Goal: Transaction & Acquisition: Purchase product/service

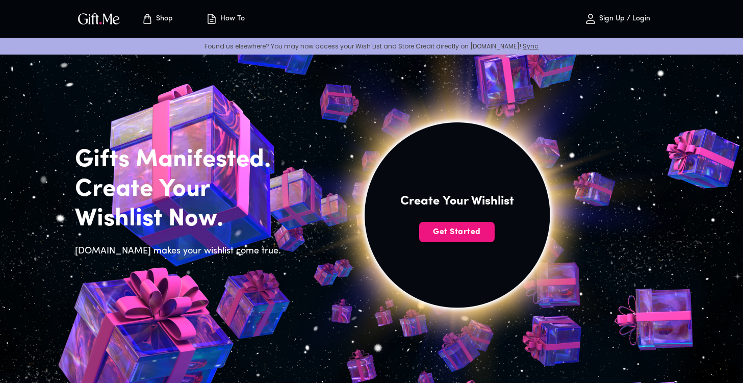
click at [643, 16] on p "Sign Up / Login" at bounding box center [623, 19] width 54 height 9
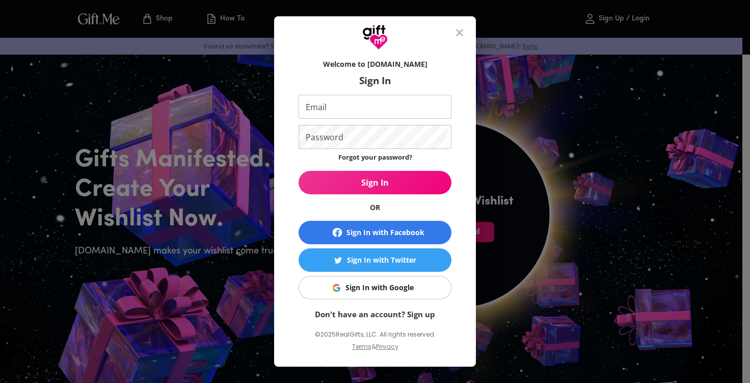
click at [343, 104] on input "Email" at bounding box center [373, 107] width 149 height 24
click at [337, 108] on input "Email" at bounding box center [373, 107] width 149 height 24
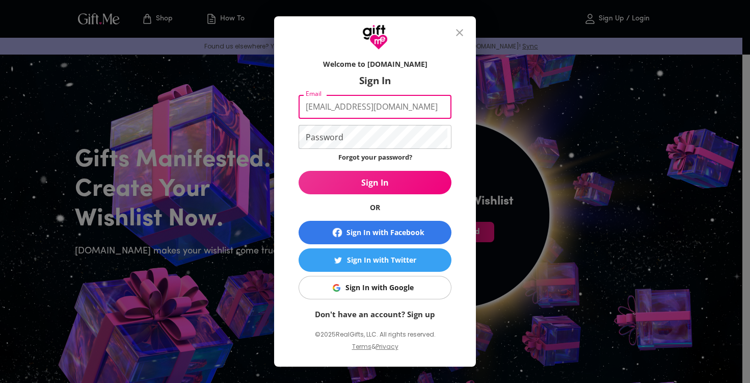
type input "dariakom@colostate.edu"
click at [379, 123] on form "Welcome to Gift.me Sign In Email dariakom@colostate.edu Email Password Password…" at bounding box center [375, 187] width 153 height 266
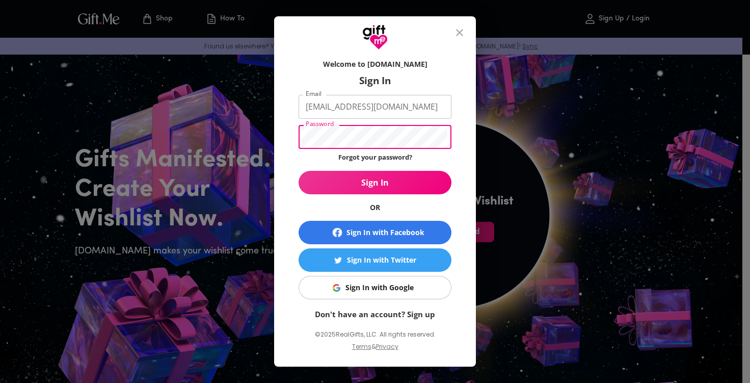
click at [251, 147] on div "Welcome to Gift.me Sign In Email dariakom@colostate.edu Email Password Password…" at bounding box center [375, 191] width 750 height 383
click at [299, 171] on button "Sign In" at bounding box center [375, 182] width 153 height 23
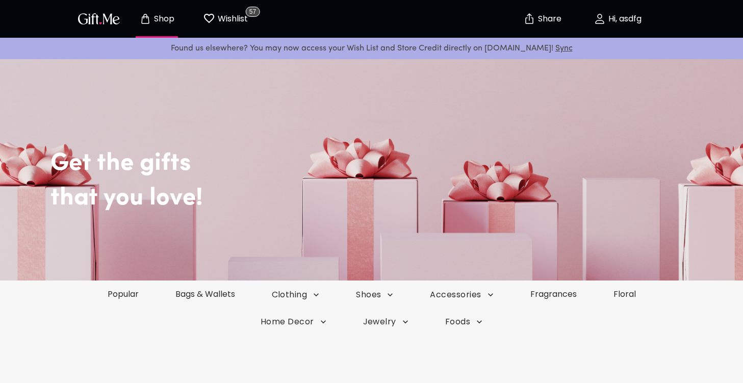
click at [629, 19] on p "Hi, asdfg" at bounding box center [623, 19] width 36 height 9
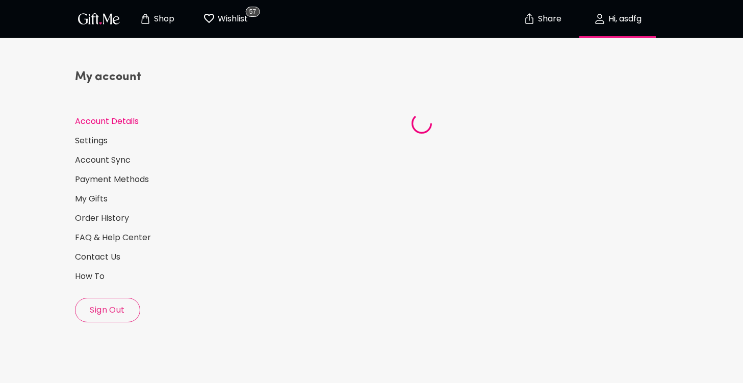
select select "US"
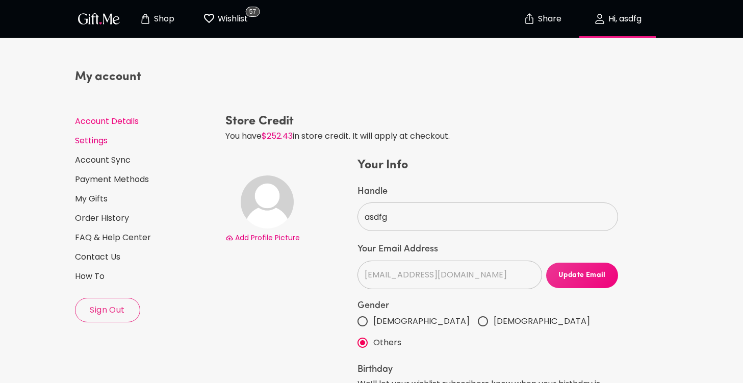
click at [98, 141] on link "Settings" at bounding box center [146, 140] width 142 height 11
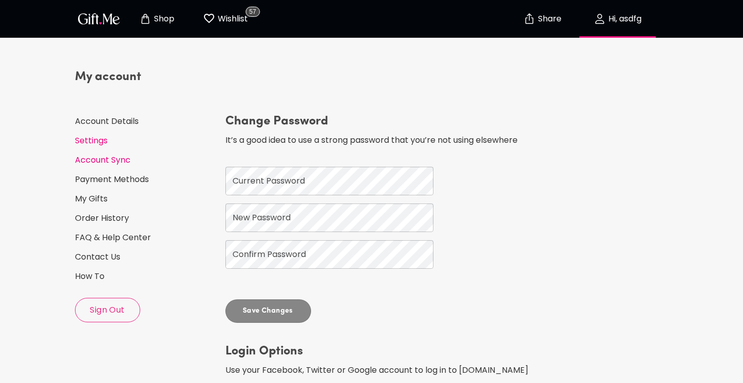
click at [107, 165] on link "Account Sync" at bounding box center [146, 159] width 142 height 11
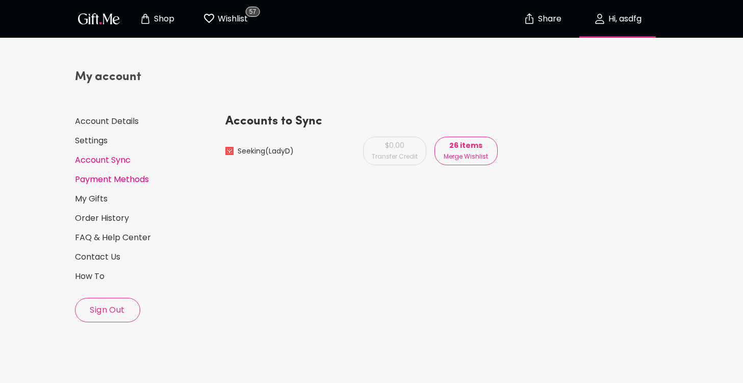
click at [105, 180] on link "Payment Methods" at bounding box center [146, 179] width 142 height 11
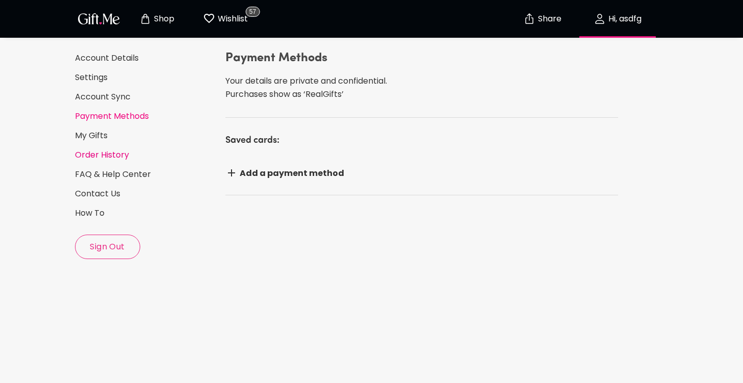
scroll to position [51, 0]
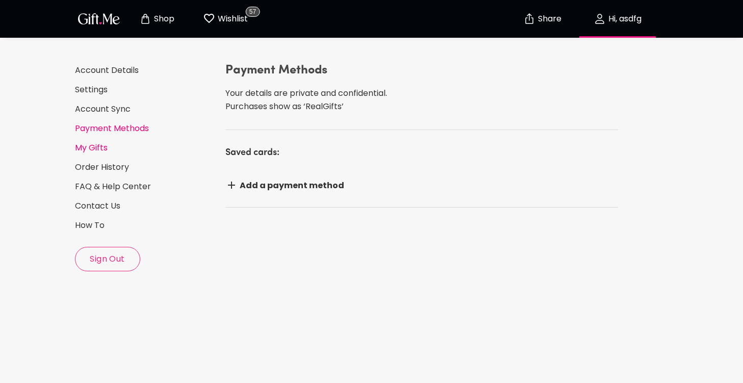
click at [97, 149] on link "My Gifts" at bounding box center [146, 147] width 142 height 11
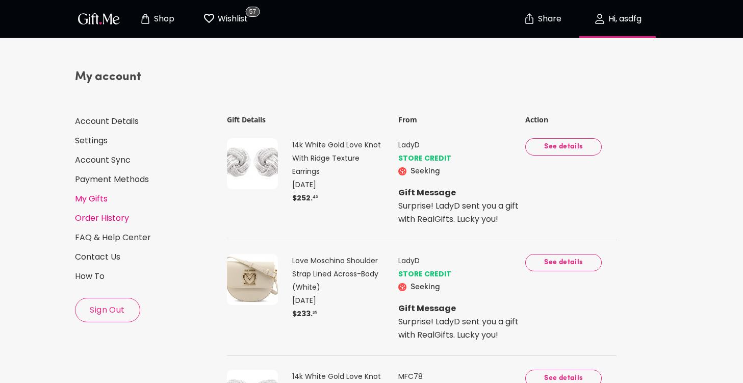
click at [83, 217] on link "Order History" at bounding box center [146, 218] width 142 height 11
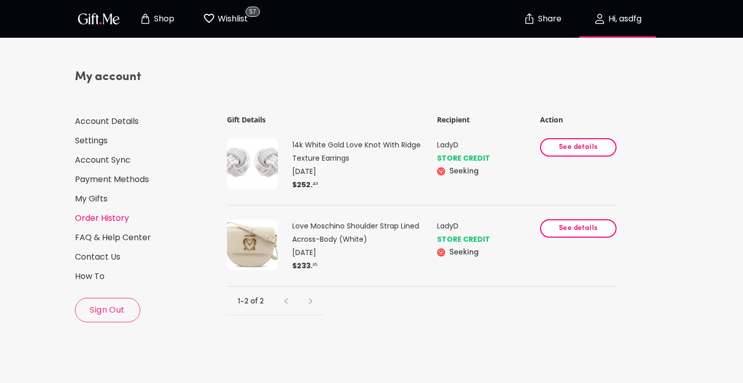
click at [302, 186] on p "$ 252 . ⁴³" at bounding box center [356, 184] width 129 height 13
click at [103, 233] on link "FAQ & Help Center" at bounding box center [146, 237] width 142 height 11
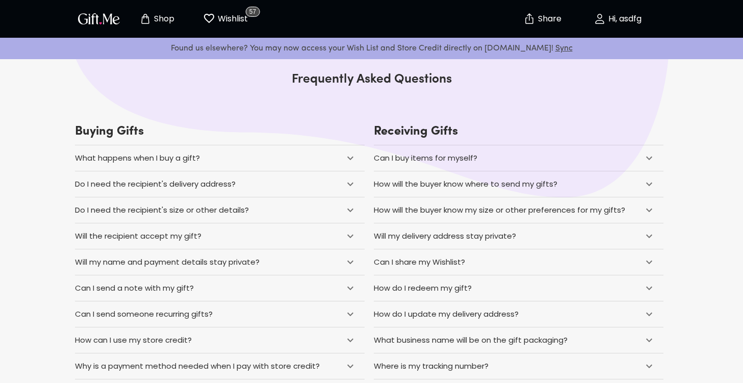
click at [103, 19] on img "button" at bounding box center [99, 18] width 46 height 15
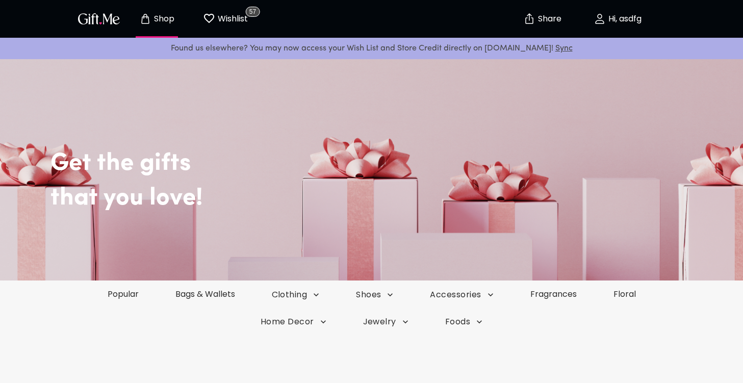
click at [619, 20] on p "Hi, asdfg" at bounding box center [623, 19] width 36 height 9
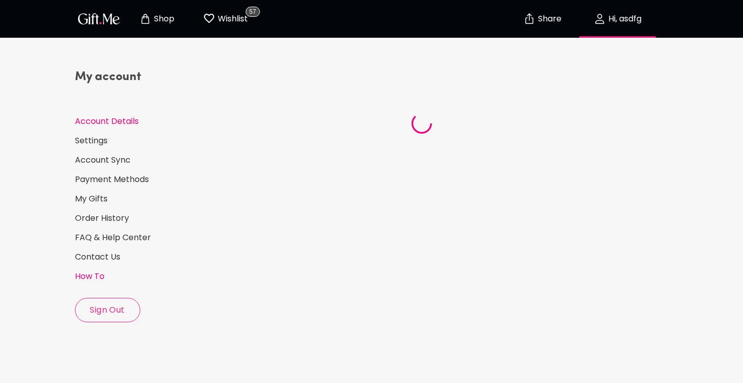
select select "US"
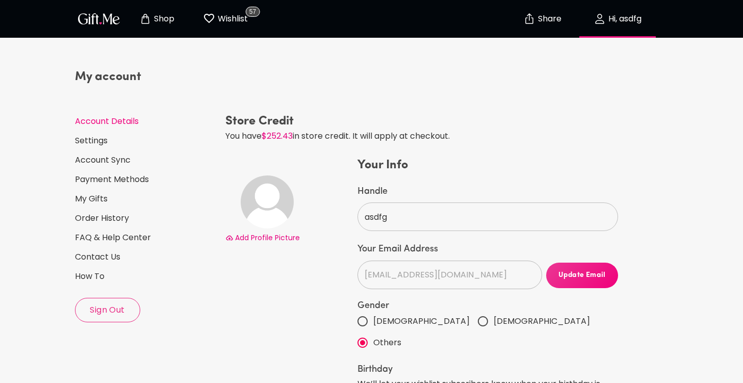
click at [162, 17] on p "Shop" at bounding box center [162, 19] width 23 height 9
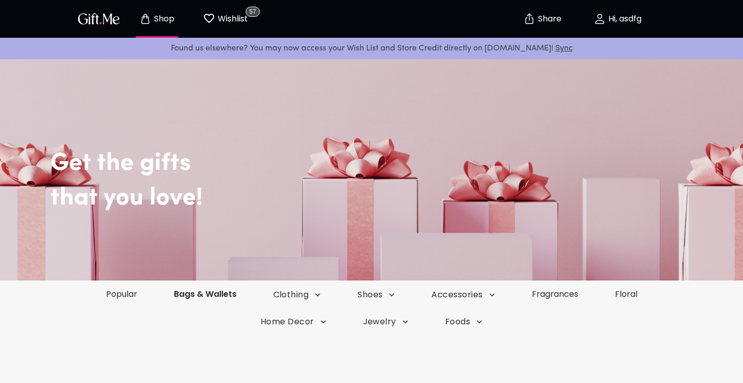
click at [231, 299] on link "Bags & Wallets" at bounding box center [204, 294] width 99 height 12
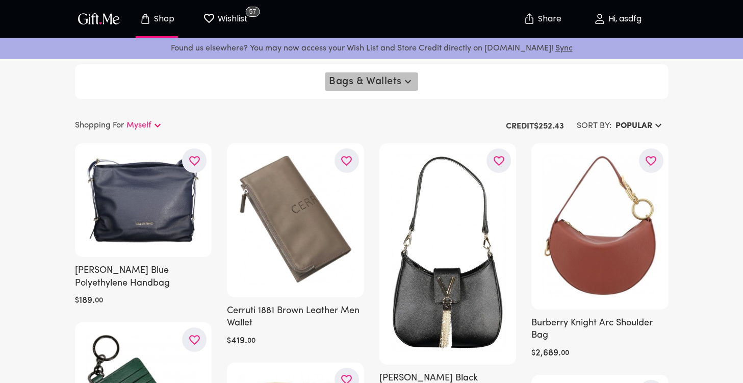
click at [405, 85] on icon "button" at bounding box center [408, 81] width 12 height 12
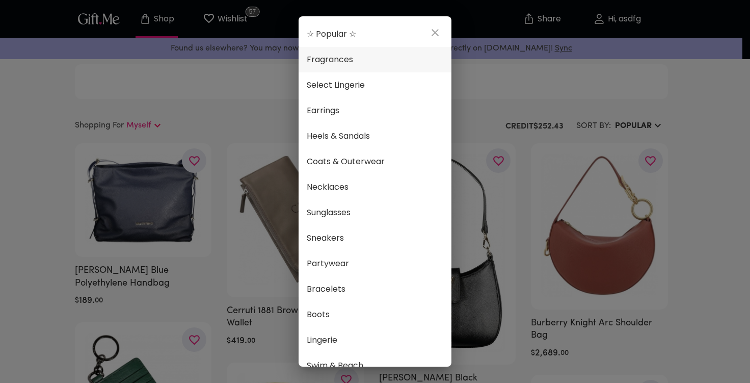
click at [332, 58] on span "Fragrances" at bounding box center [375, 59] width 137 height 13
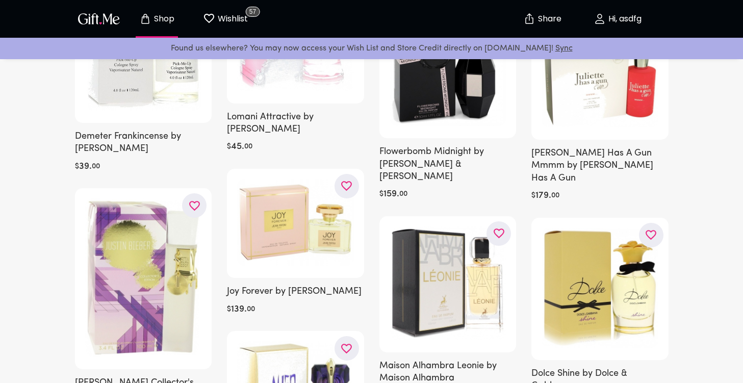
scroll to position [27890, 0]
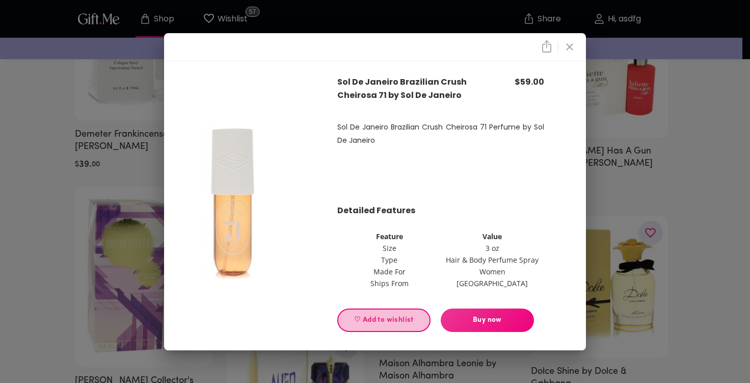
click at [393, 316] on span "♡ Add to wishlist" at bounding box center [384, 319] width 76 height 11
click at [565, 48] on icon "close" at bounding box center [570, 47] width 12 height 12
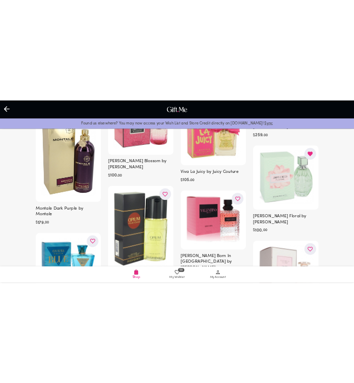
scroll to position [1299, 0]
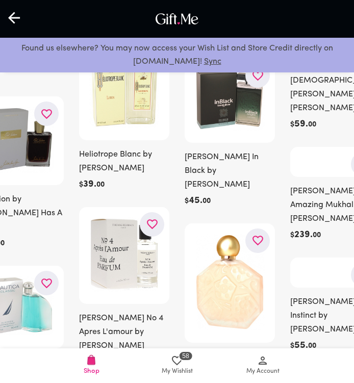
scroll to position [59526, 0]
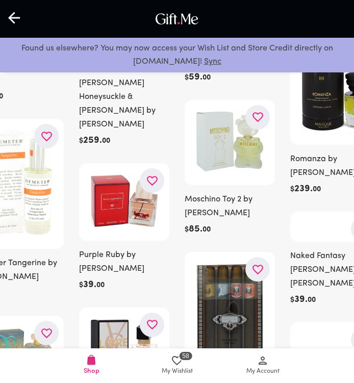
scroll to position [60398, 0]
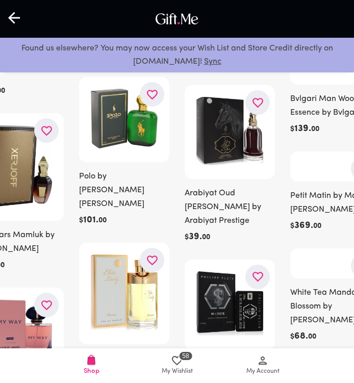
scroll to position [64092, 0]
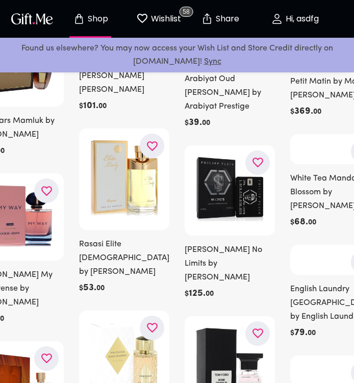
click at [0, 0] on div at bounding box center [0, 0] width 0 height 0
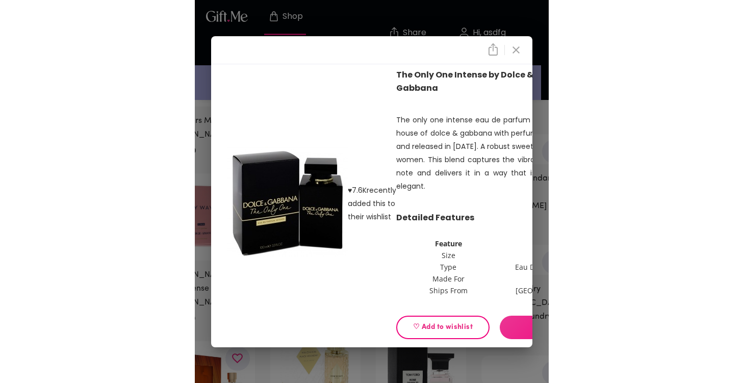
scroll to position [64081, 0]
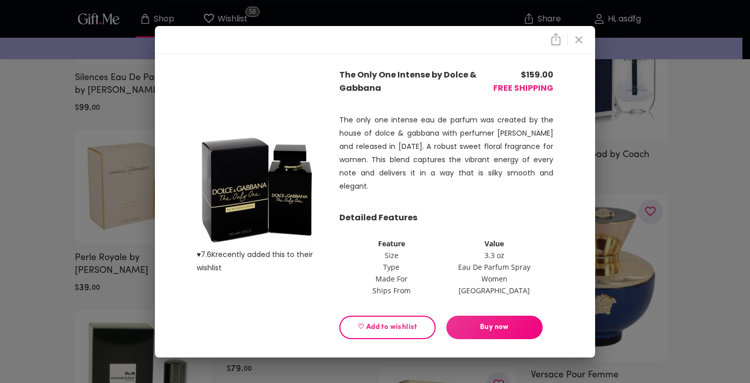
click at [353, 38] on icon "close" at bounding box center [578, 39] width 7 height 7
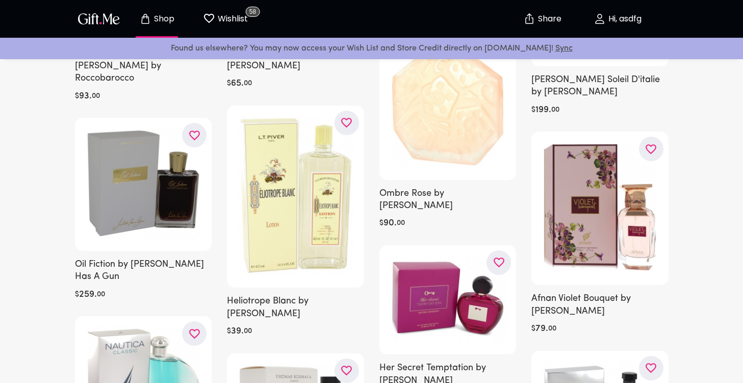
scroll to position [75, 0]
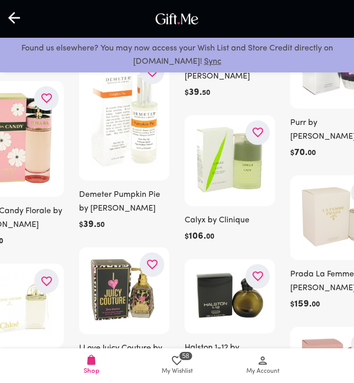
scroll to position [15439, 0]
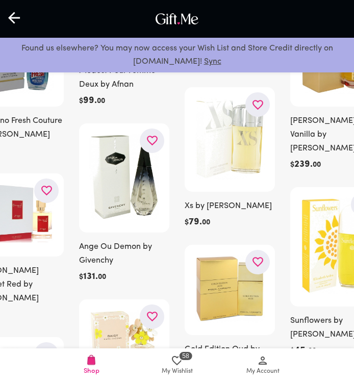
drag, startPoint x: 70, startPoint y: 108, endPoint x: 2, endPoint y: 118, distance: 69.1
click at [0, 0] on icon "button" at bounding box center [0, 0] width 0 height 0
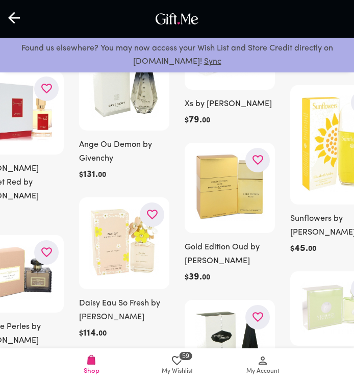
scroll to position [44763, 0]
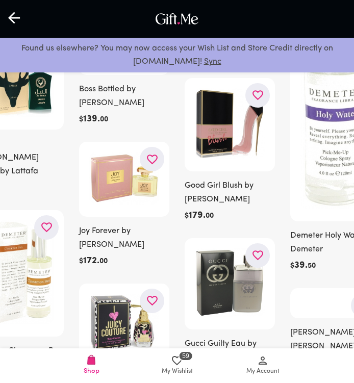
click at [0, 0] on icon "button" at bounding box center [0, 0] width 0 height 0
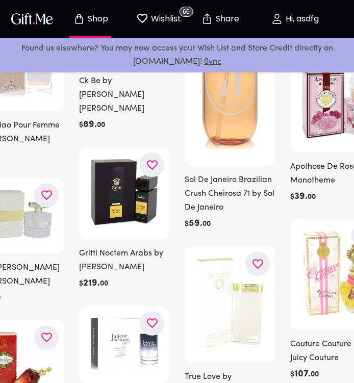
click at [0, 0] on div at bounding box center [0, 0] width 0 height 0
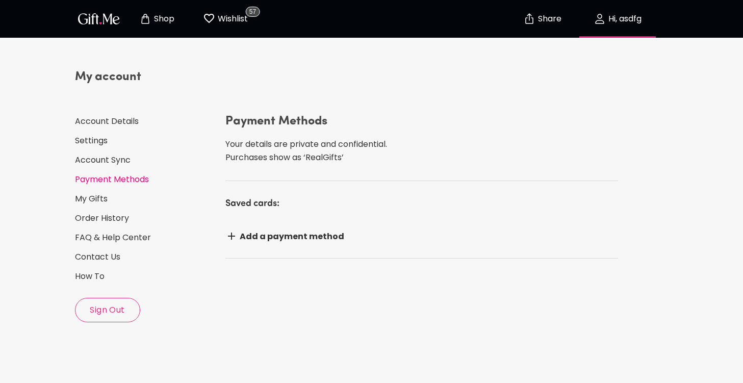
scroll to position [51, 0]
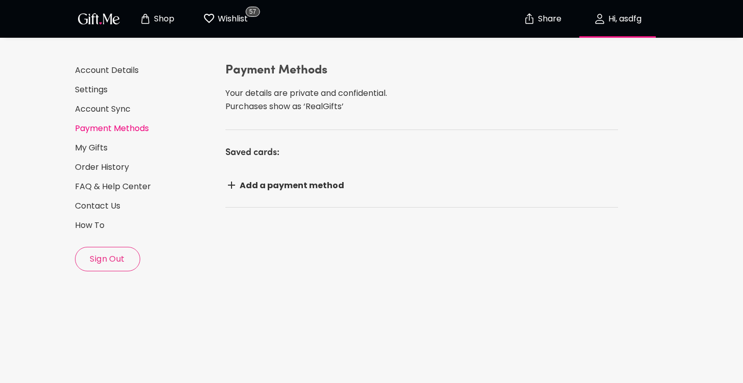
click at [231, 18] on p "Wishlist" at bounding box center [231, 18] width 33 height 13
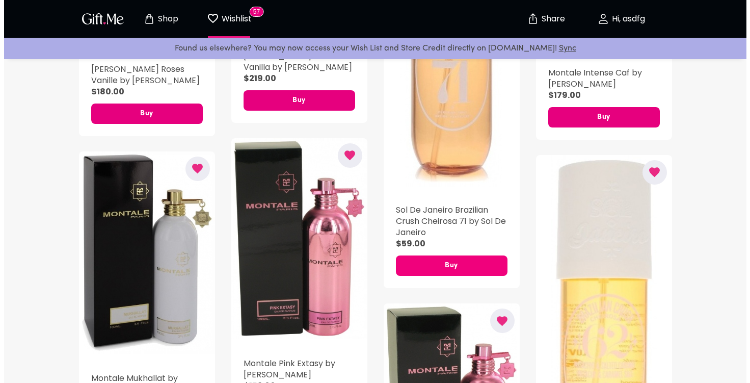
scroll to position [510, 0]
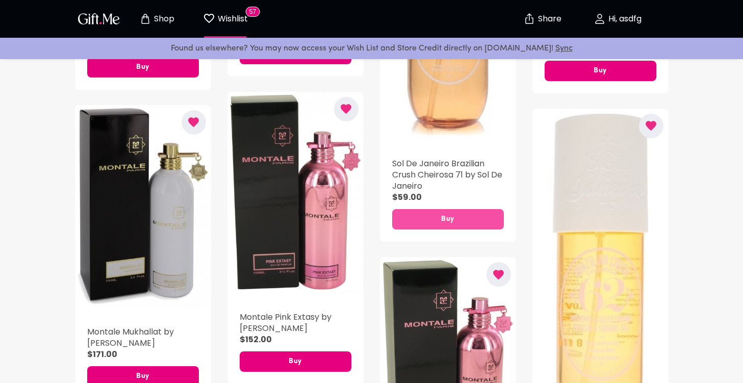
click at [449, 222] on span "Buy" at bounding box center [448, 219] width 112 height 11
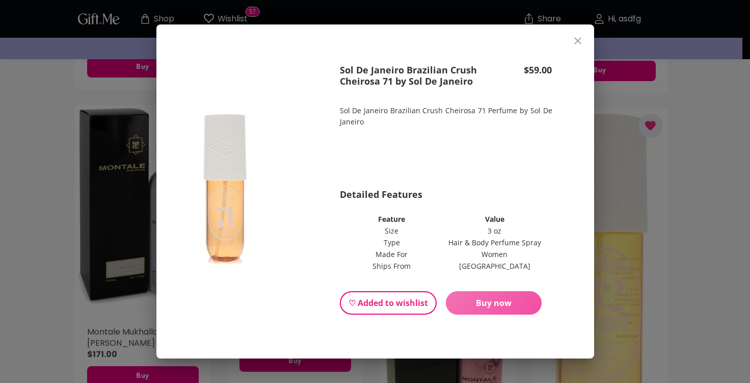
click at [463, 301] on span "Buy now" at bounding box center [494, 302] width 96 height 11
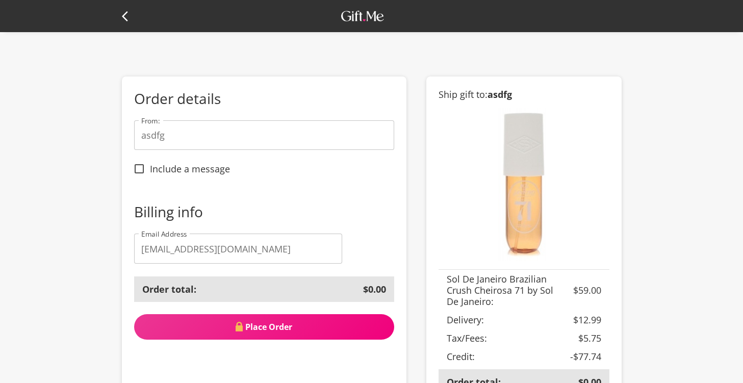
click at [126, 20] on icon at bounding box center [125, 16] width 6 height 10
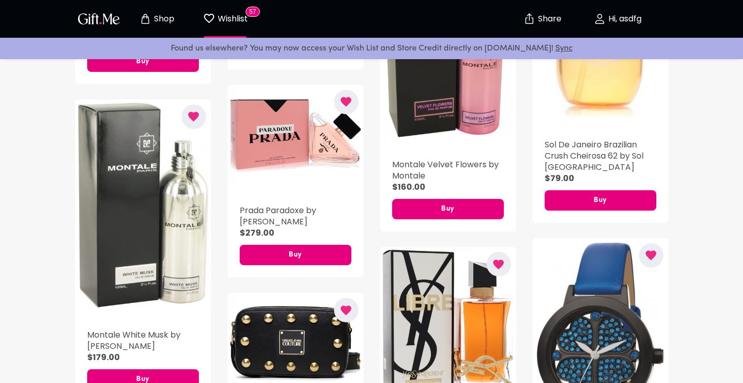
scroll to position [888, 0]
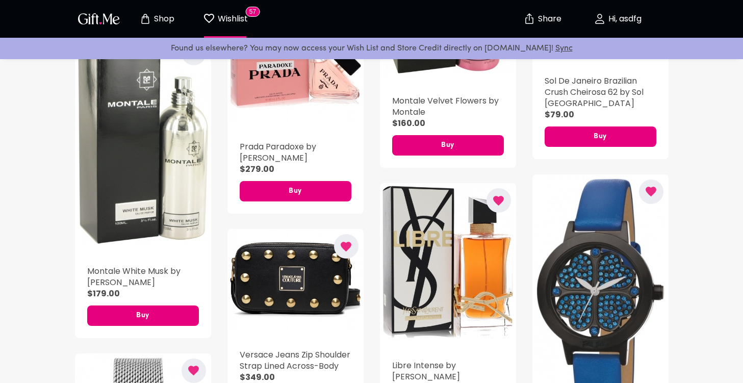
click at [346, 242] on icon "button" at bounding box center [345, 247] width 11 height 10
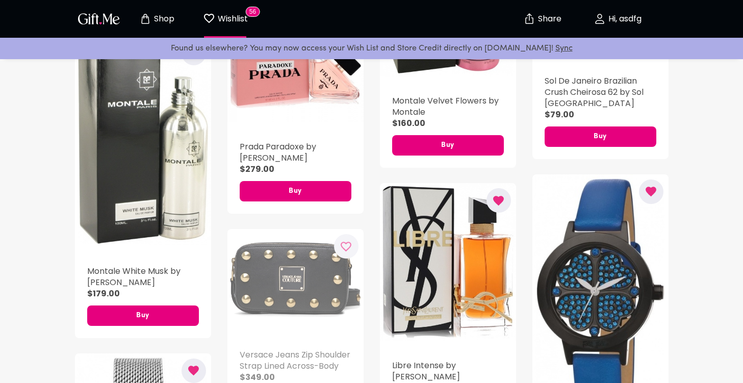
scroll to position [939, 0]
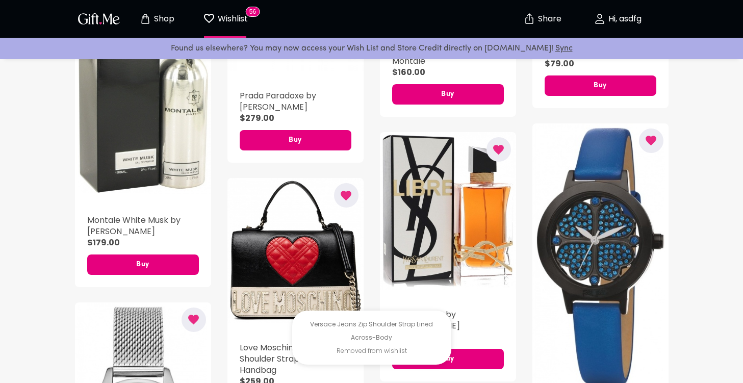
click at [653, 137] on icon "button" at bounding box center [650, 141] width 11 height 10
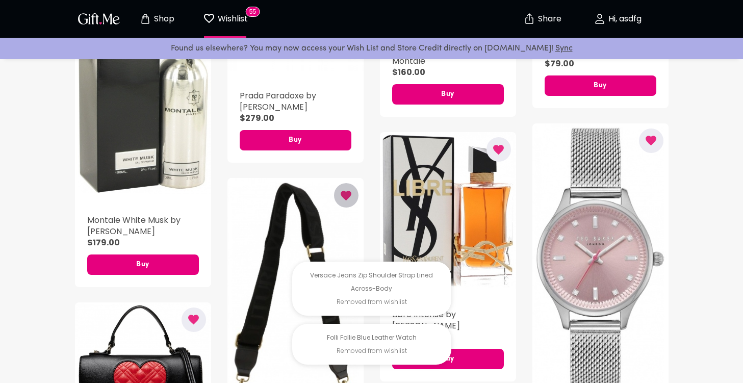
click at [348, 191] on icon "button" at bounding box center [345, 196] width 11 height 10
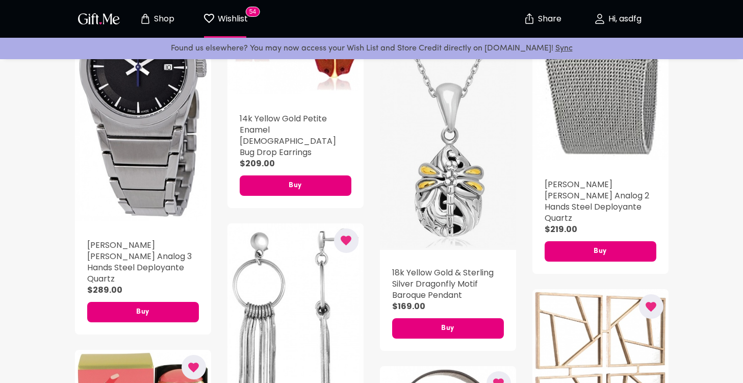
scroll to position [1346, 0]
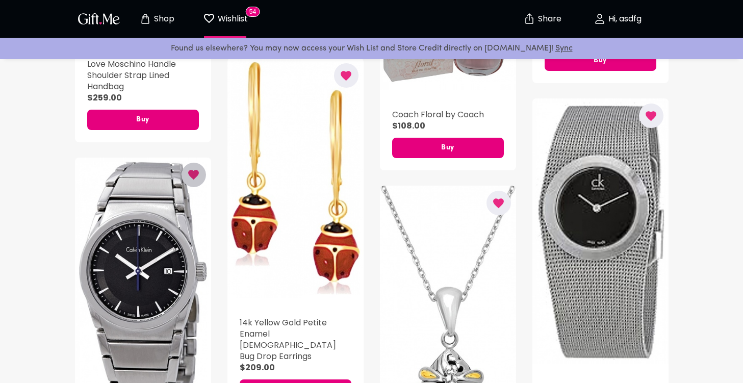
click at [187, 173] on button "button" at bounding box center [193, 175] width 24 height 24
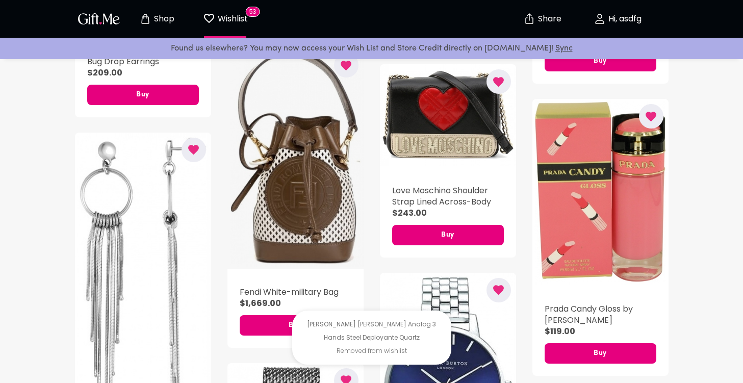
scroll to position [1652, 0]
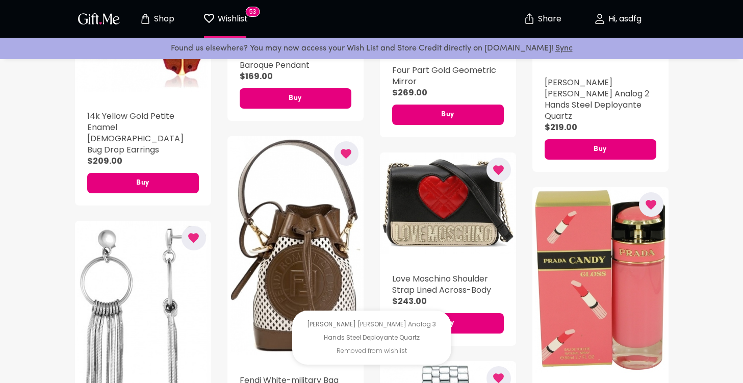
click at [348, 149] on icon "button" at bounding box center [345, 154] width 11 height 10
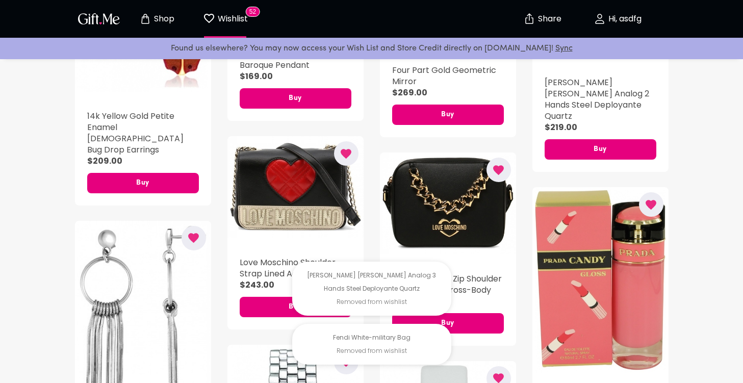
click at [500, 167] on icon "button" at bounding box center [498, 170] width 11 height 10
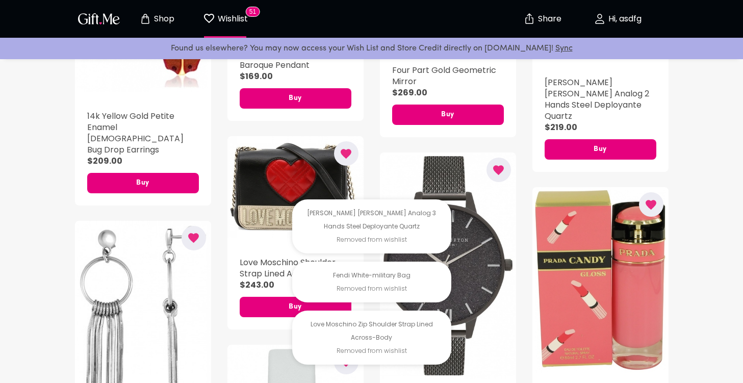
click at [649, 200] on icon "button" at bounding box center [650, 205] width 11 height 10
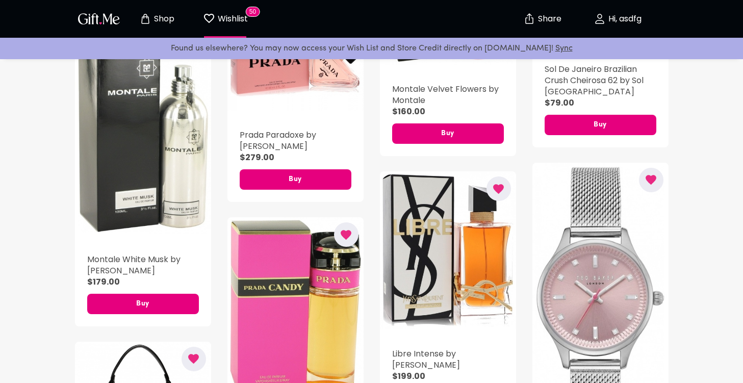
scroll to position [902, 0]
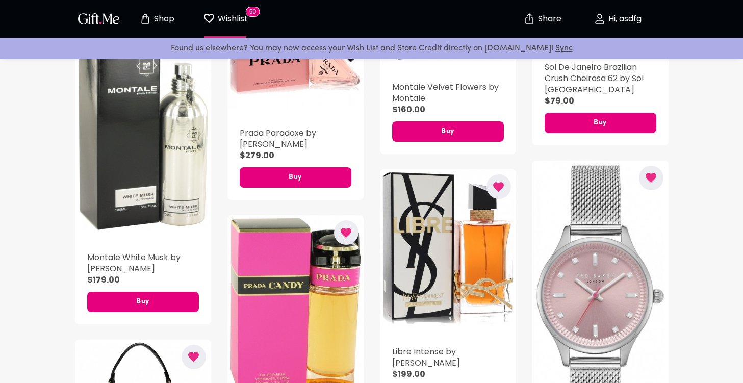
scroll to position [903, 0]
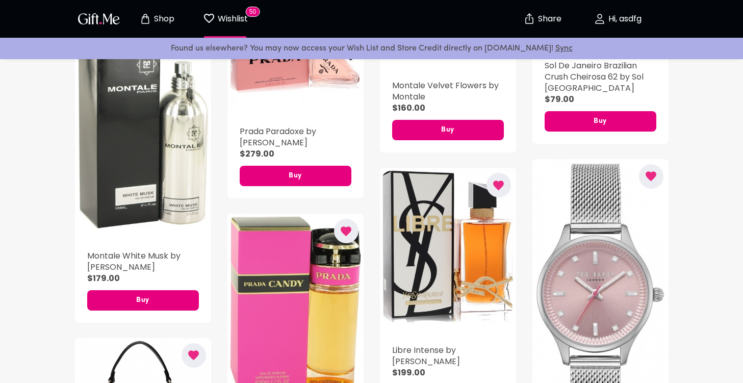
click at [167, 16] on p "Shop" at bounding box center [162, 19] width 23 height 9
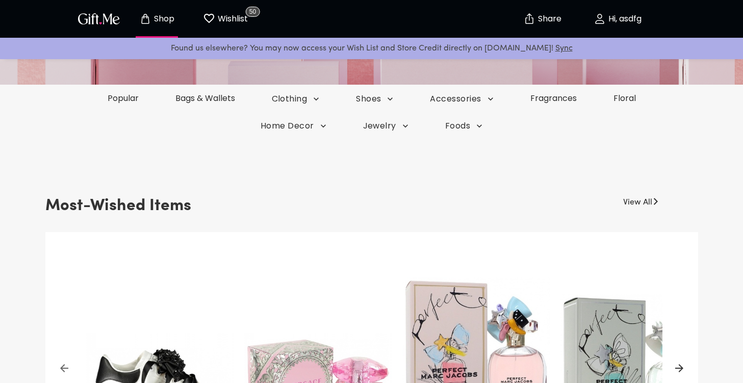
scroll to position [153, 0]
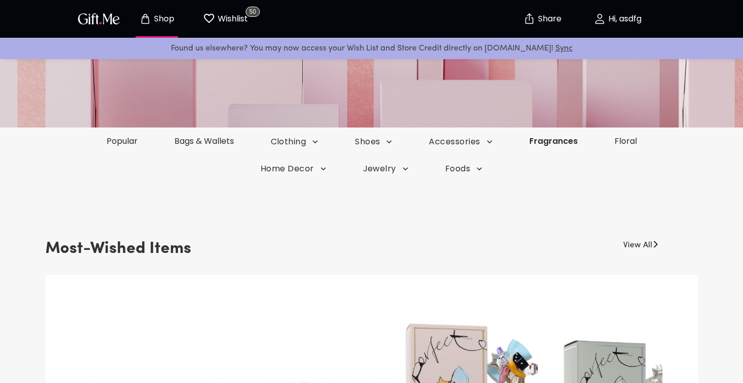
click at [582, 140] on link "Fragrances" at bounding box center [553, 141] width 85 height 12
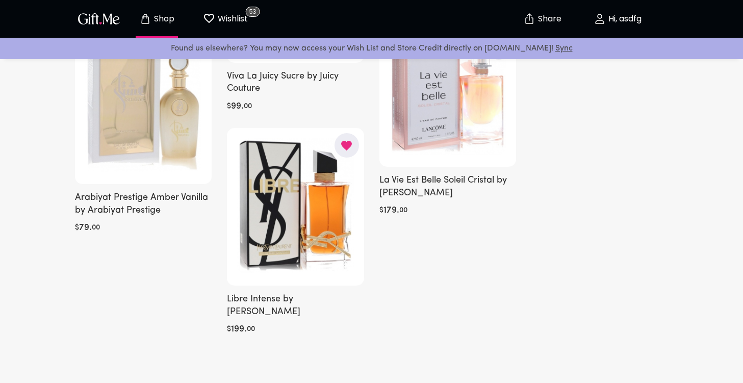
scroll to position [2430, 0]
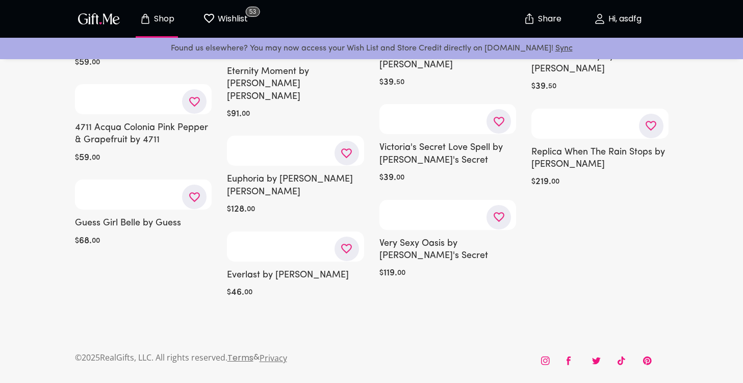
scroll to position [12741, 0]
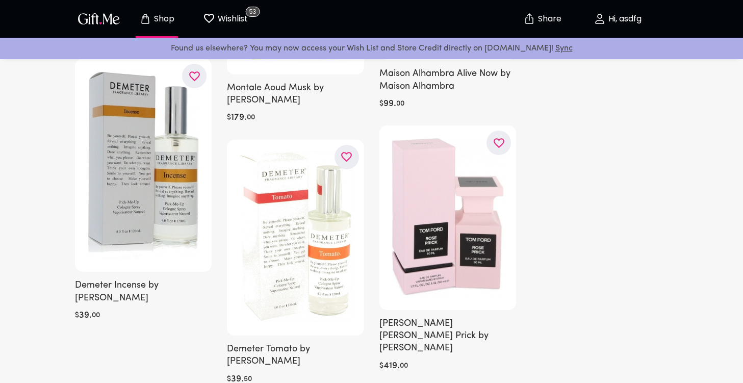
scroll to position [15317, 0]
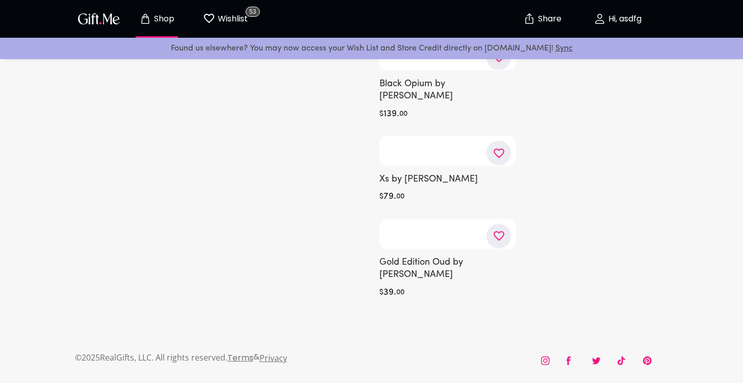
scroll to position [10303, 0]
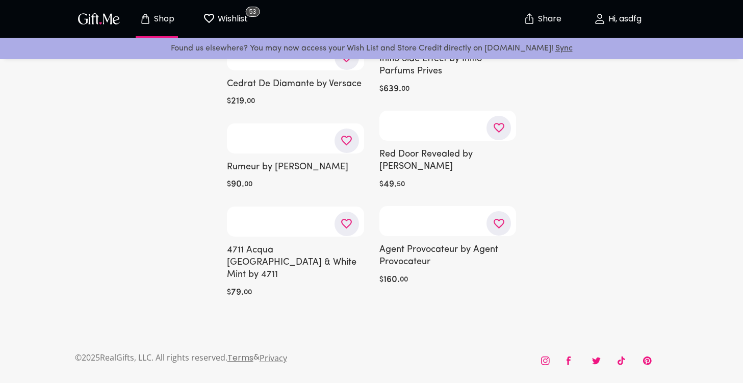
scroll to position [23455, 0]
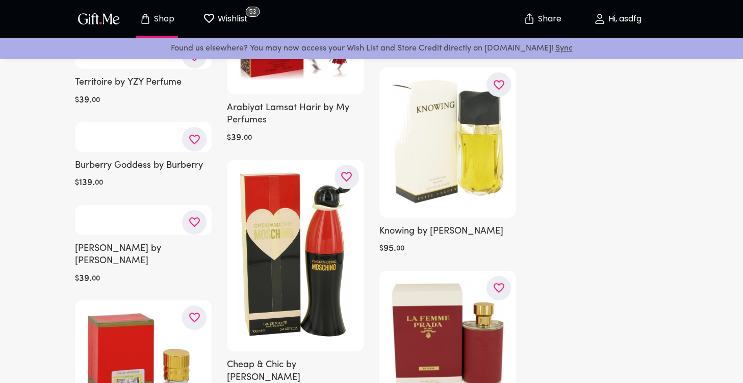
scroll to position [23608, 0]
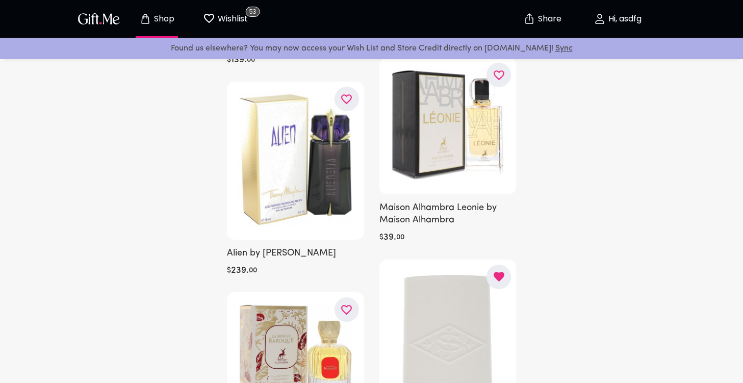
scroll to position [28155, 0]
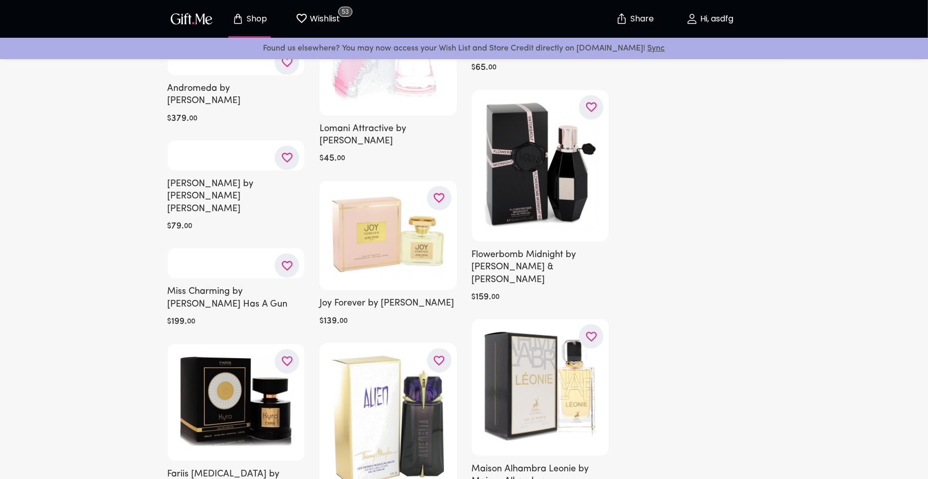
scroll to position [30990, 0]
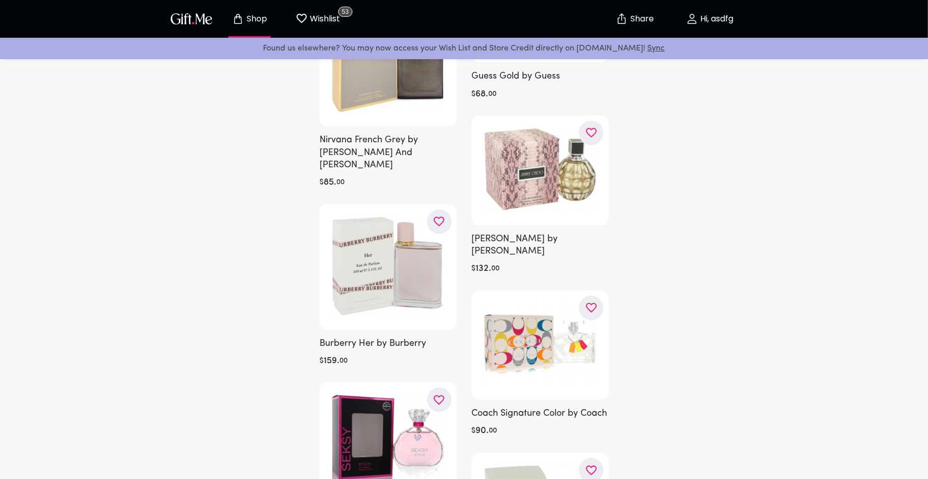
scroll to position [42347, 0]
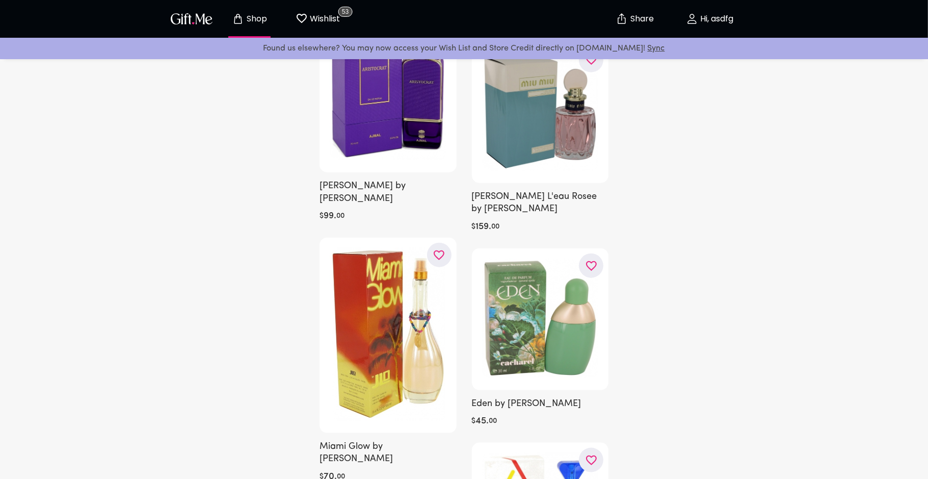
scroll to position [45955, 0]
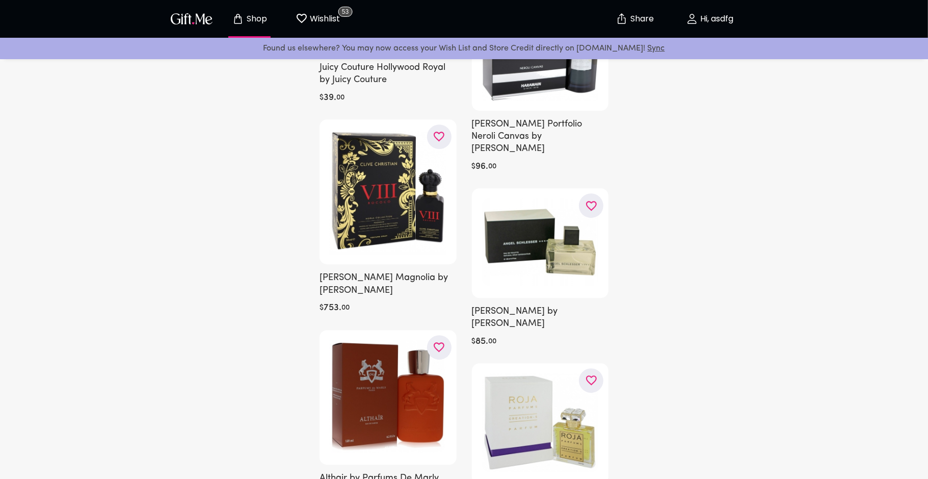
scroll to position [51040, 0]
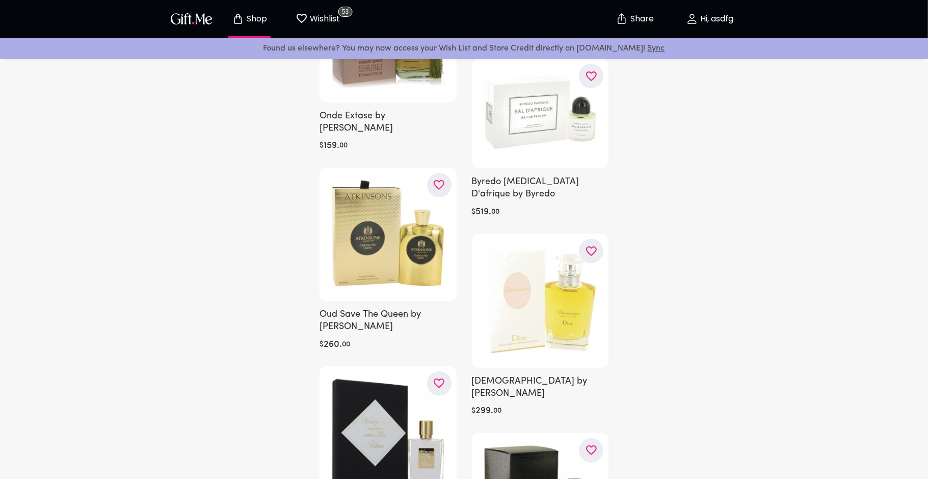
scroll to position [32184, 0]
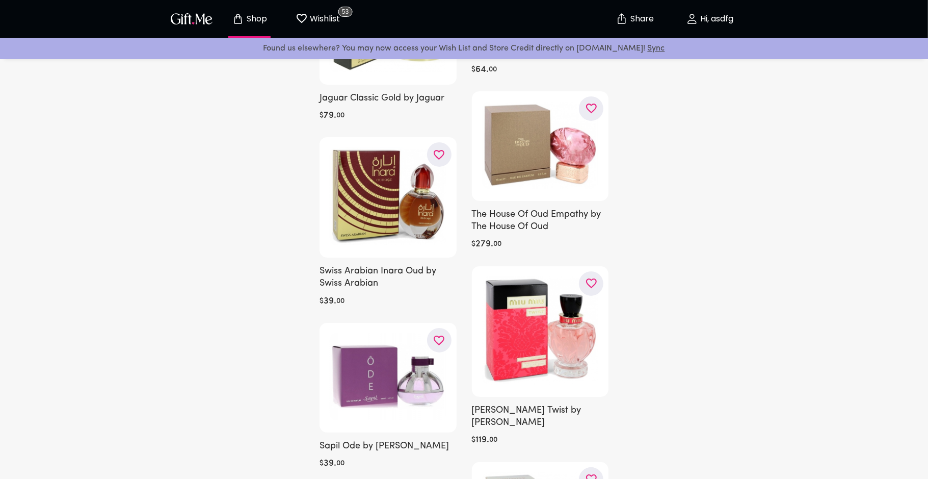
scroll to position [52232, 0]
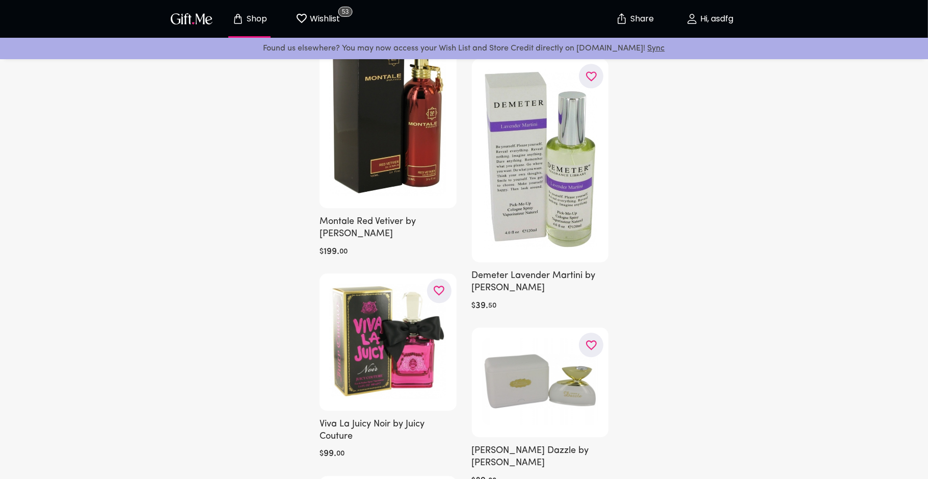
scroll to position [54534, 0]
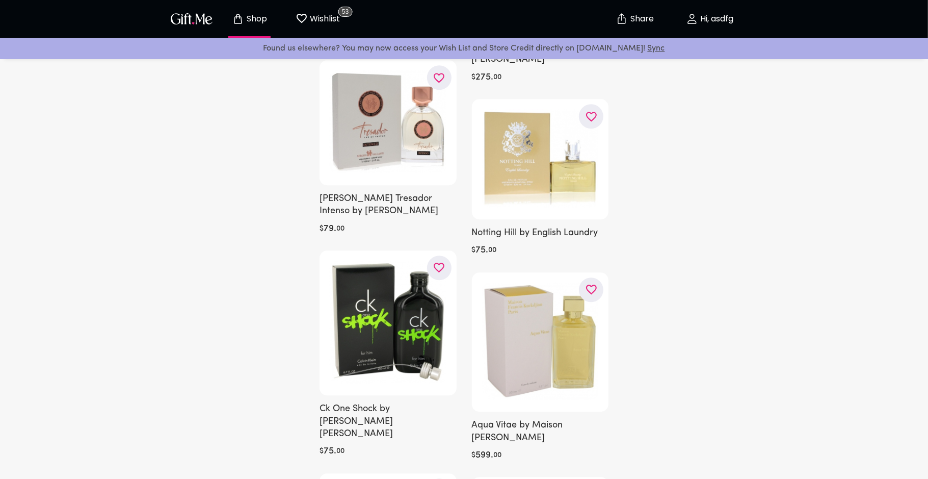
scroll to position [58201, 0]
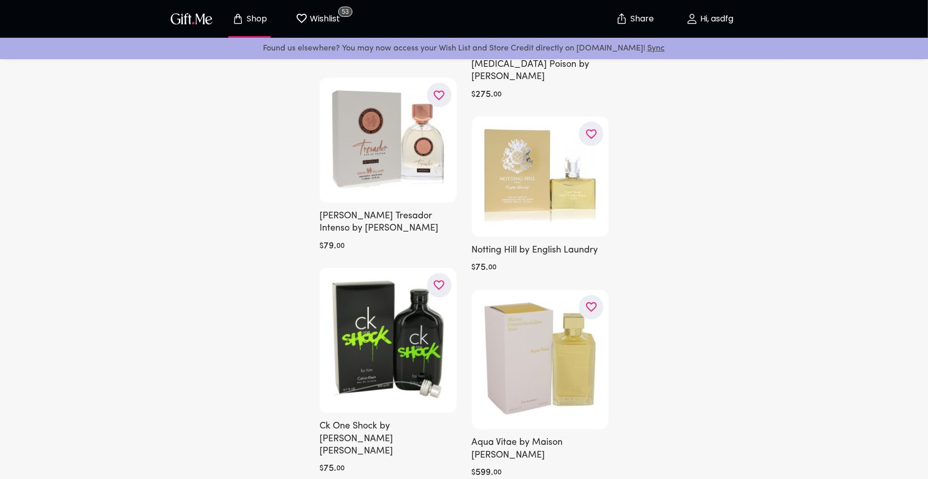
click at [0, 0] on icon "button" at bounding box center [0, 0] width 0 height 0
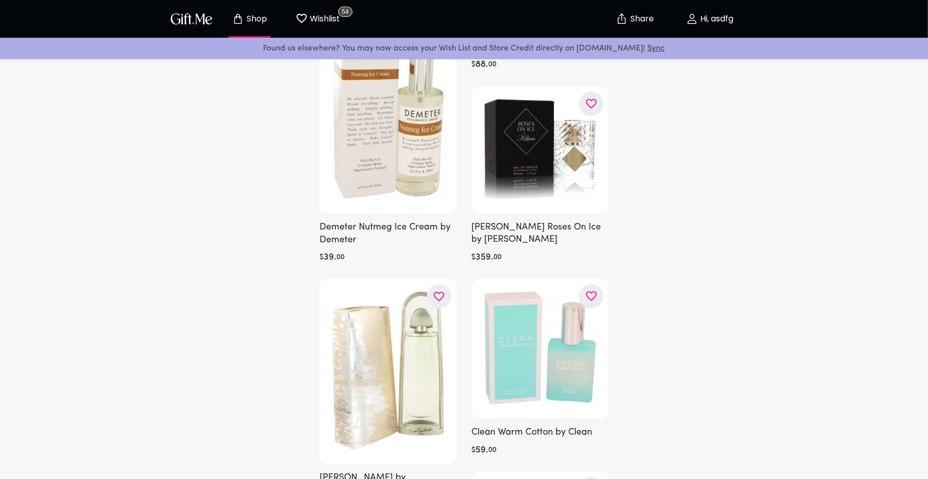
scroll to position [48427, 0]
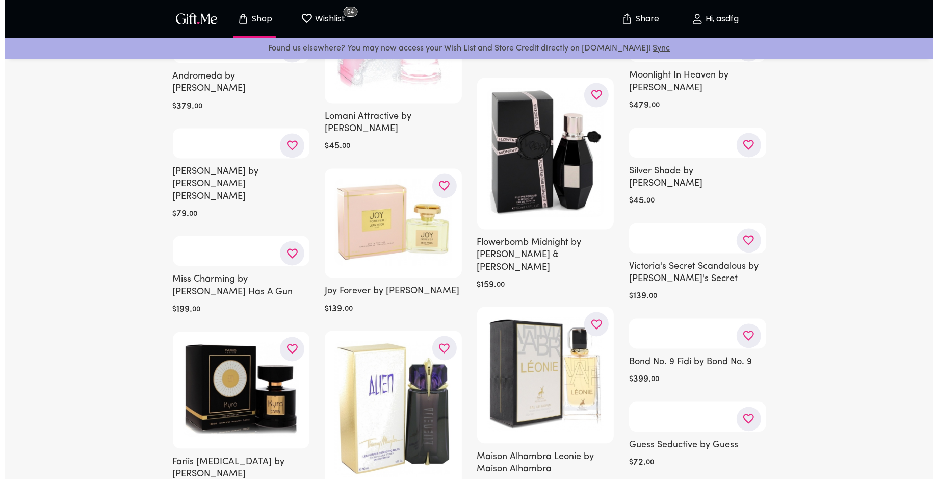
scroll to position [43225, 0]
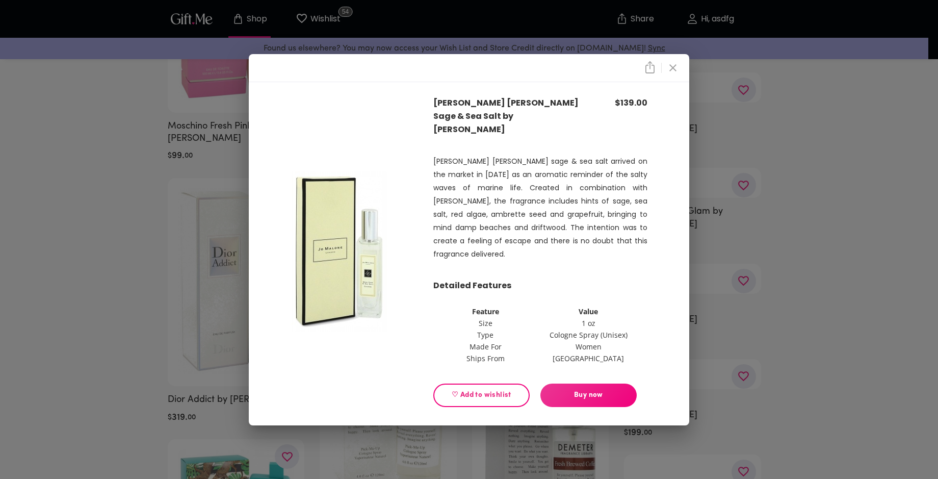
click at [589, 382] on span "Buy now" at bounding box center [588, 394] width 96 height 11
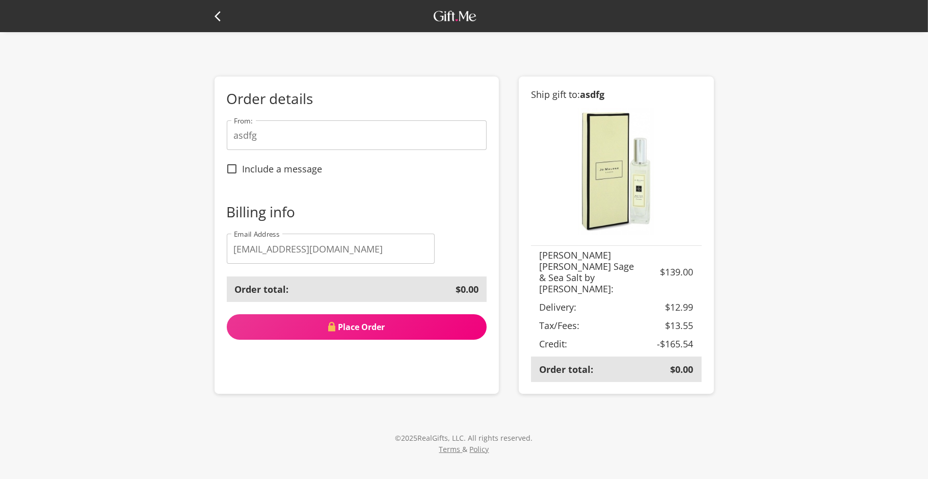
click at [217, 20] on icon at bounding box center [221, 16] width 12 height 12
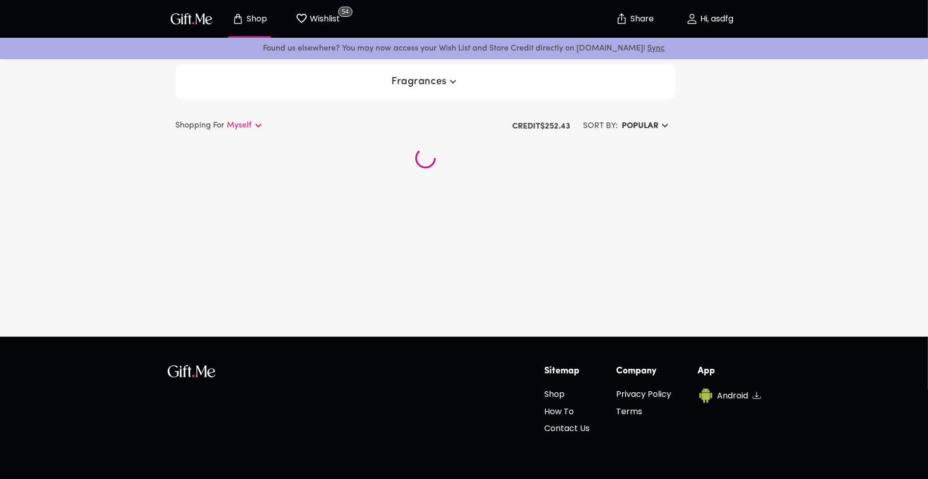
scroll to position [36, 0]
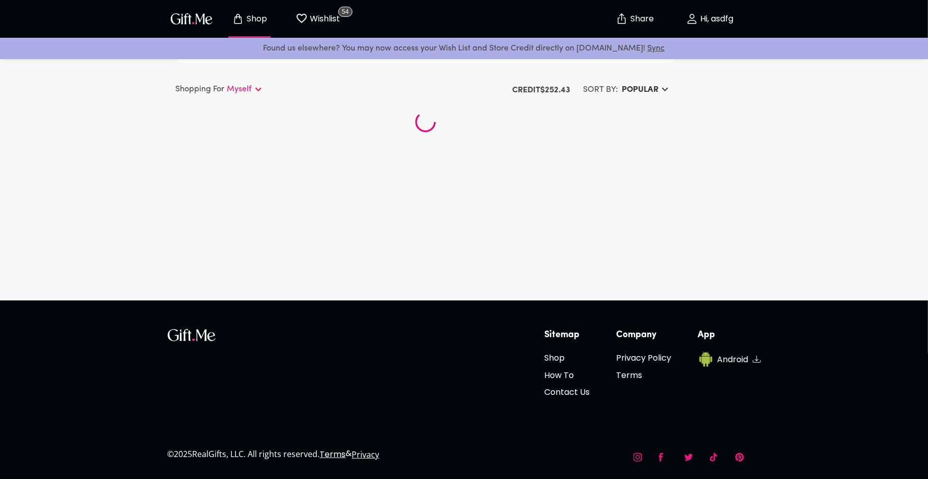
click at [708, 22] on p "Hi, asdfg" at bounding box center [716, 19] width 36 height 9
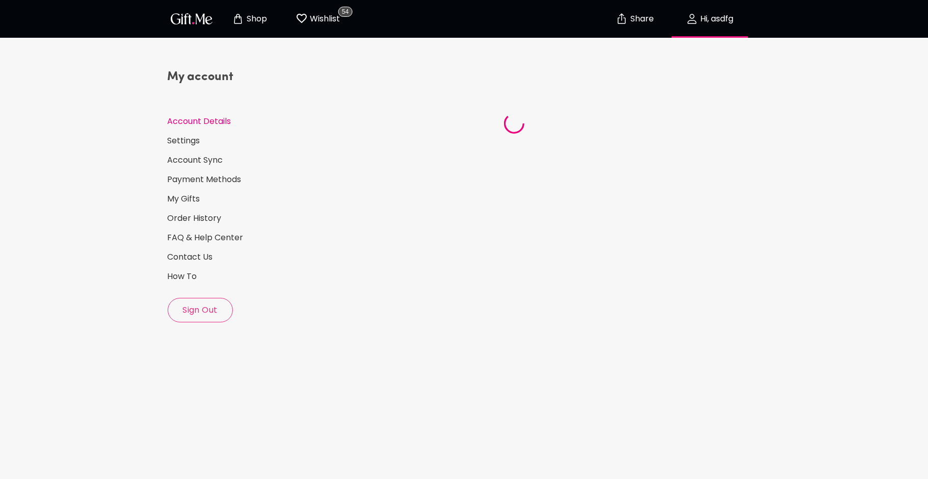
select select "US"
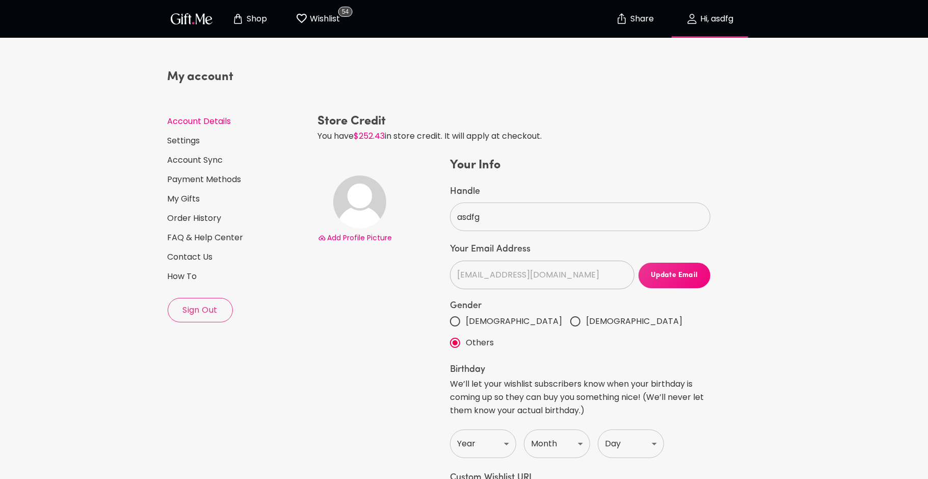
click at [263, 18] on p "Shop" at bounding box center [255, 19] width 23 height 9
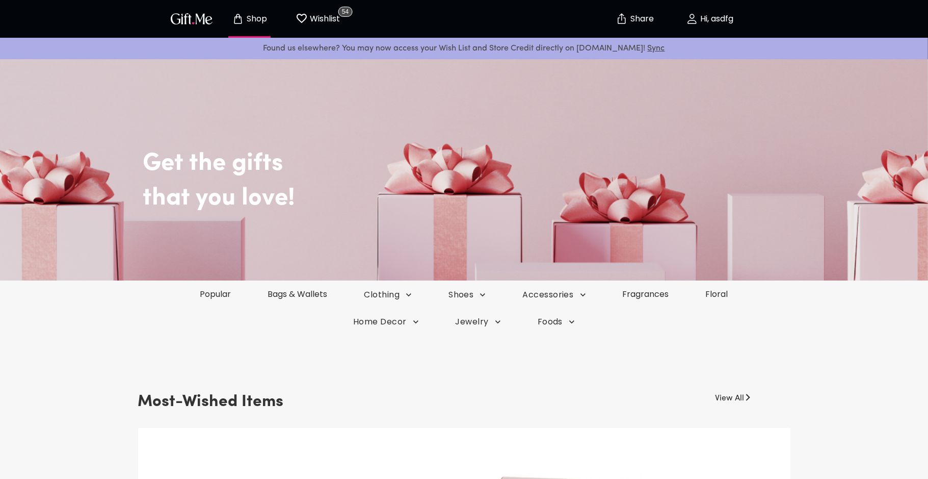
click at [330, 20] on p "Wishlist" at bounding box center [324, 18] width 33 height 13
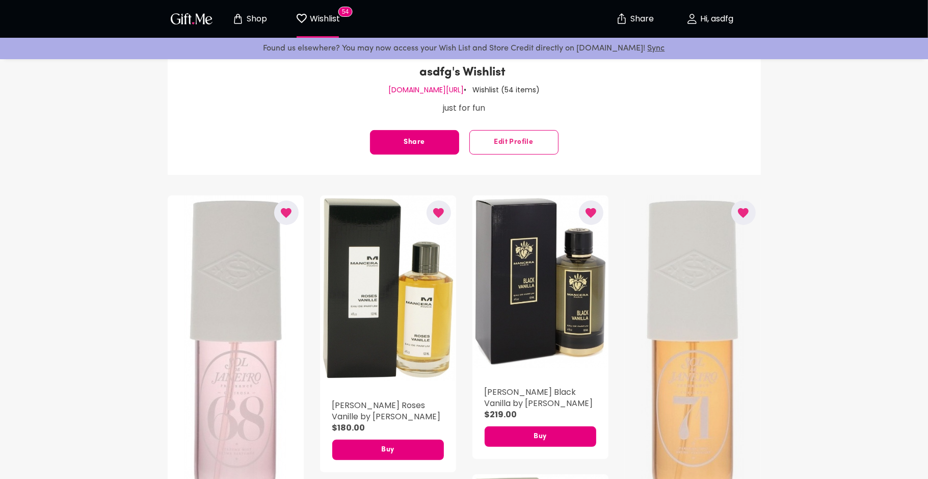
scroll to position [319, 0]
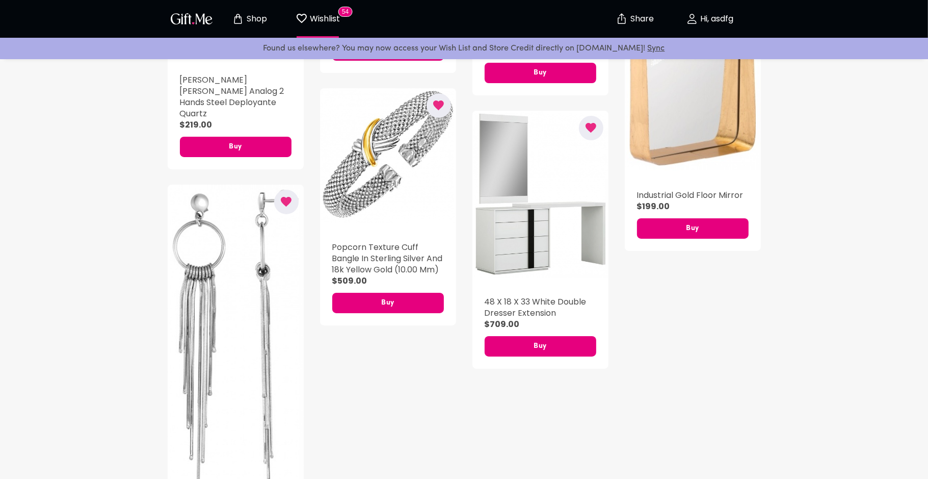
scroll to position [3886, 0]
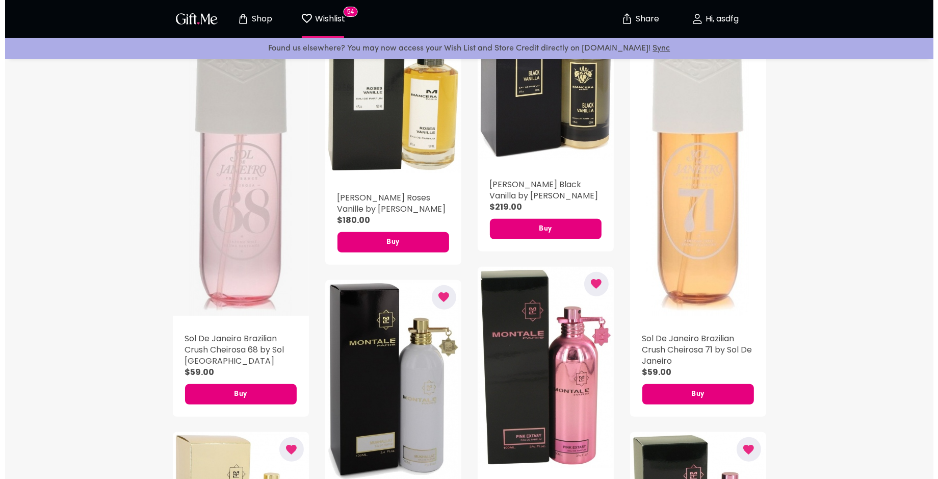
scroll to position [382, 0]
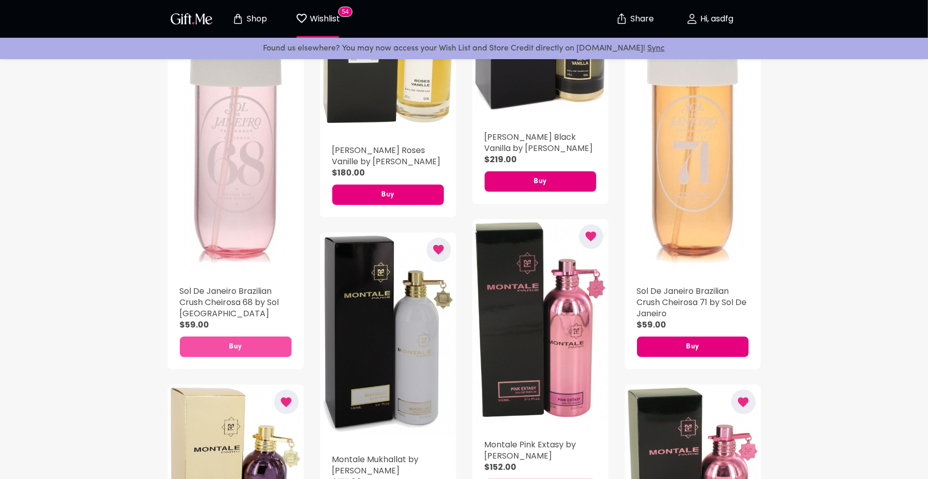
click at [226, 352] on button "Buy" at bounding box center [236, 346] width 112 height 20
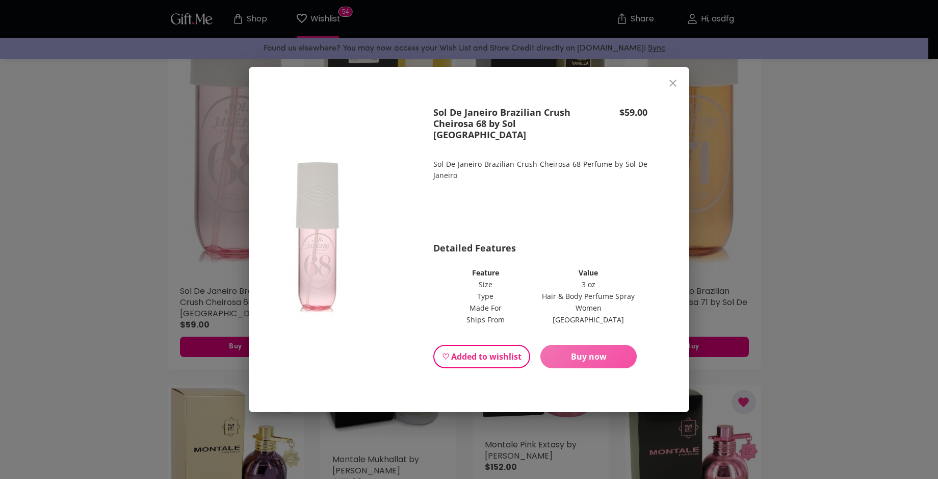
click at [578, 356] on span "Buy now" at bounding box center [588, 356] width 96 height 11
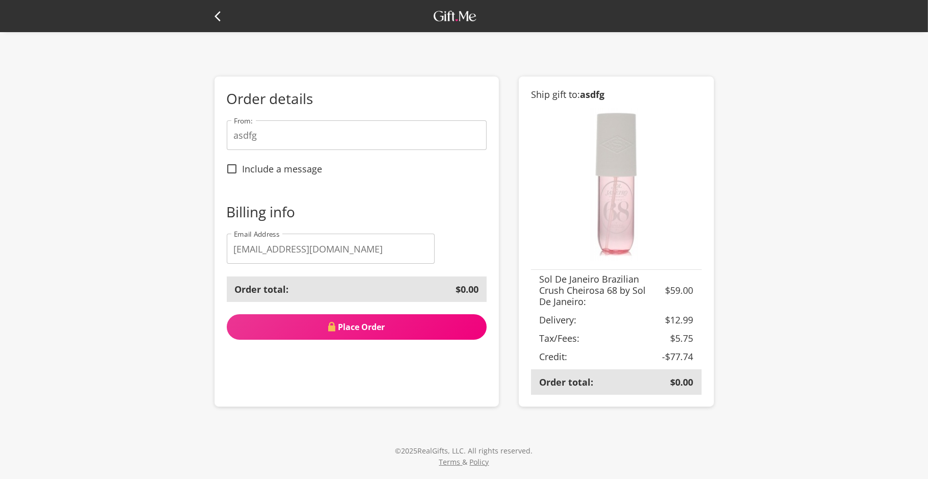
click at [750, 281] on div "Order details From: asdfg From: Include a message Billing info Email Address da…" at bounding box center [464, 251] width 928 height 502
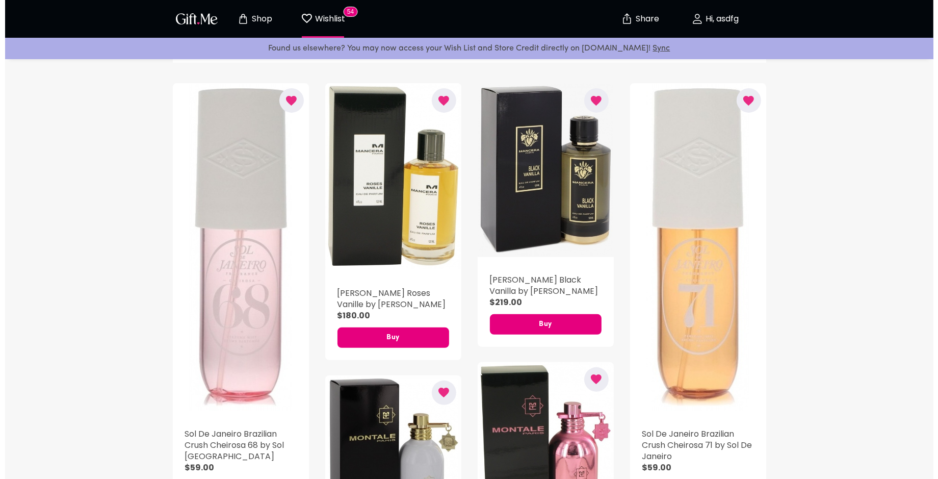
scroll to position [255, 0]
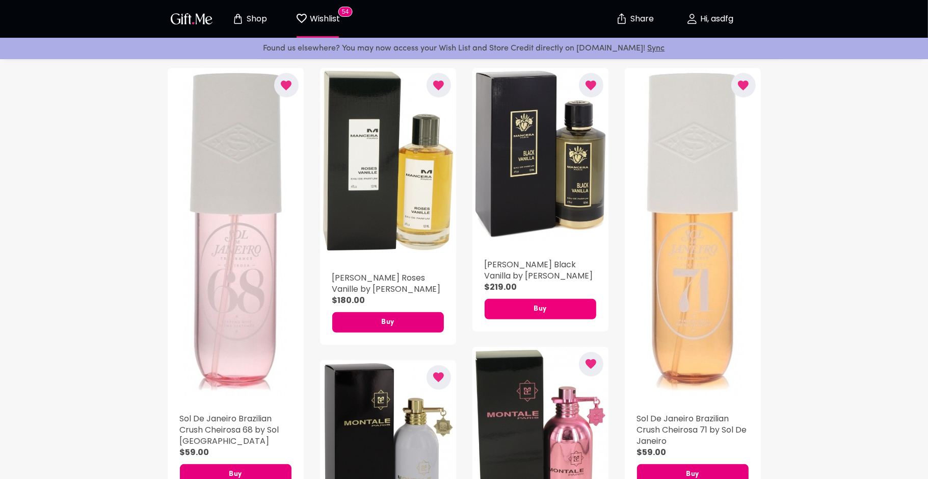
click at [530, 309] on span "Buy" at bounding box center [541, 308] width 112 height 11
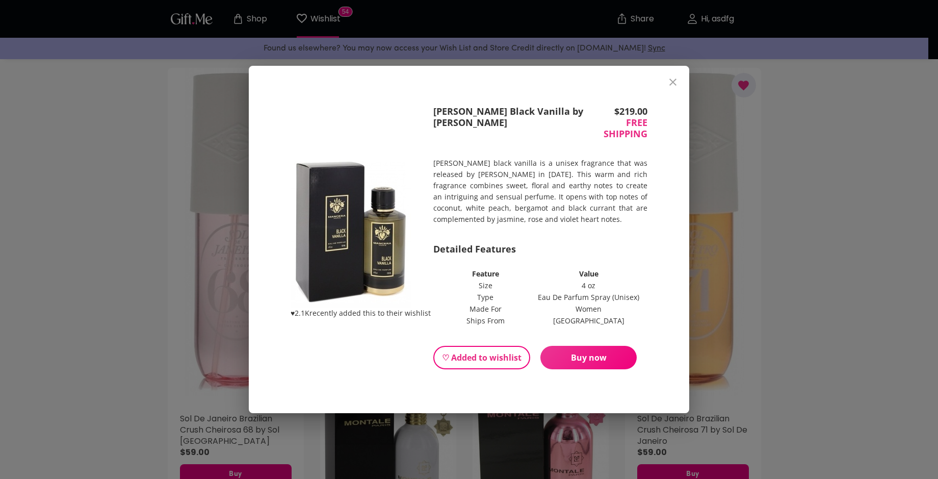
click at [564, 352] on span "Buy now" at bounding box center [588, 357] width 96 height 11
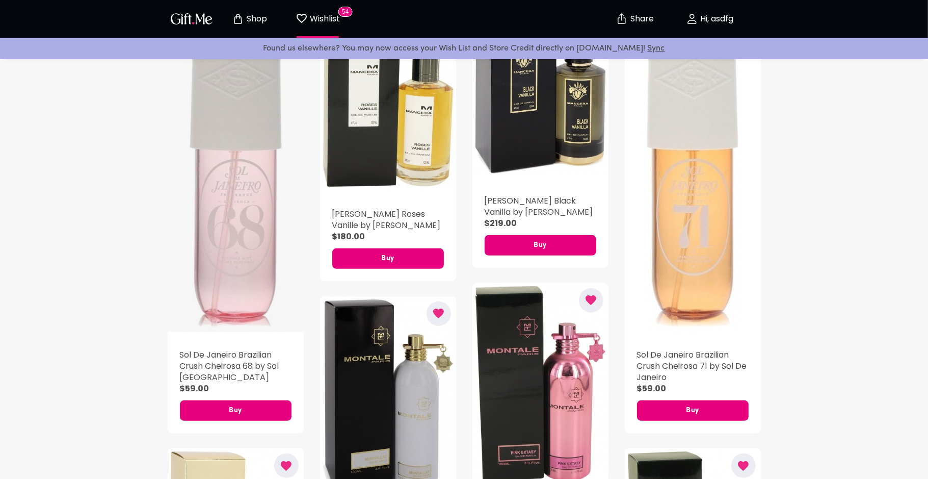
scroll to position [510, 0]
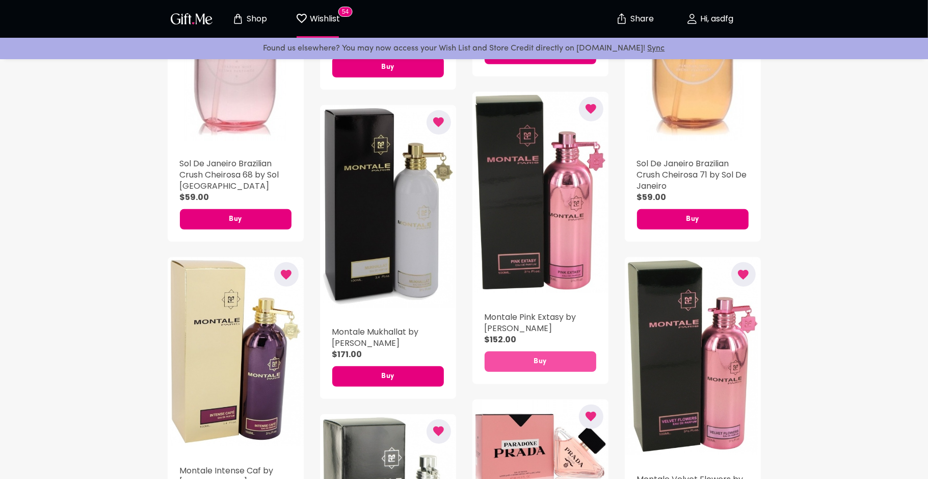
click at [529, 365] on span "Buy" at bounding box center [541, 361] width 112 height 11
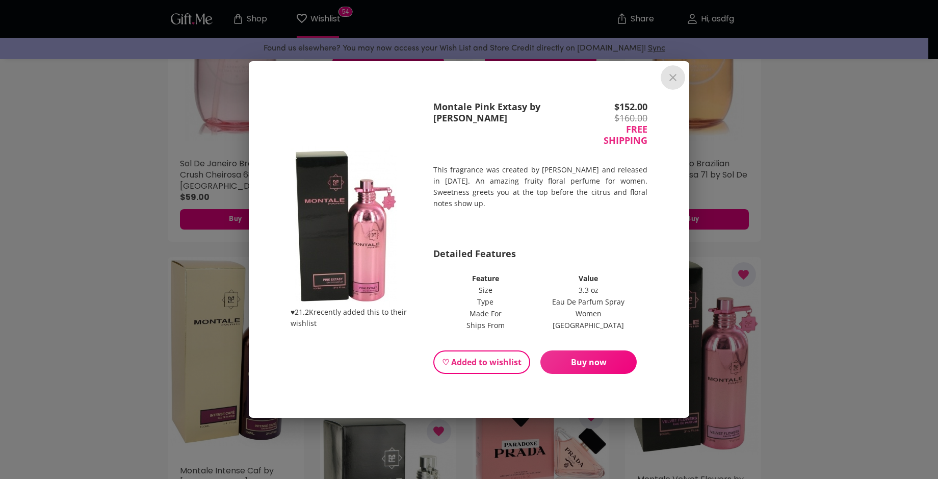
click at [666, 84] on button "close" at bounding box center [672, 77] width 24 height 24
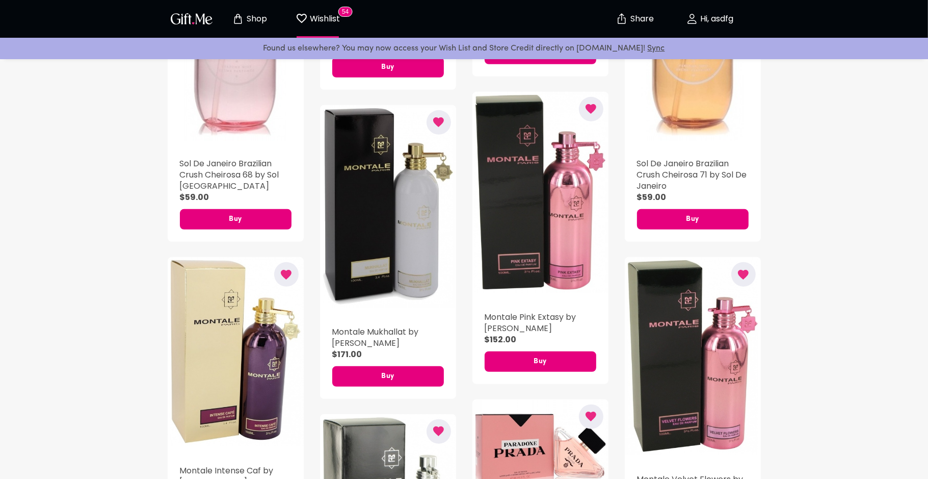
click at [437, 115] on button "button" at bounding box center [439, 122] width 24 height 24
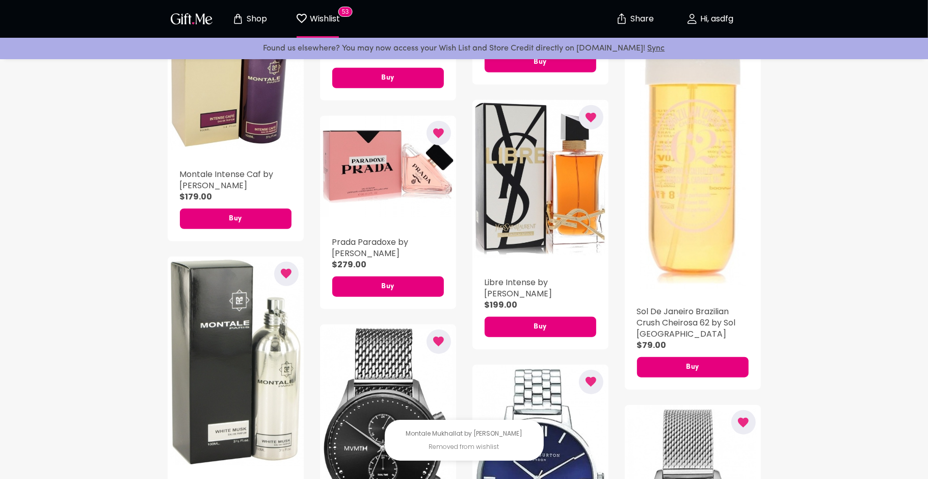
scroll to position [637, 0]
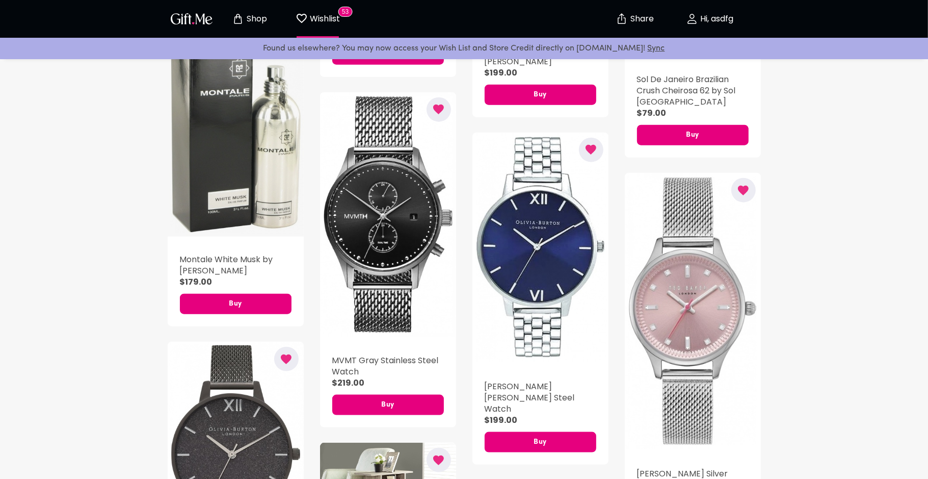
scroll to position [956, 0]
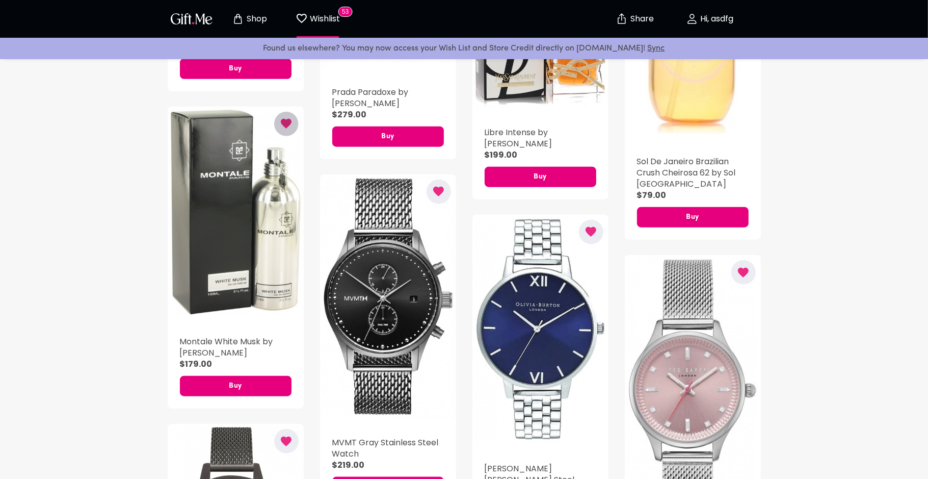
click at [287, 118] on icon "button" at bounding box center [286, 123] width 13 height 13
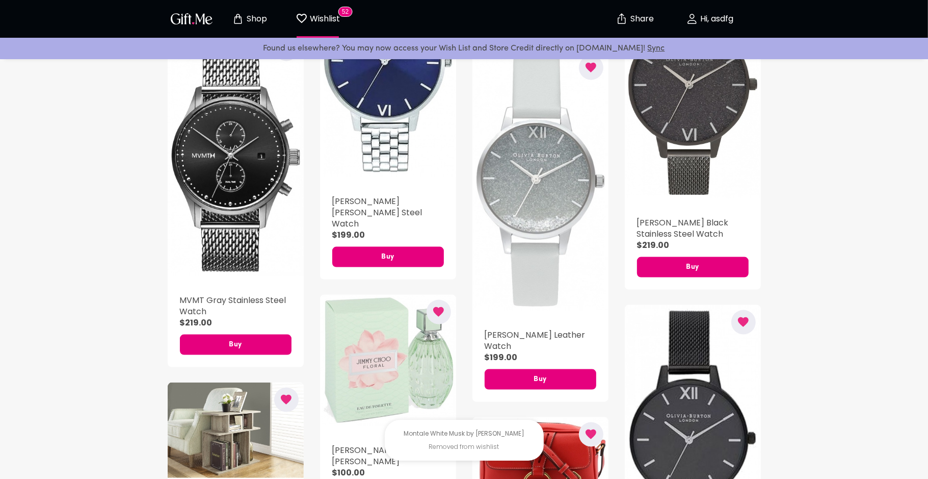
scroll to position [1210, 0]
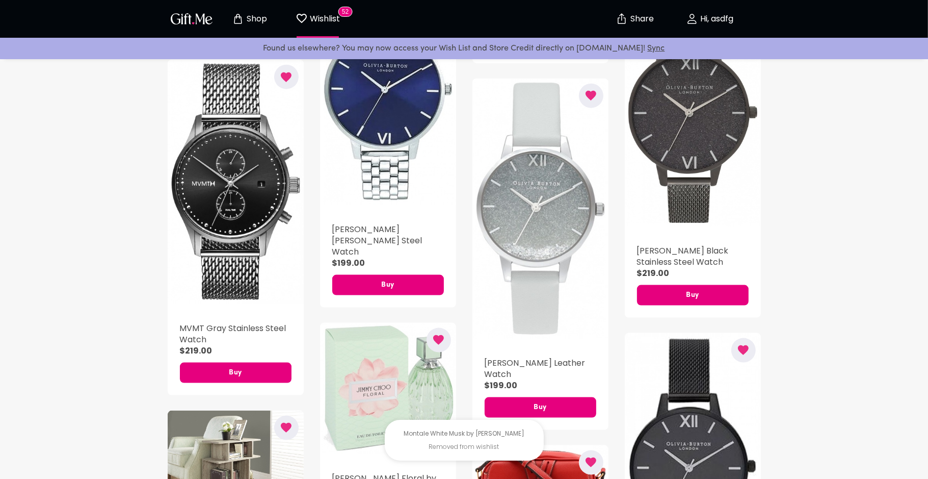
click at [436, 335] on icon "button" at bounding box center [438, 340] width 11 height 10
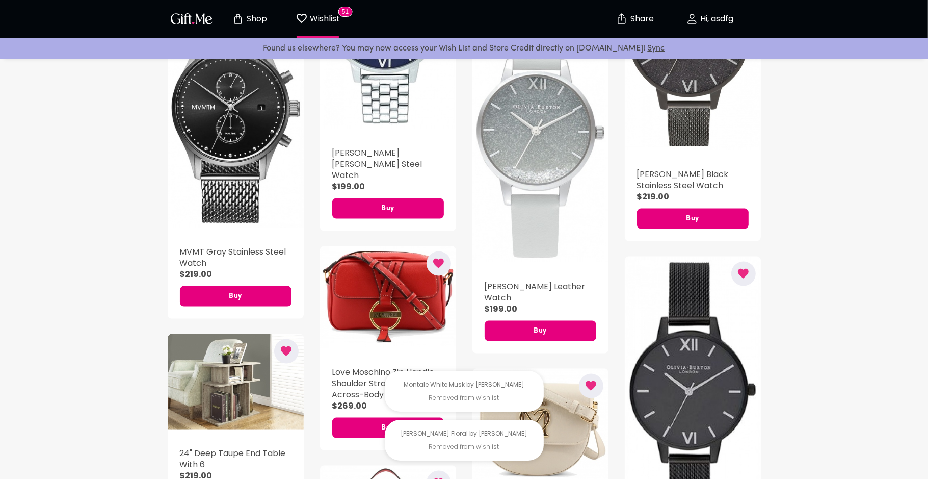
scroll to position [1338, 0]
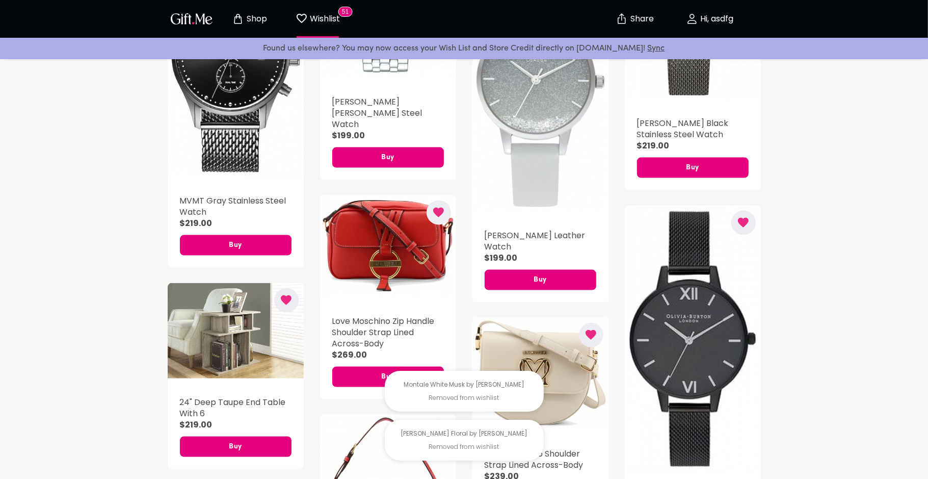
click at [599, 331] on button "button" at bounding box center [591, 335] width 24 height 24
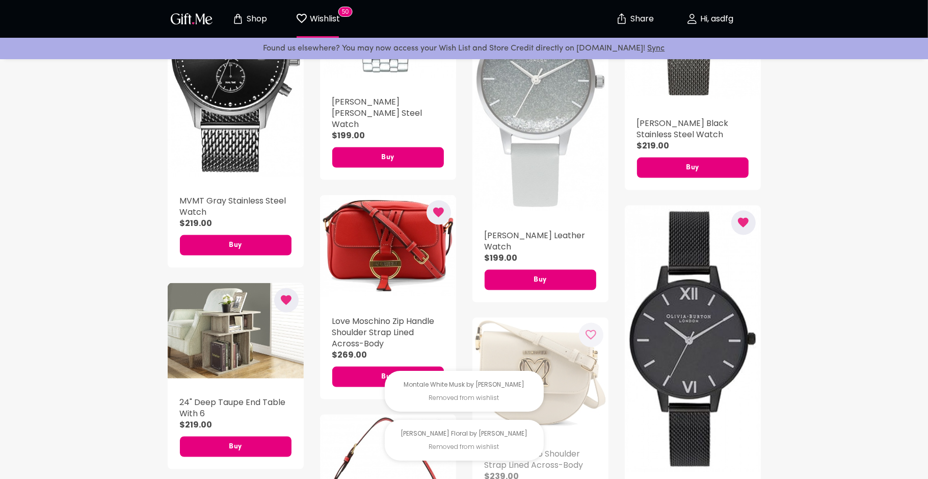
click at [435, 206] on icon "button" at bounding box center [438, 212] width 13 height 13
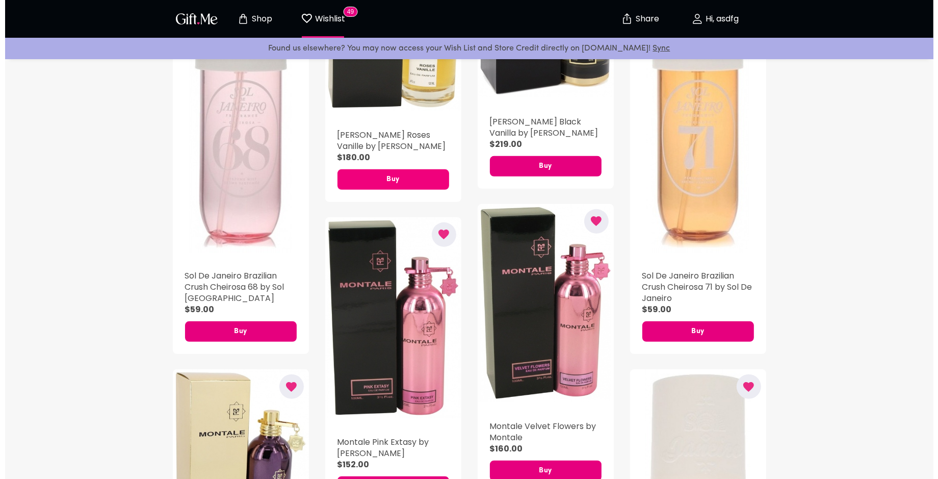
scroll to position [382, 0]
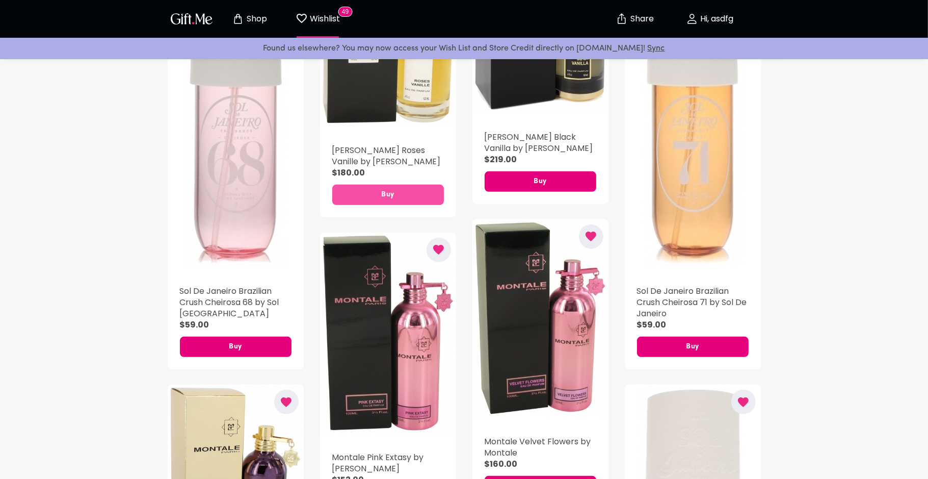
click at [391, 188] on button "Buy" at bounding box center [388, 194] width 112 height 20
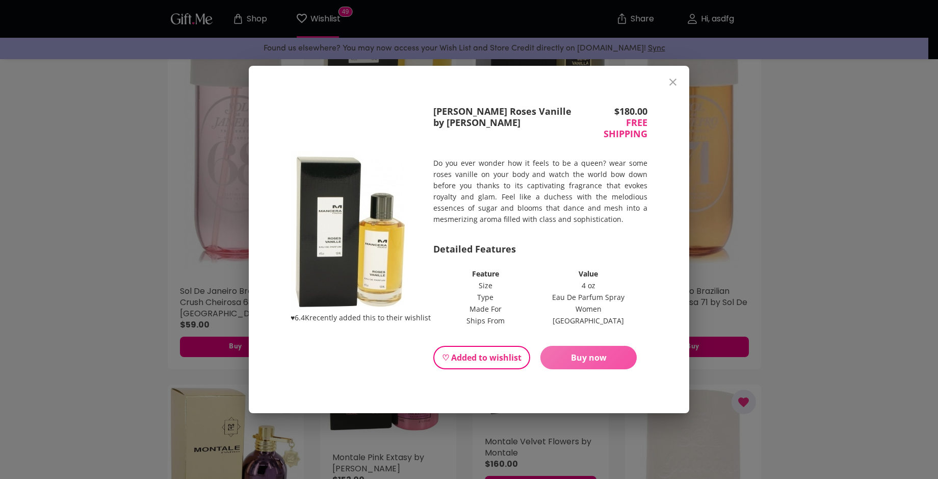
click at [576, 356] on span "Buy now" at bounding box center [588, 357] width 96 height 11
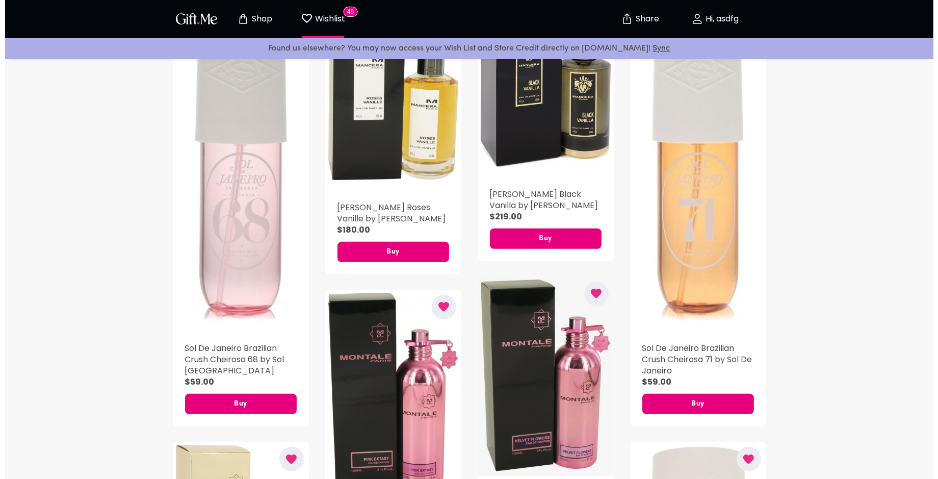
scroll to position [319, 0]
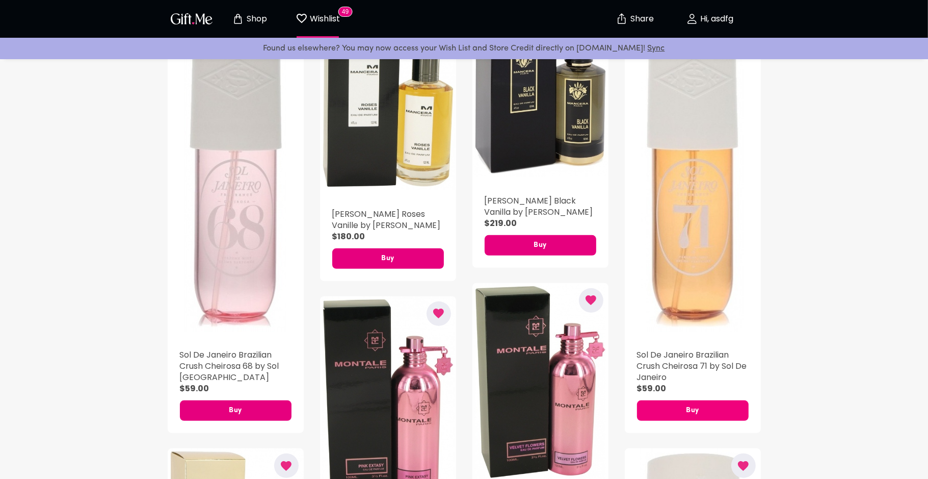
click at [683, 411] on span "Buy" at bounding box center [693, 410] width 112 height 11
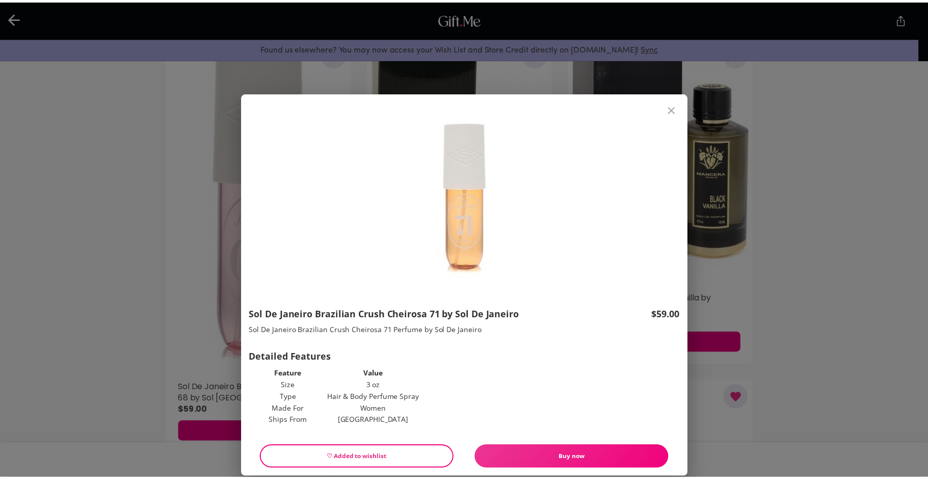
scroll to position [0, 0]
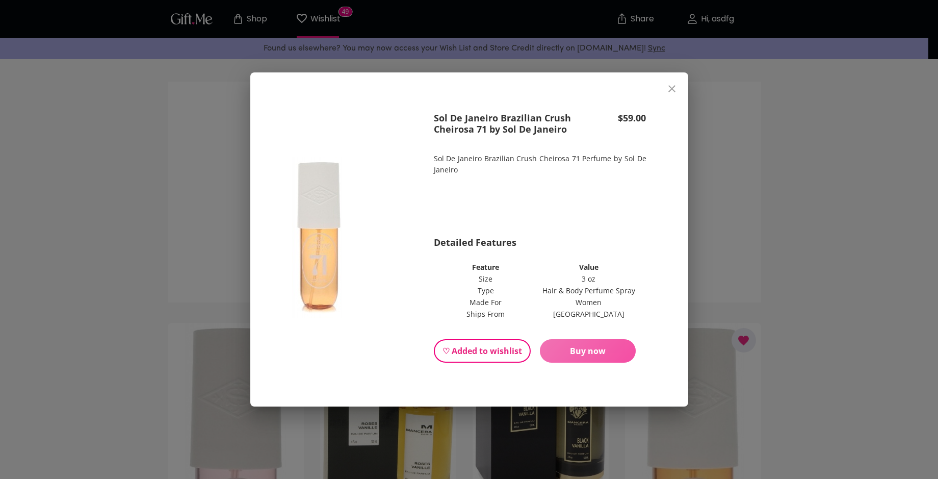
click at [565, 347] on span "Buy now" at bounding box center [588, 350] width 96 height 11
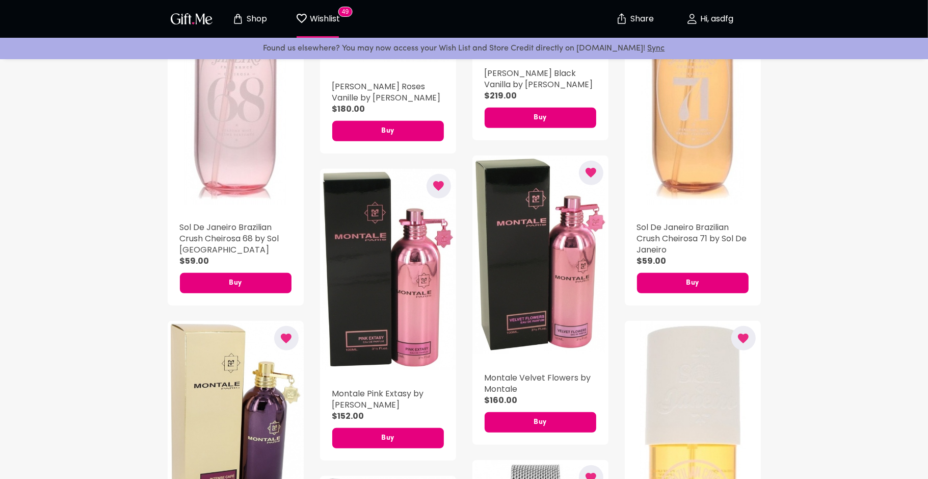
scroll to position [637, 0]
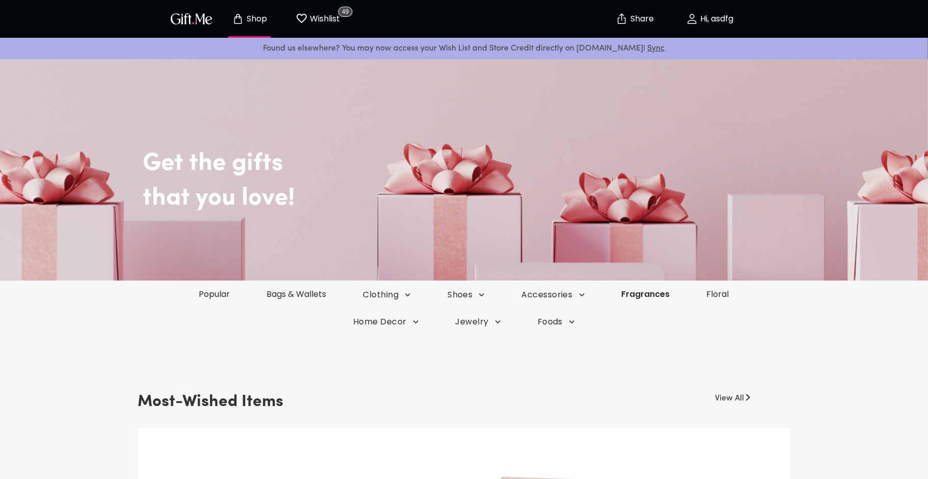
click at [655, 296] on link "Fragrances" at bounding box center [645, 294] width 85 height 12
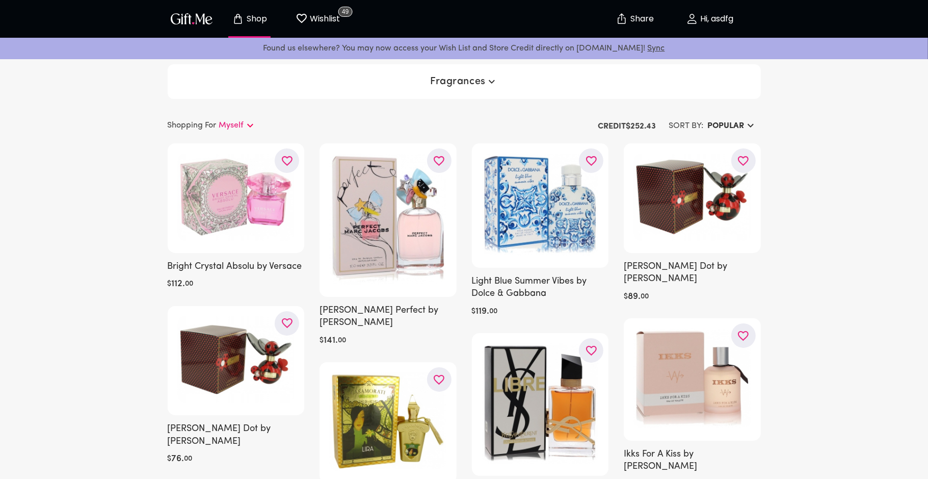
click at [750, 122] on icon "button" at bounding box center [751, 125] width 12 height 12
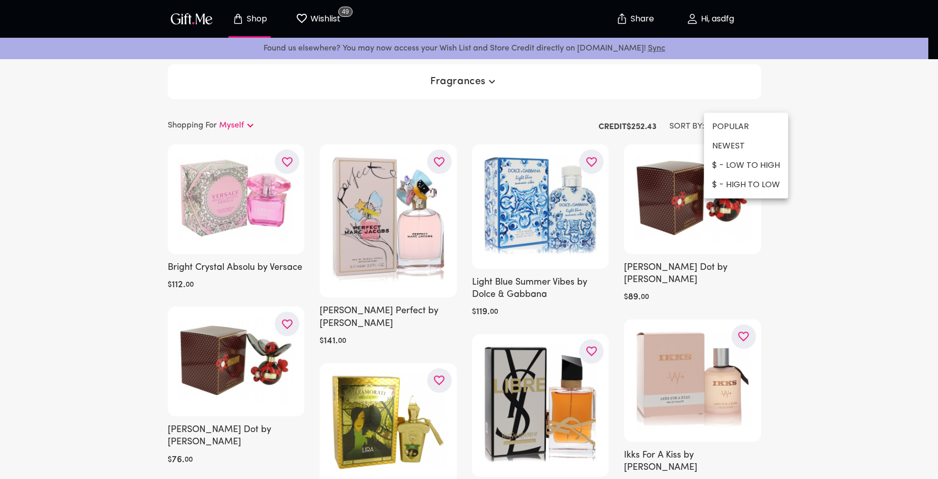
click at [753, 160] on li "$ - LOW TO HIGH" at bounding box center [746, 164] width 84 height 19
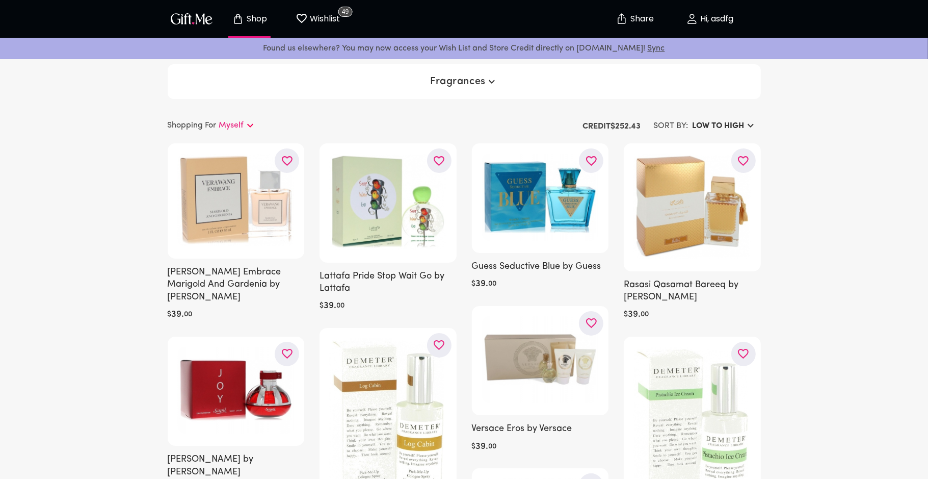
click at [740, 120] on h6 "LOW TO HIGH" at bounding box center [719, 126] width 52 height 12
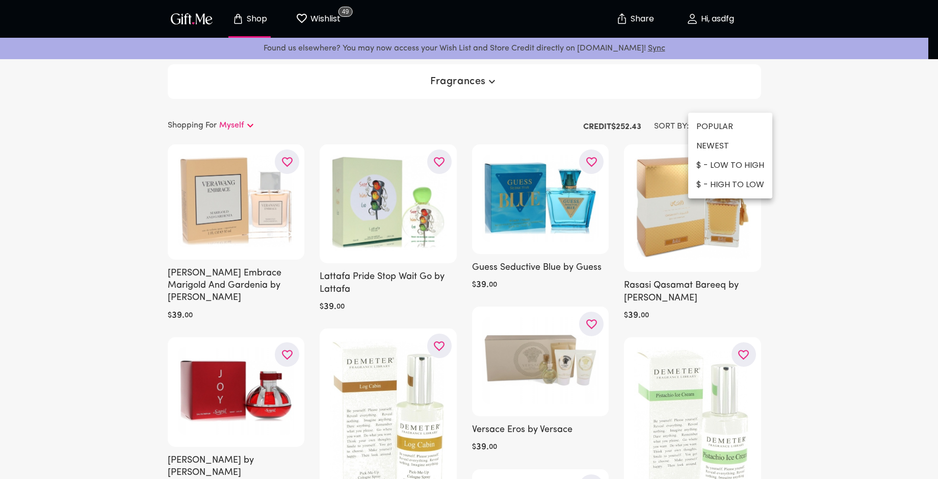
click at [741, 181] on li "$ - HIGH TO LOW" at bounding box center [730, 184] width 84 height 19
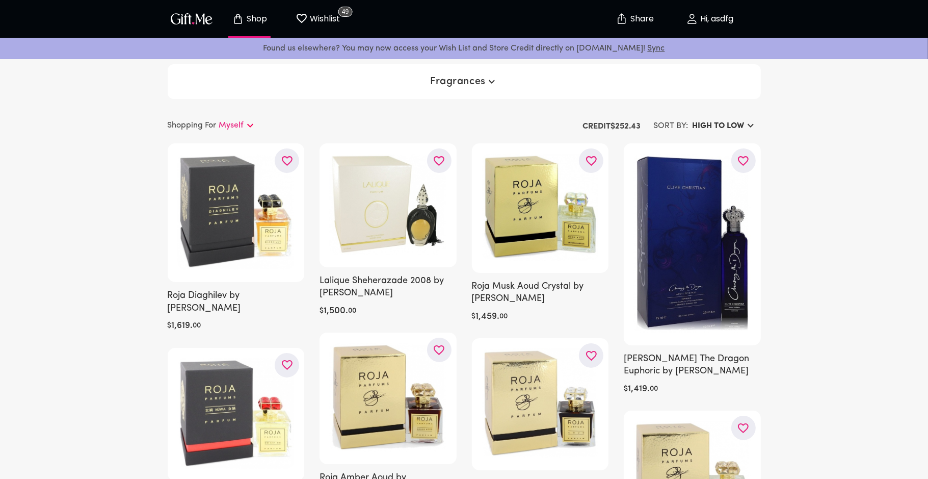
click at [727, 126] on h6 "HIGH TO LOW" at bounding box center [719, 126] width 52 height 12
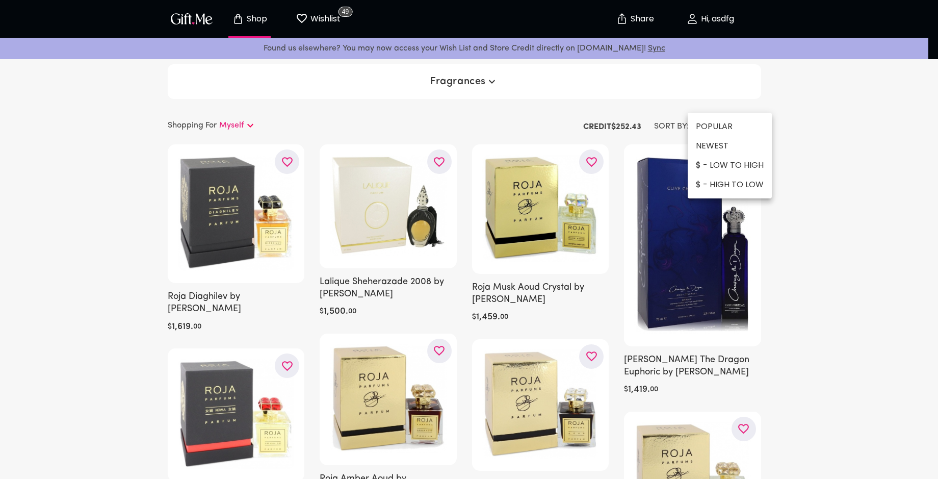
click at [711, 146] on li "NEWEST" at bounding box center [729, 145] width 84 height 19
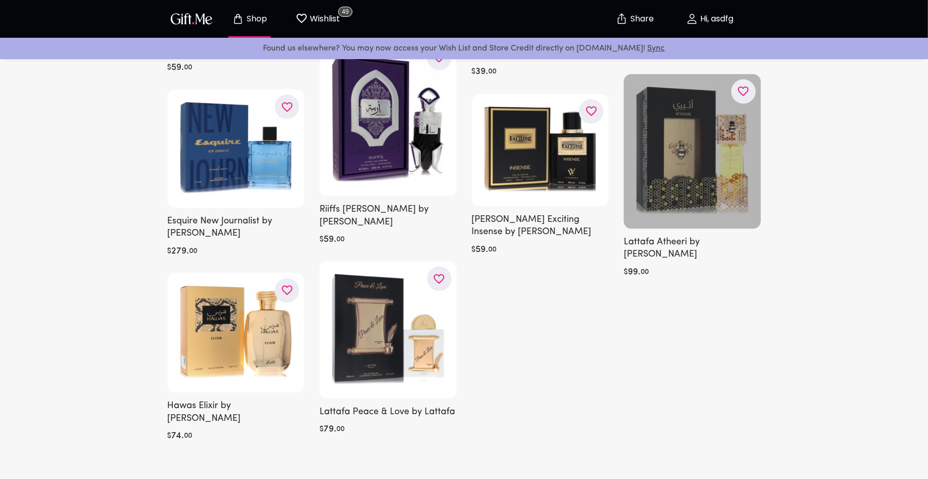
scroll to position [2325, 0]
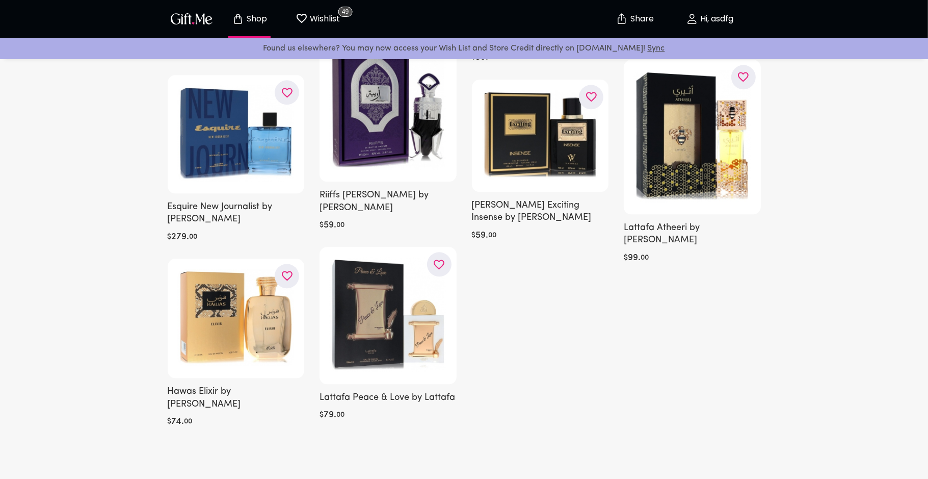
click at [924, 443] on div "© 2025 RealGifts, LLC. All rights reserved. Terms & Privacy" at bounding box center [464, 477] width 928 height 69
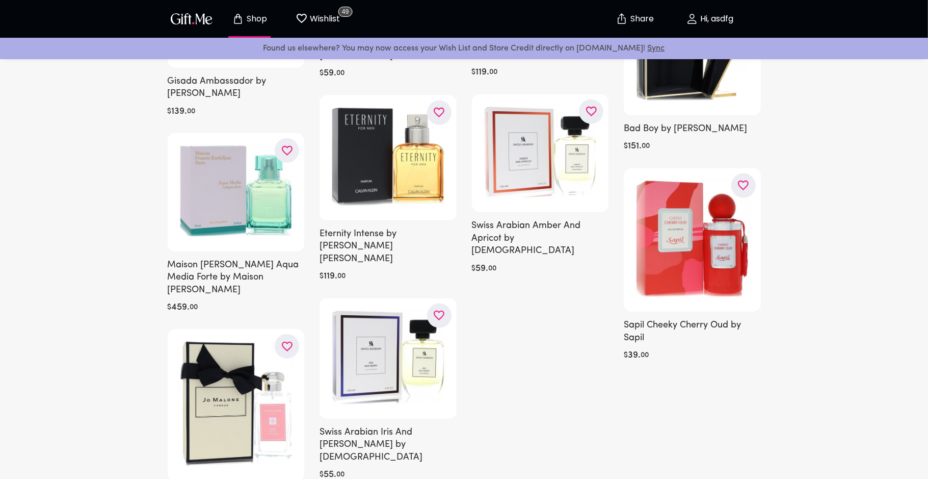
scroll to position [4722, 0]
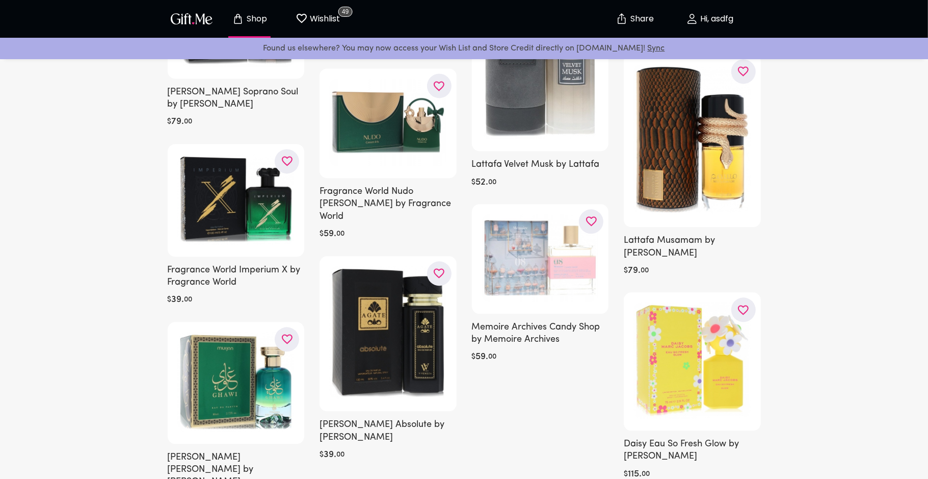
scroll to position [5894, 0]
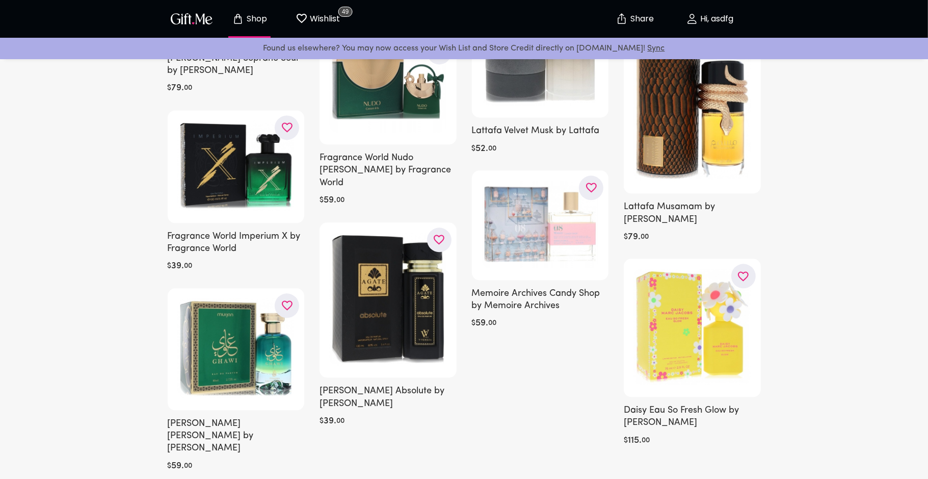
drag, startPoint x: 322, startPoint y: 18, endPoint x: 430, endPoint y: 3, distance: 109.6
click at [430, 3] on div "Shop Wishlist 49 Share Hi, asdfg" at bounding box center [464, 19] width 593 height 38
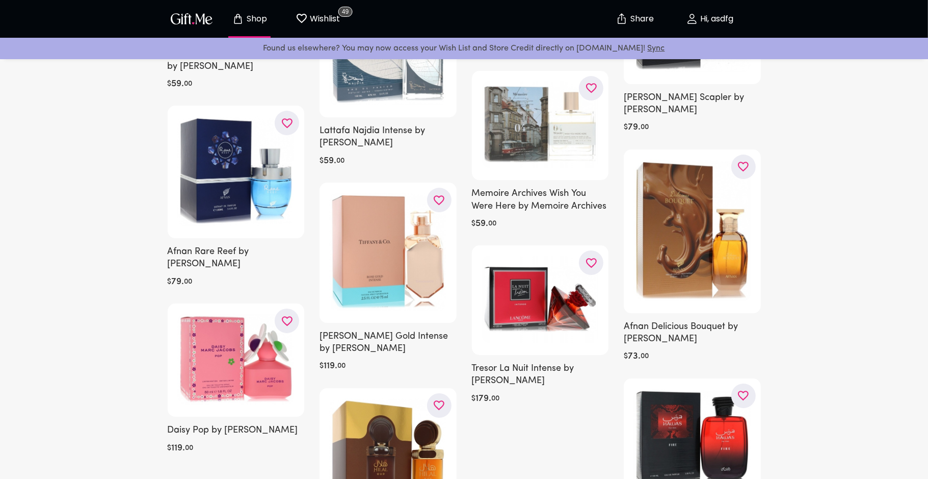
scroll to position [7099, 0]
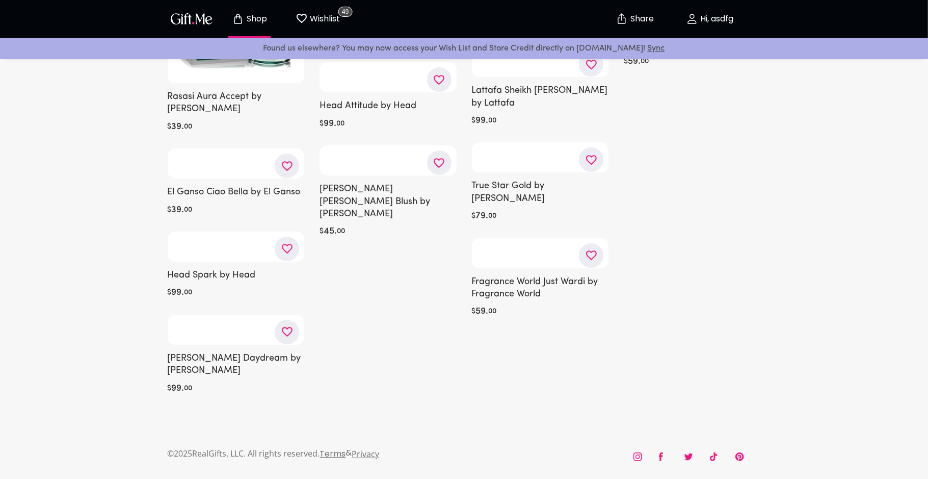
scroll to position [15575, 0]
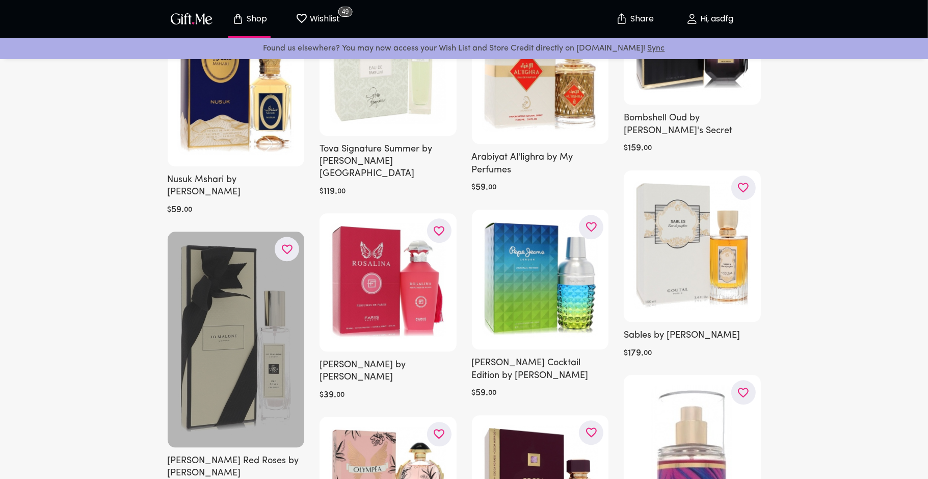
scroll to position [9547, 0]
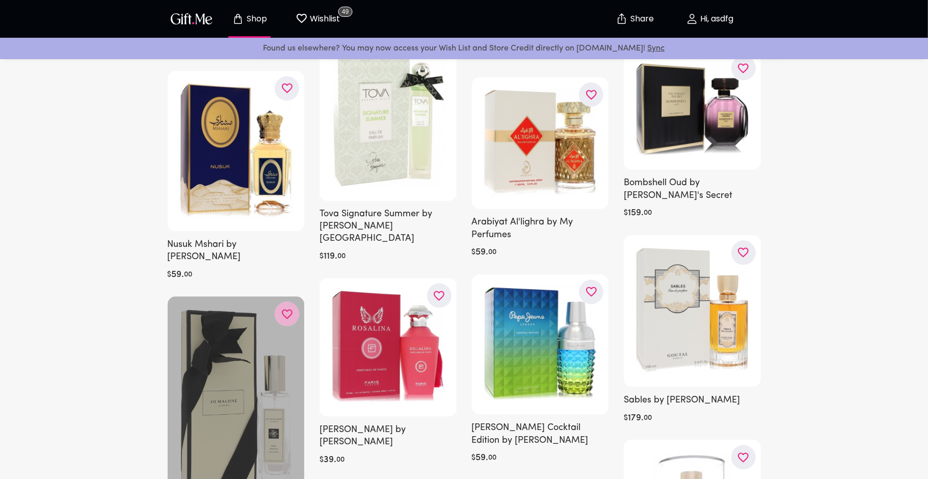
click at [0, 0] on icon "button" at bounding box center [0, 0] width 0 height 0
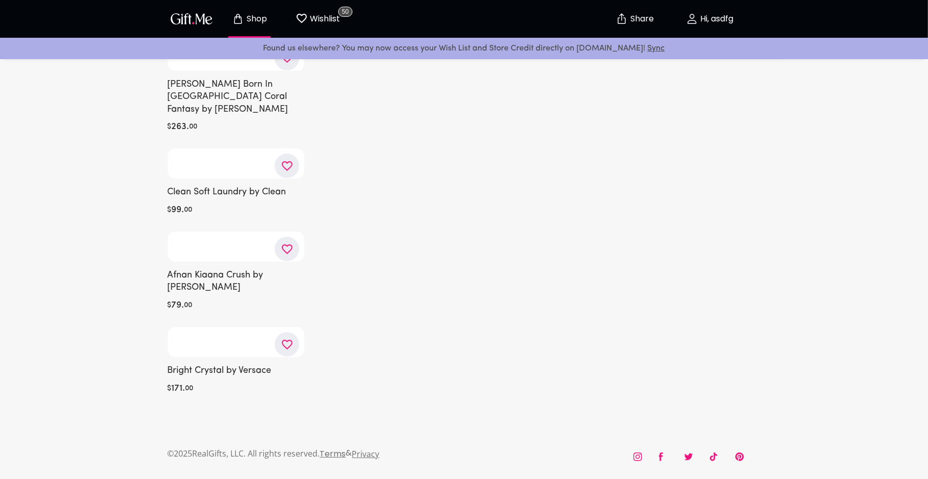
scroll to position [19480, 0]
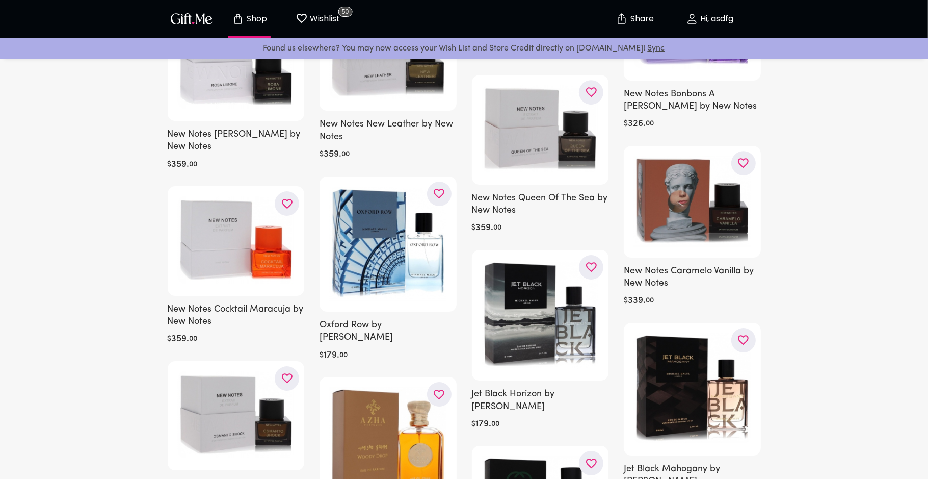
scroll to position [21901, 0]
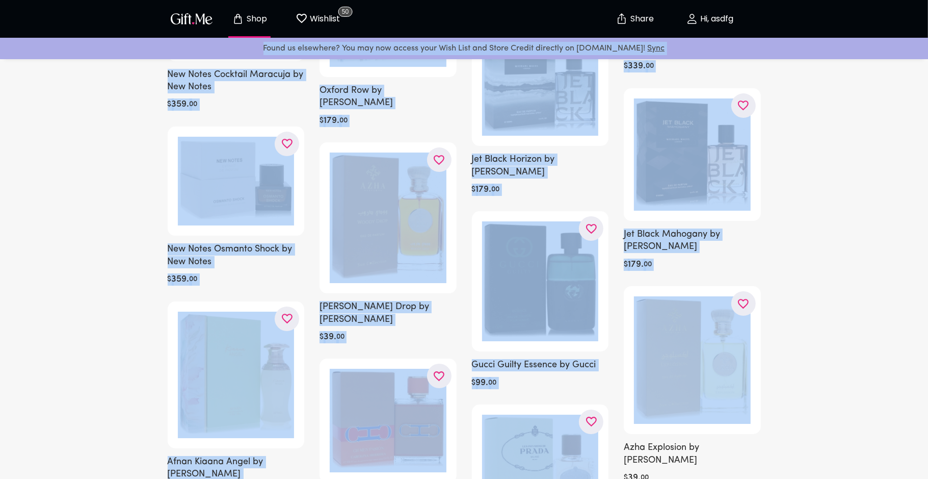
drag, startPoint x: 792, startPoint y: 29, endPoint x: 836, endPoint y: 139, distance: 118.3
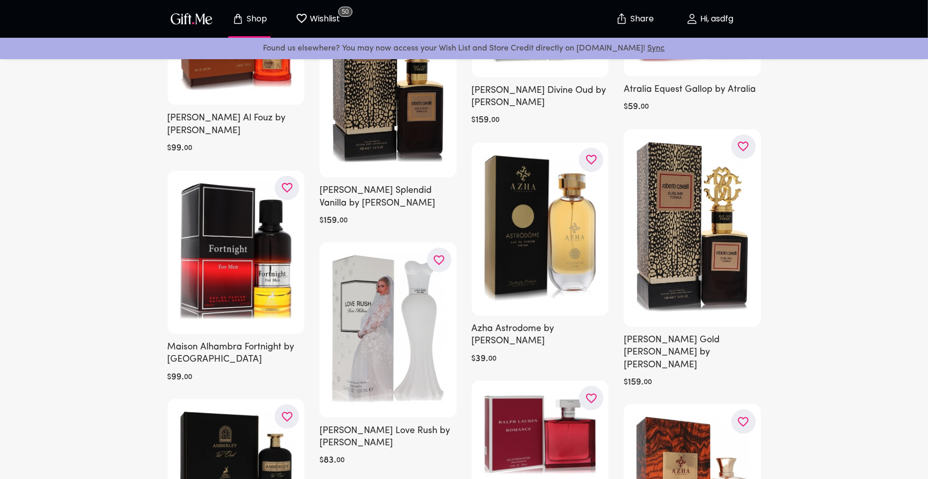
scroll to position [24491, 0]
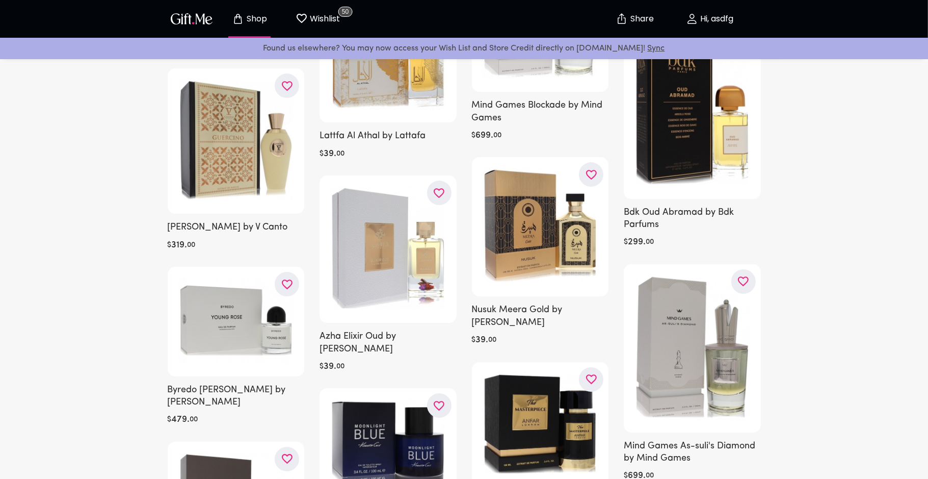
scroll to position [25801, 0]
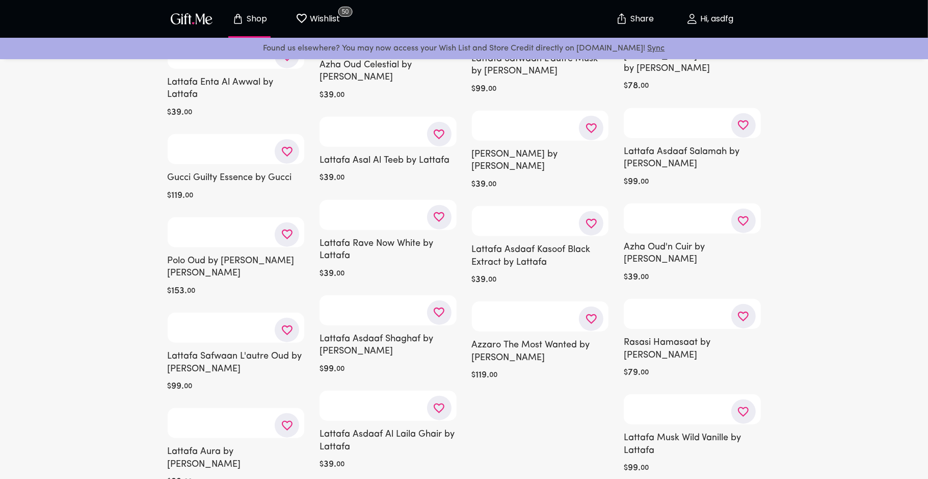
scroll to position [26974, 0]
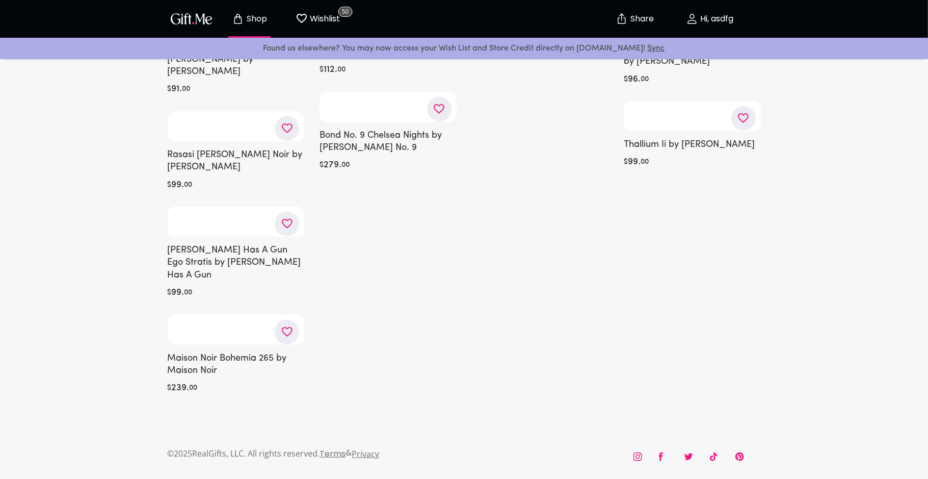
scroll to position [30816, 0]
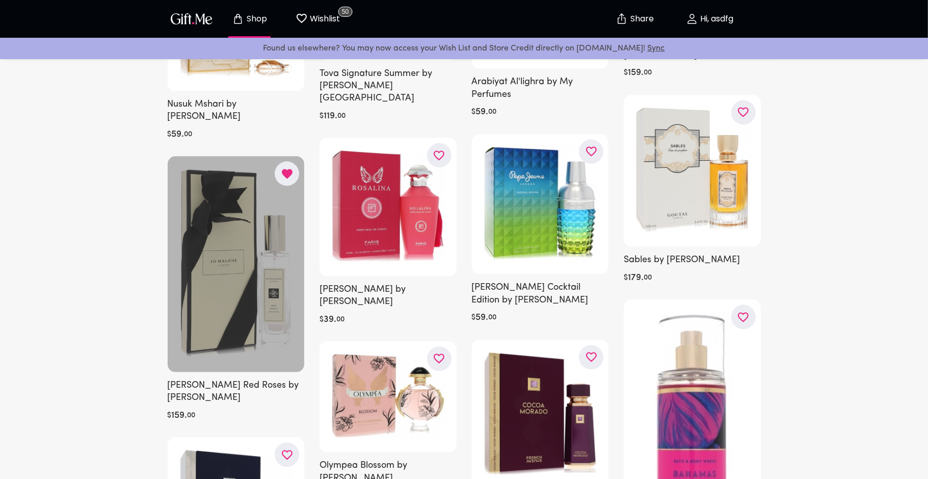
scroll to position [4854, 0]
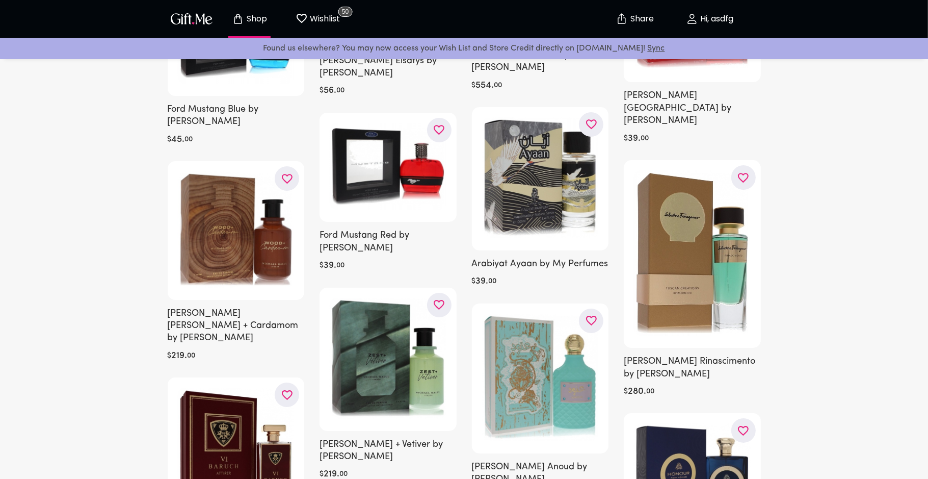
scroll to position [40669, 0]
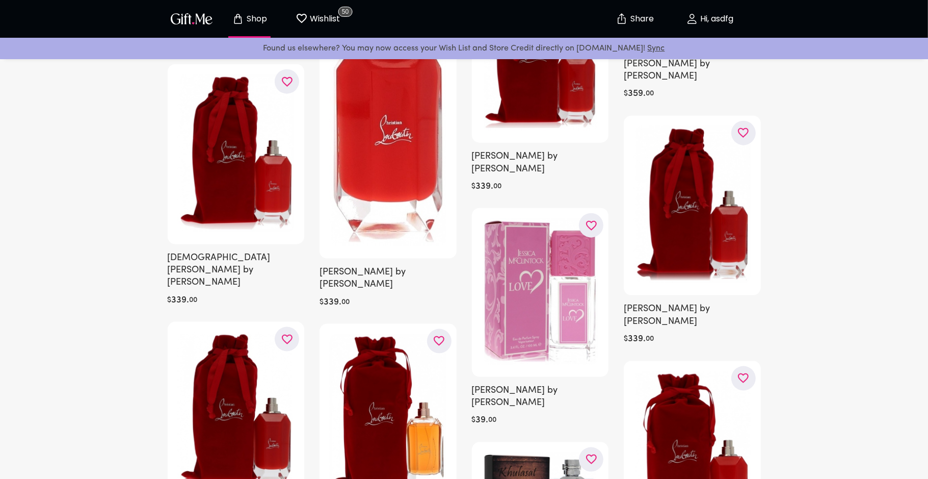
scroll to position [42120, 0]
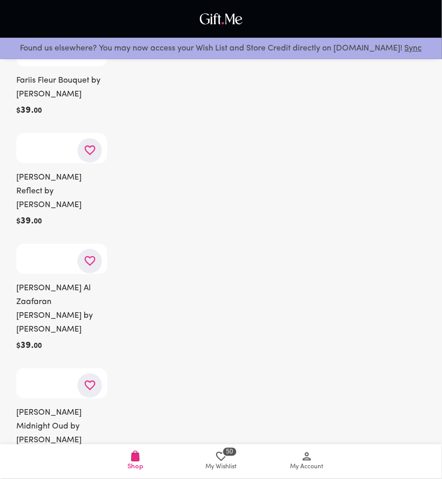
scroll to position [46175, 0]
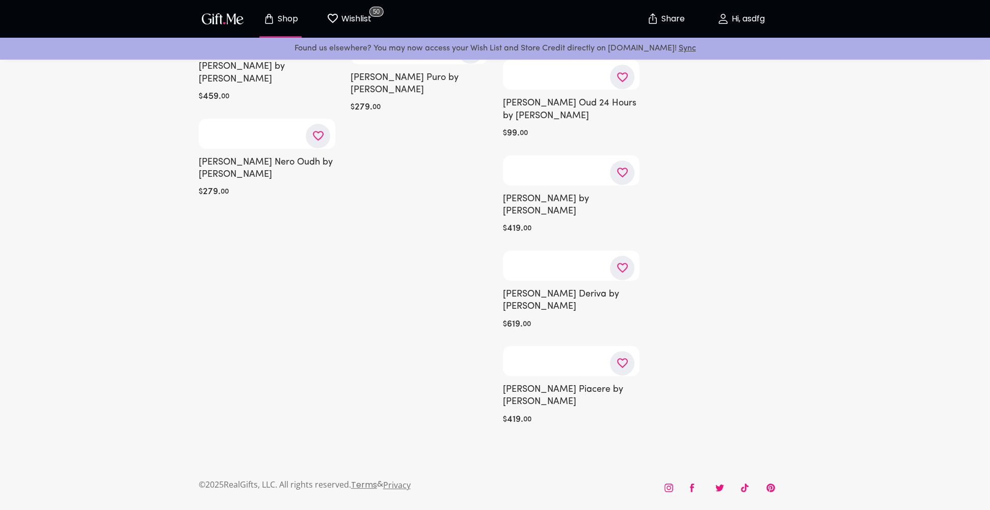
scroll to position [62664, 0]
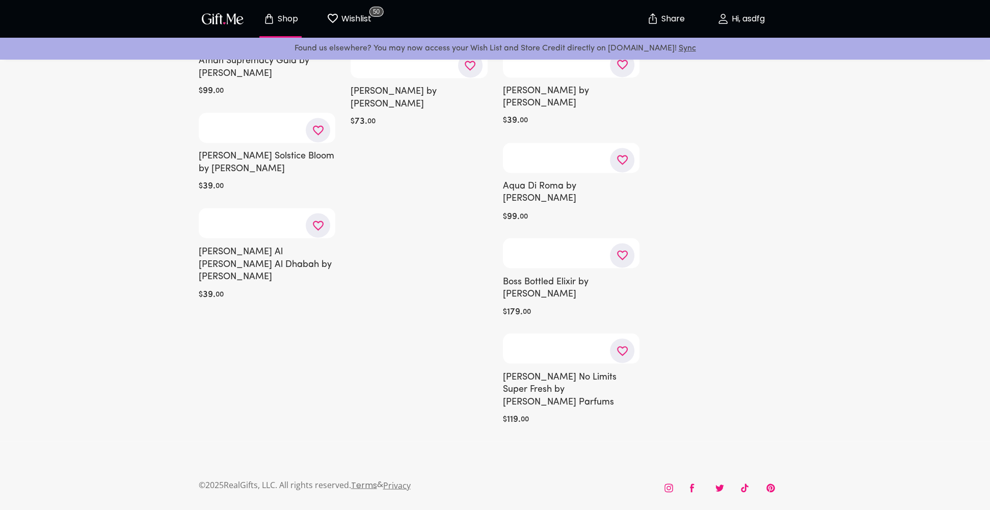
scroll to position [67592, 0]
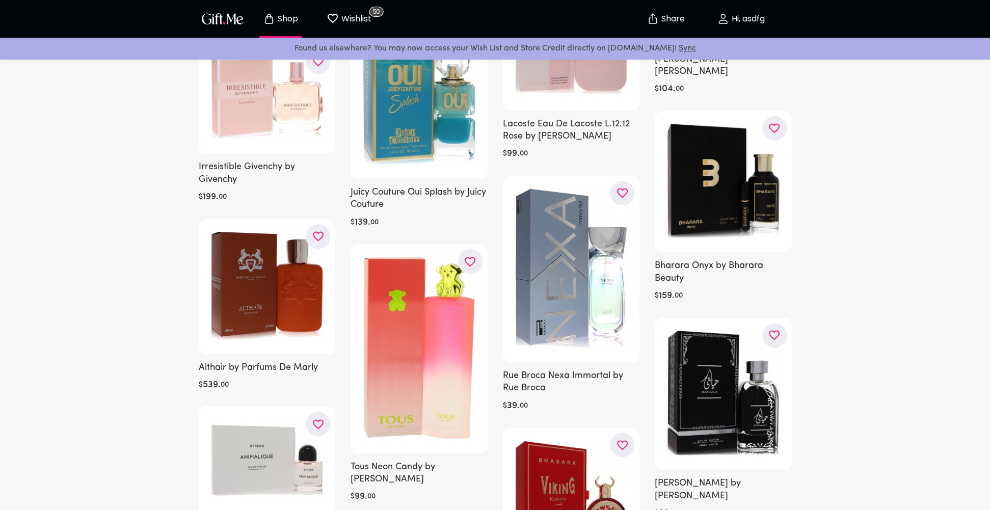
scroll to position [69799, 0]
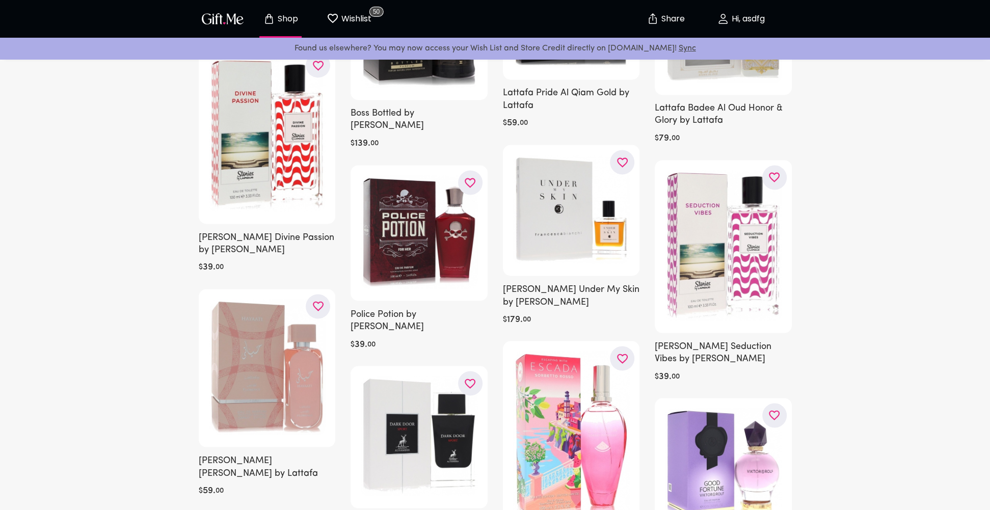
scroll to position [73841, 0]
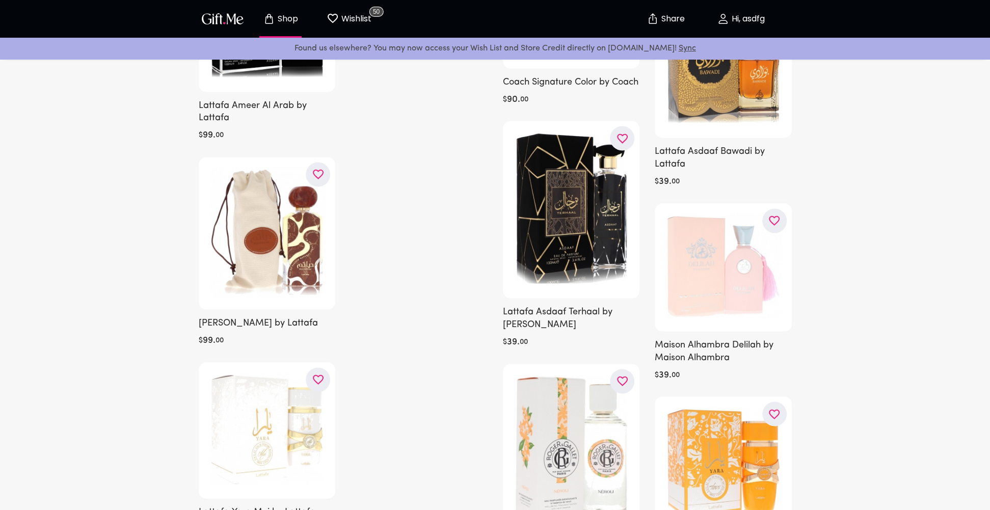
scroll to position [78594, 0]
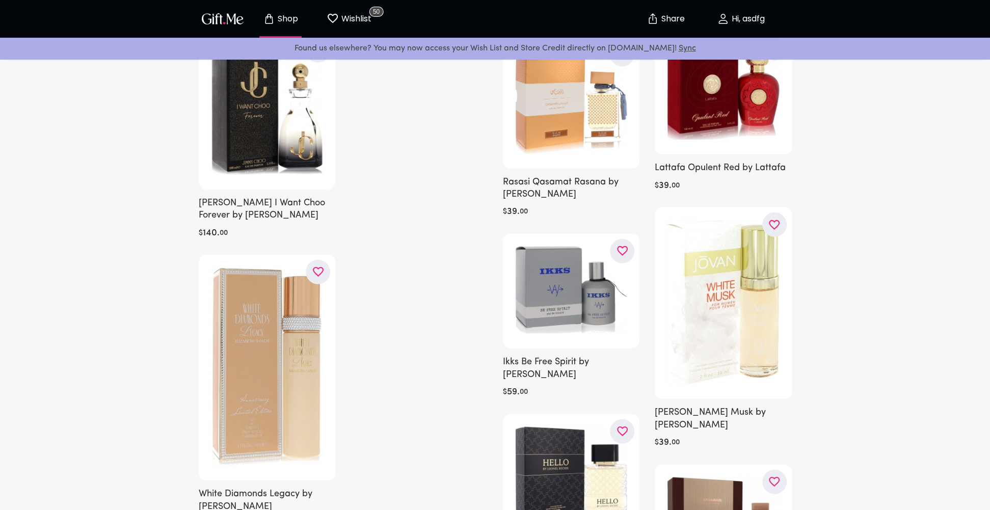
scroll to position [101017, 0]
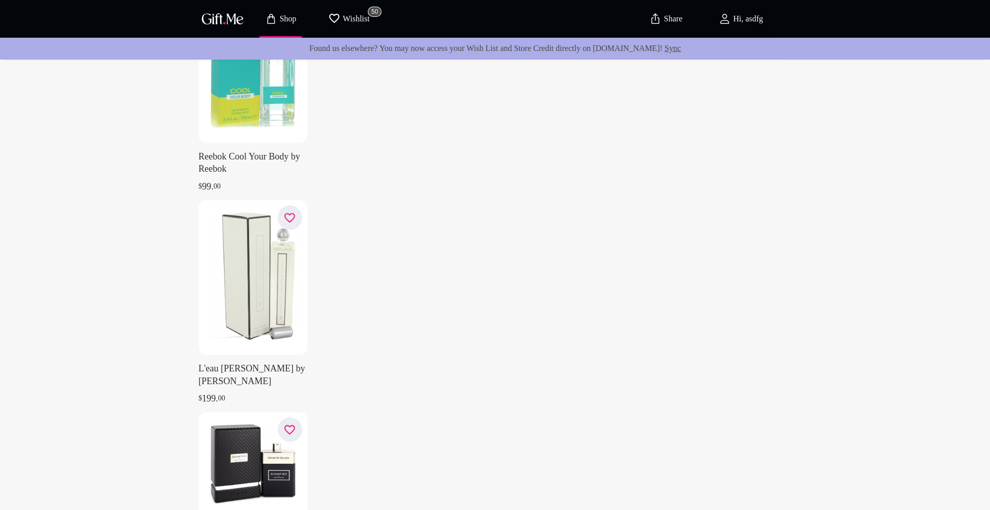
scroll to position [107076, 0]
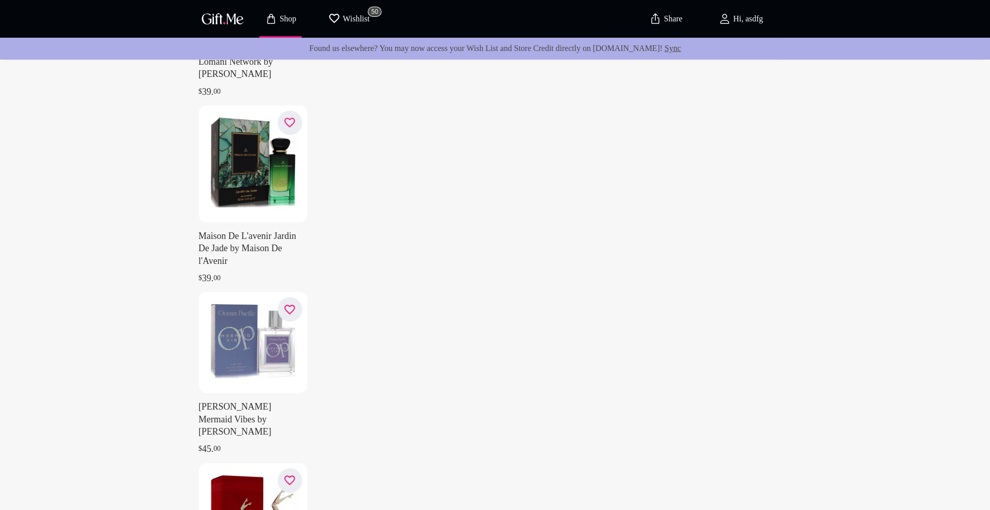
scroll to position [110121, 0]
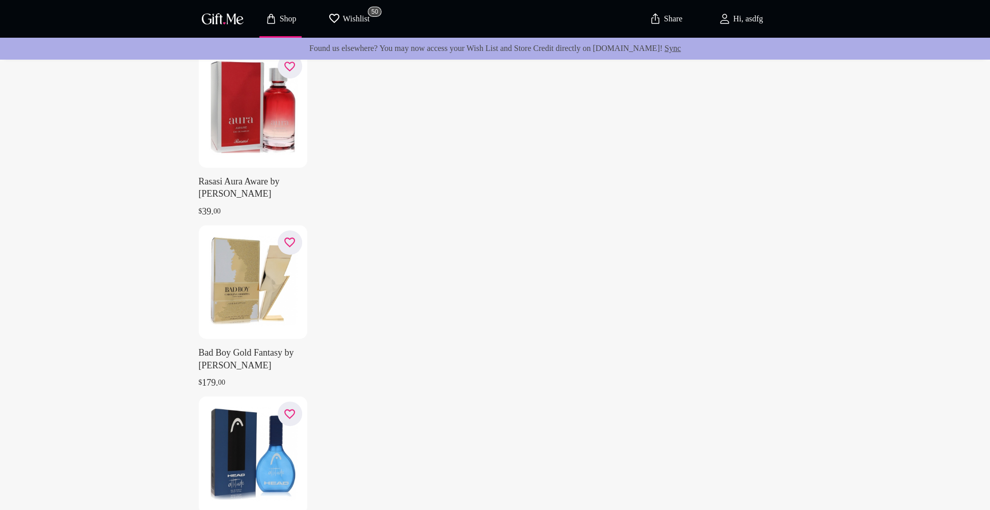
scroll to position [111842, 0]
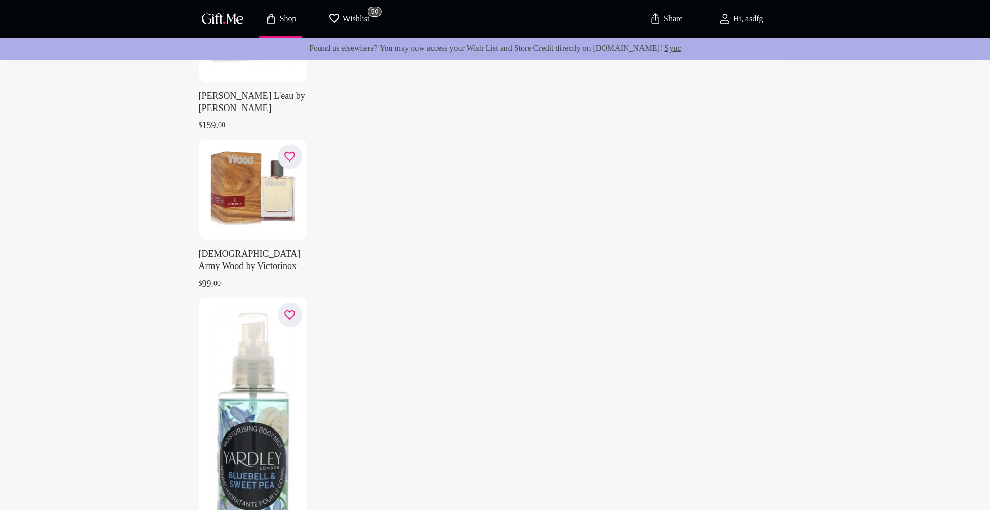
scroll to position [117849, 0]
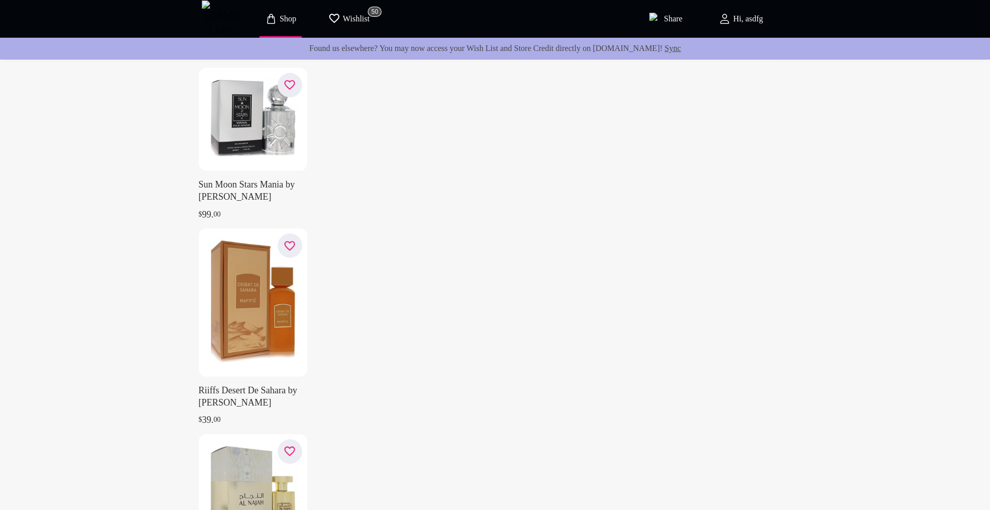
scroll to position [125348, 0]
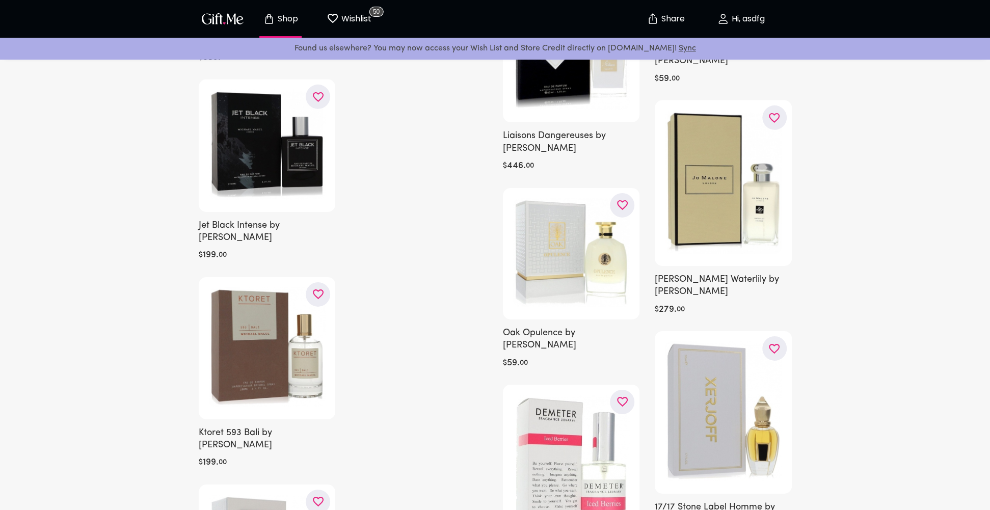
scroll to position [127863, 0]
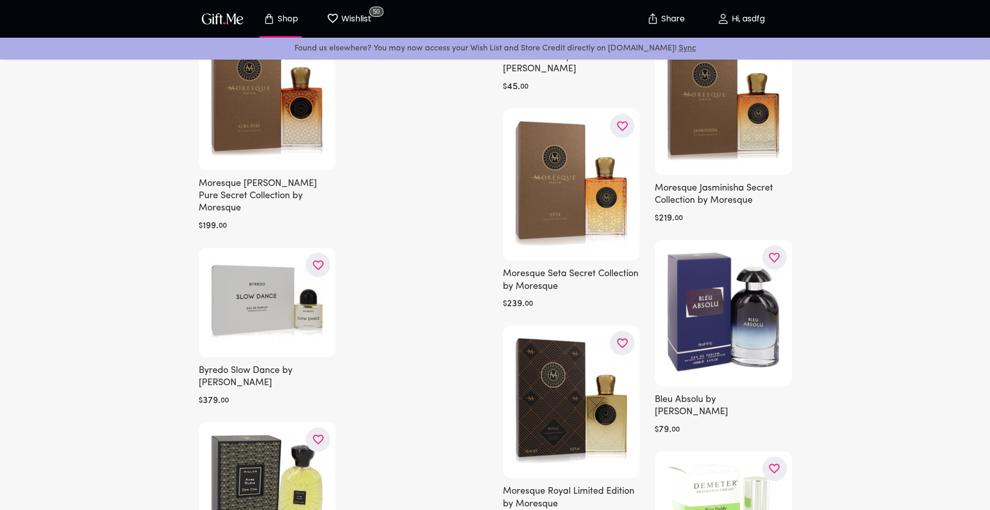
scroll to position [134719, 0]
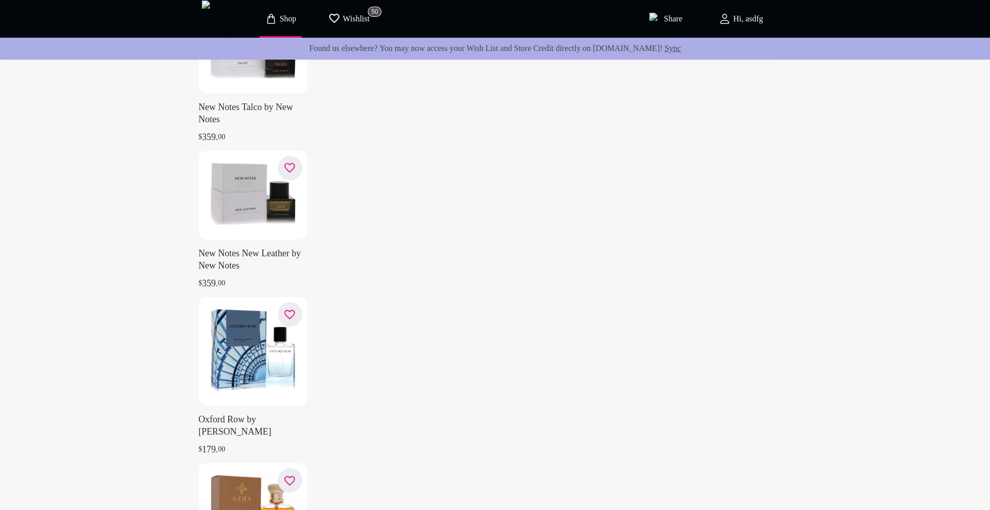
scroll to position [136331, 0]
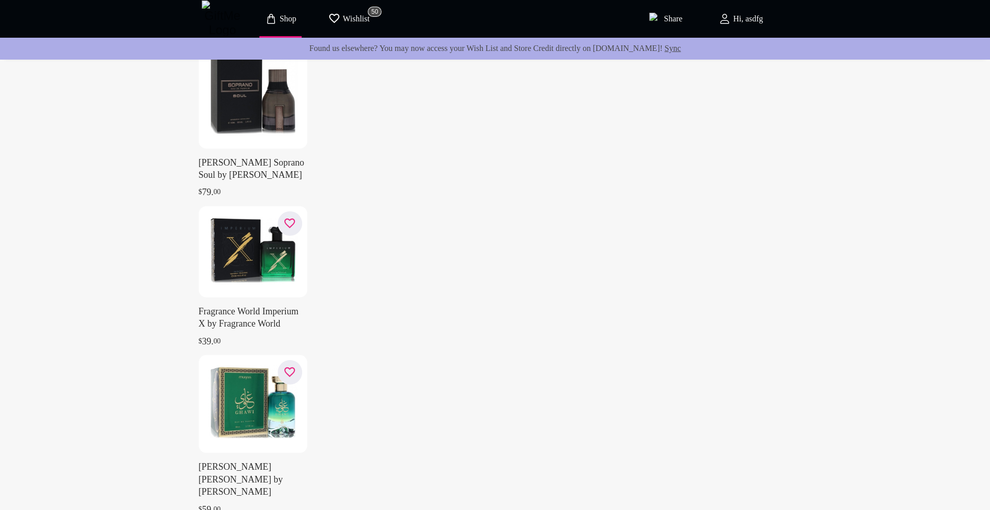
scroll to position [4821, 0]
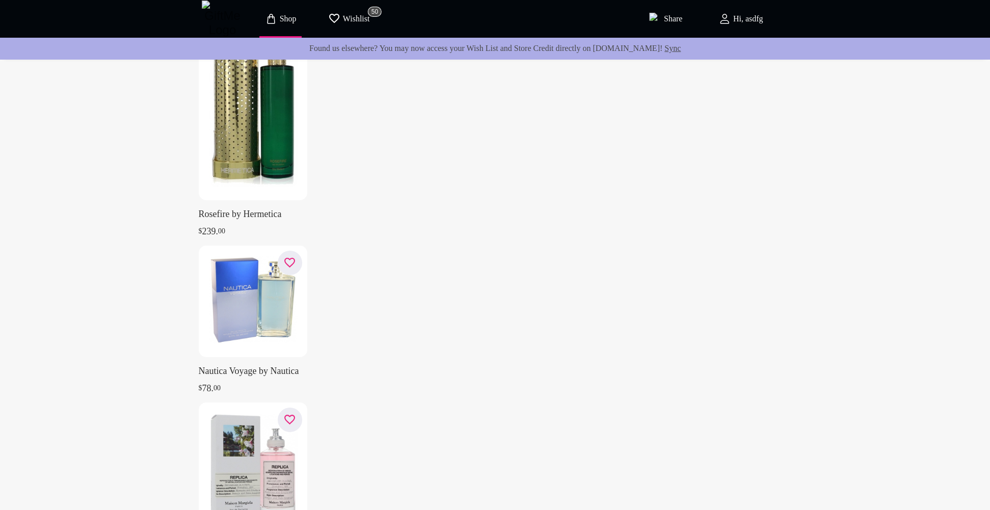
scroll to position [137389, 0]
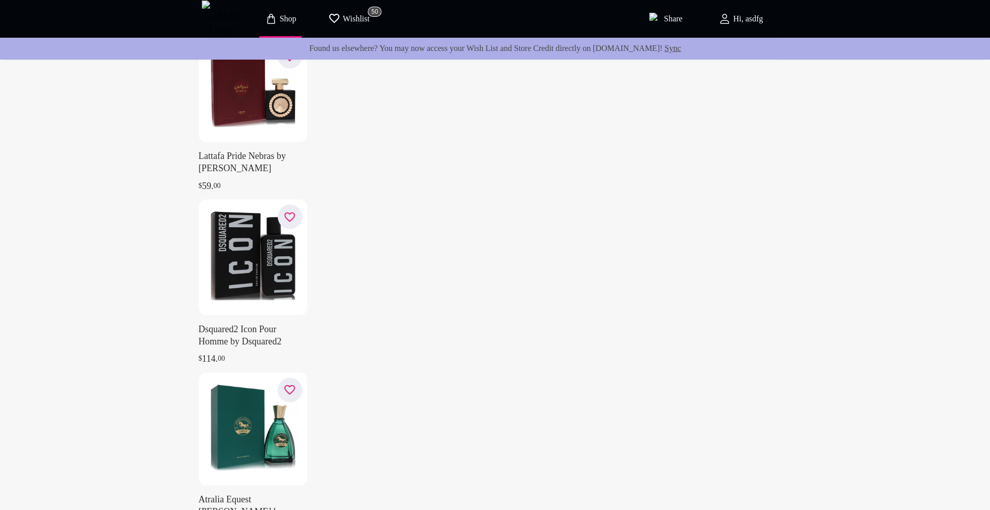
scroll to position [137841, 0]
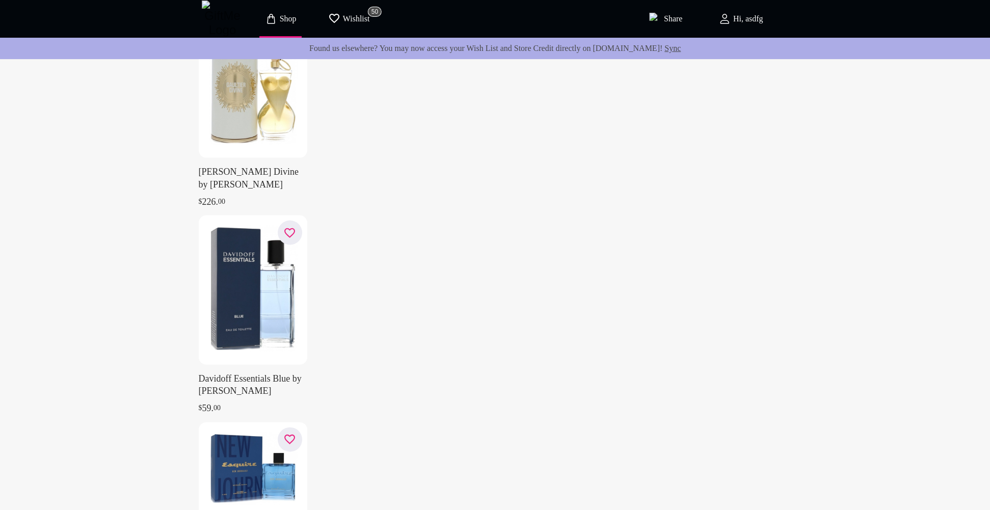
scroll to position [0, 0]
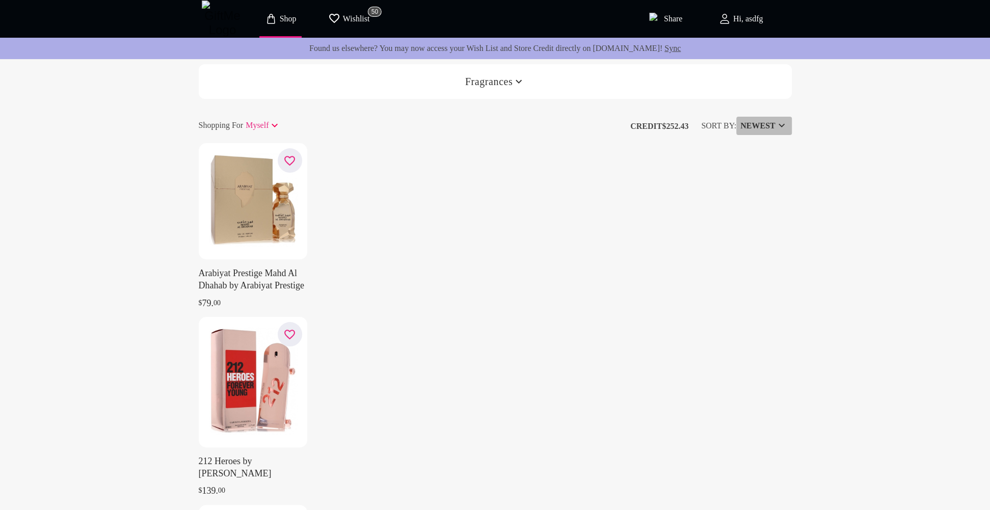
click at [774, 121] on h6 "NEWEST" at bounding box center [757, 126] width 35 height 12
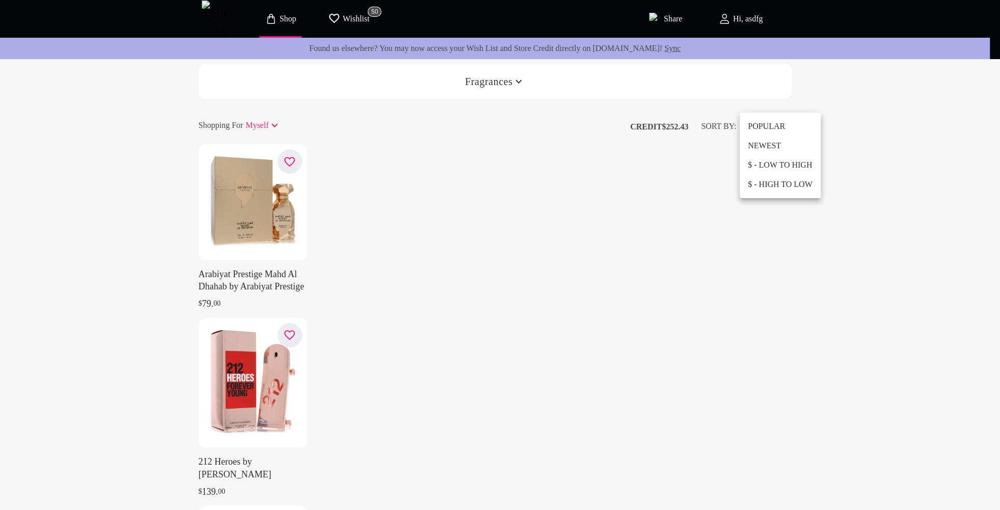
click at [780, 129] on li "POPULAR" at bounding box center [780, 126] width 81 height 19
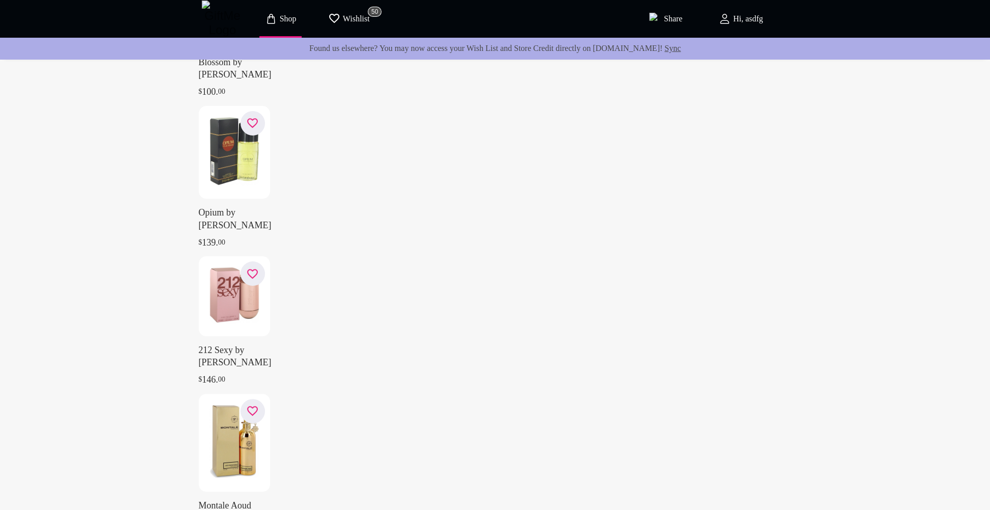
scroll to position [6028, 0]
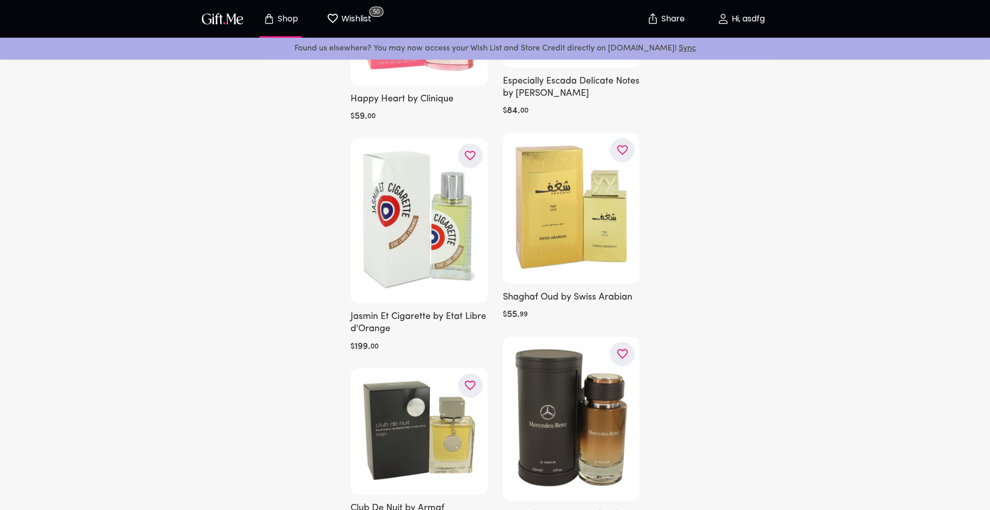
scroll to position [20375, 0]
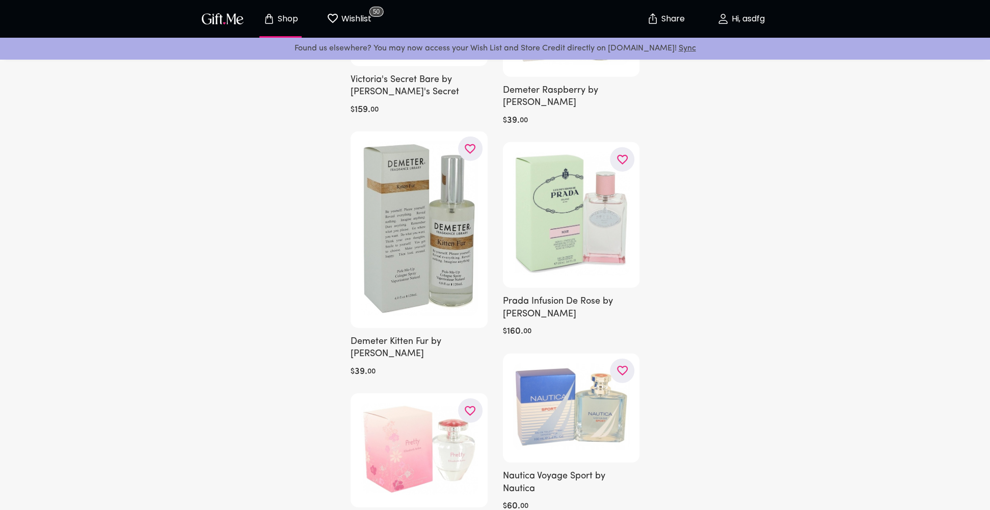
scroll to position [22774, 0]
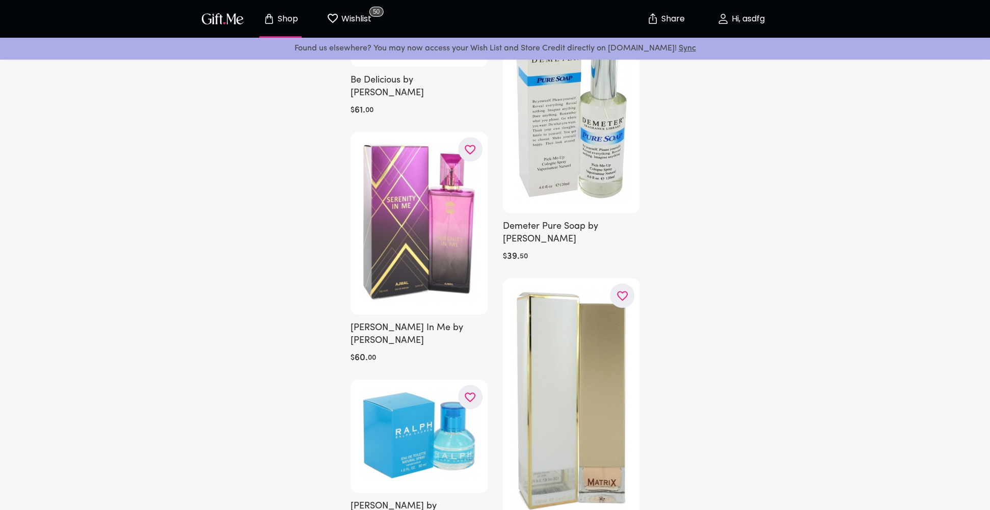
scroll to position [30455, 0]
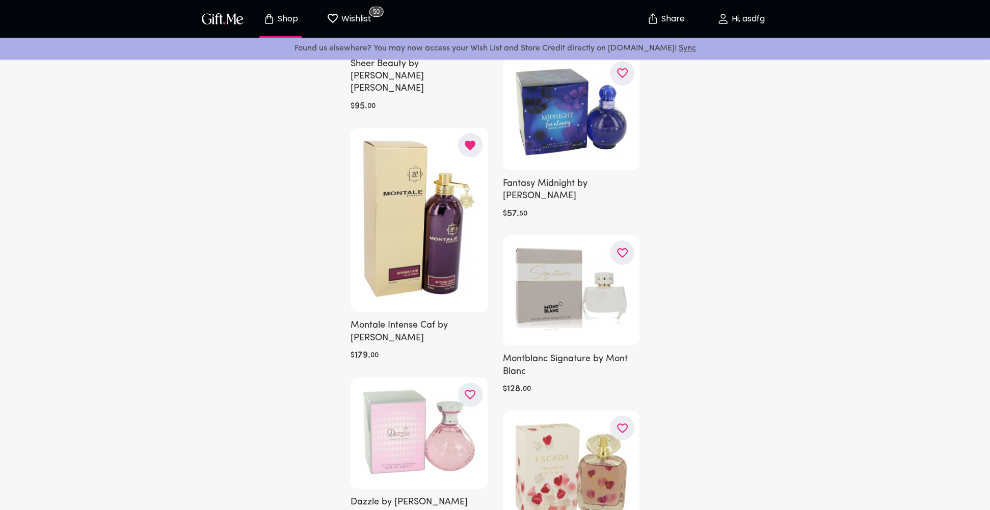
scroll to position [10361, 0]
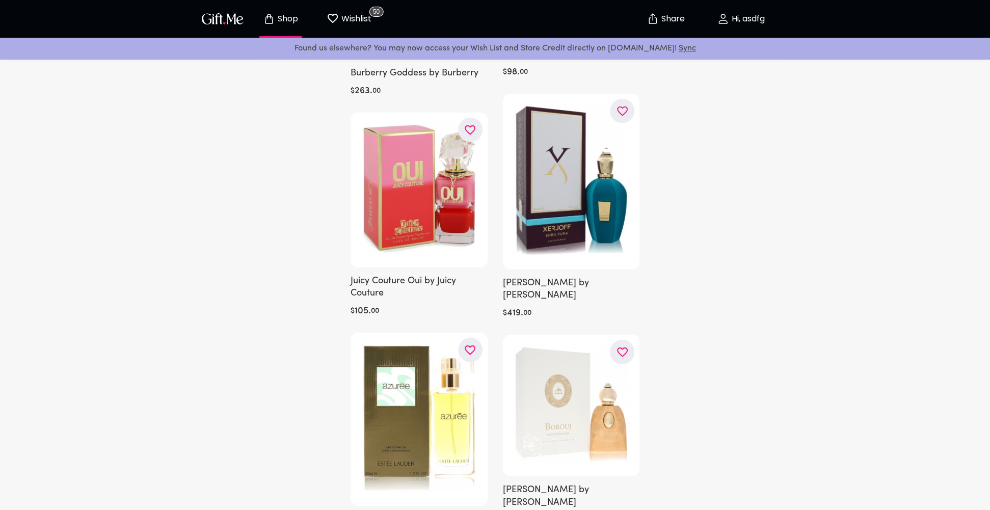
scroll to position [37578, 0]
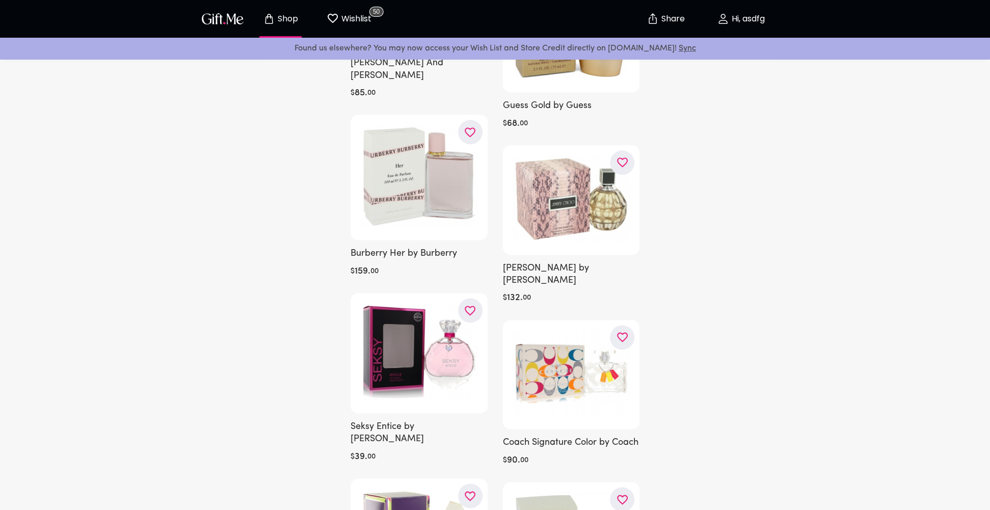
scroll to position [42481, 0]
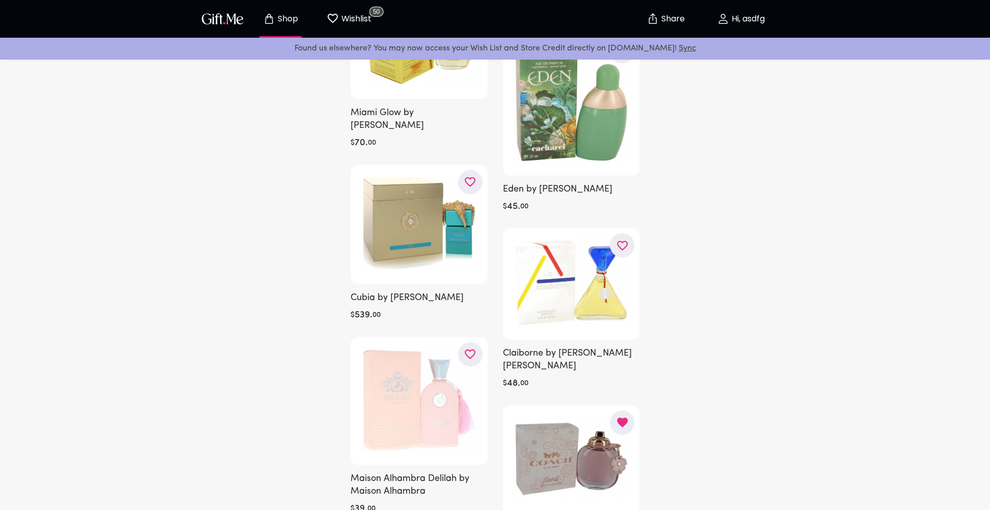
scroll to position [46048, 0]
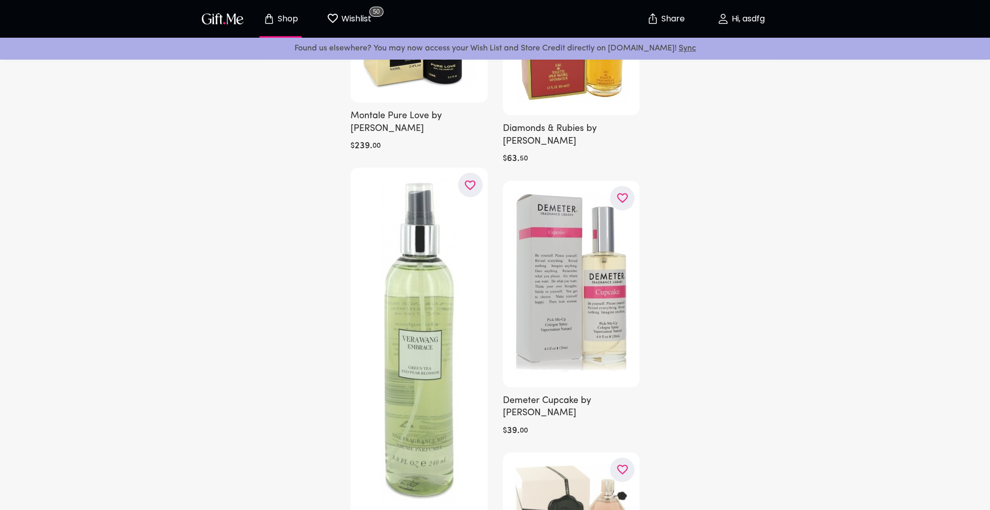
scroll to position [47469, 0]
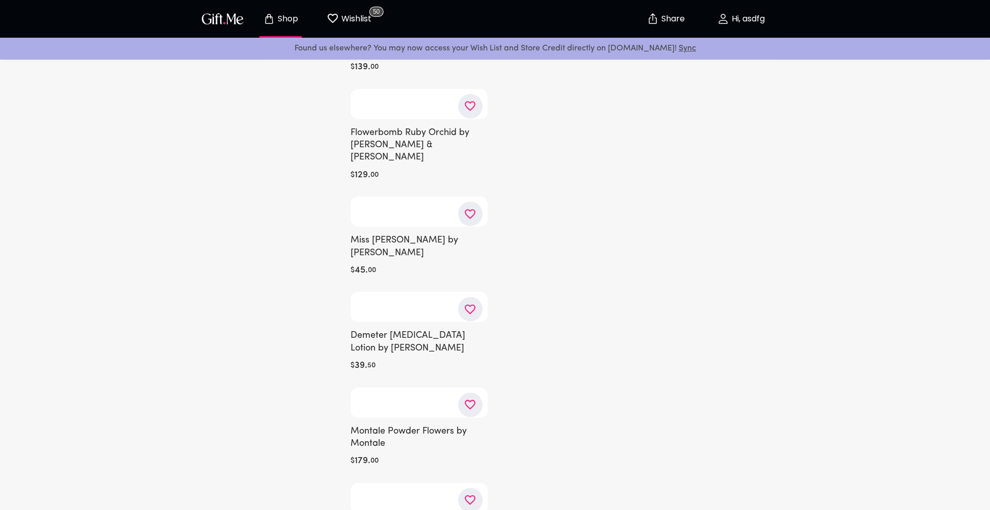
scroll to position [67842, 0]
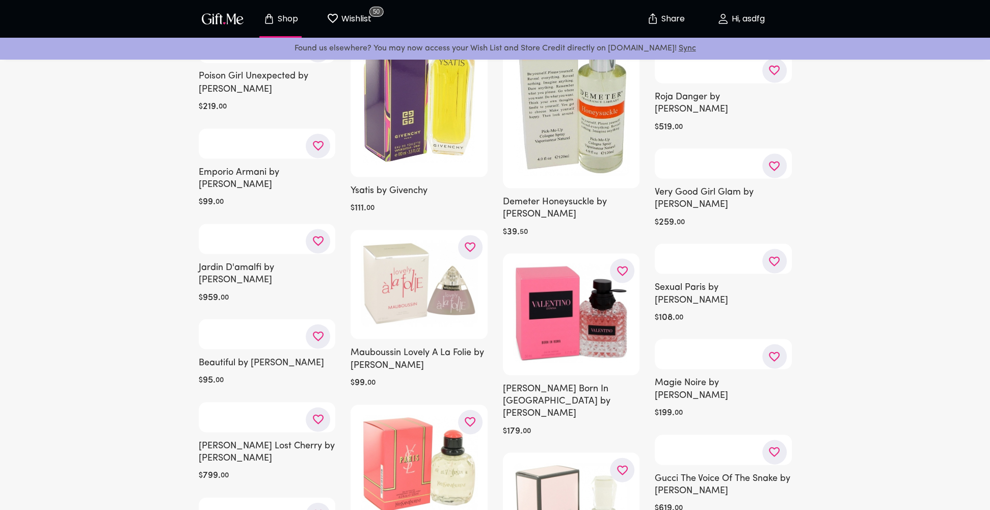
scroll to position [42923, 0]
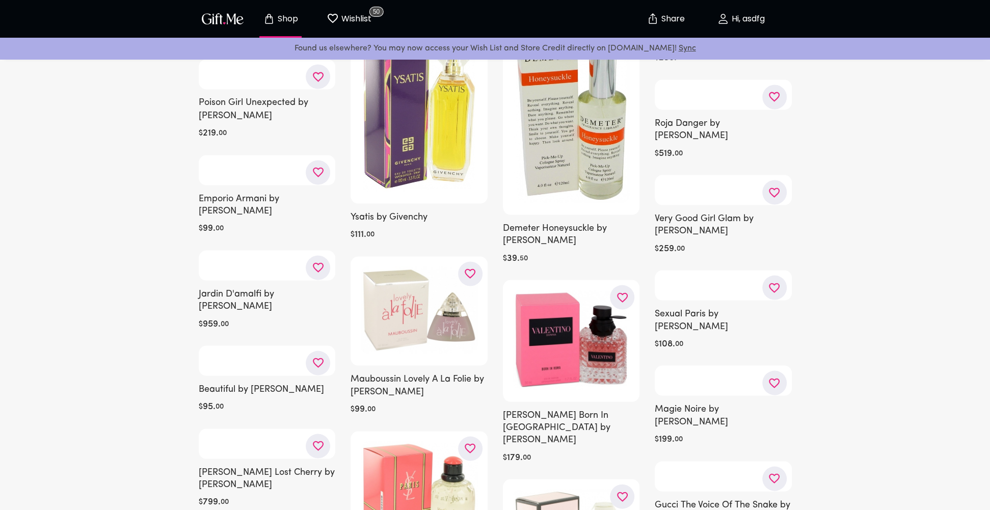
click at [0, 0] on icon "button" at bounding box center [0, 0] width 0 height 0
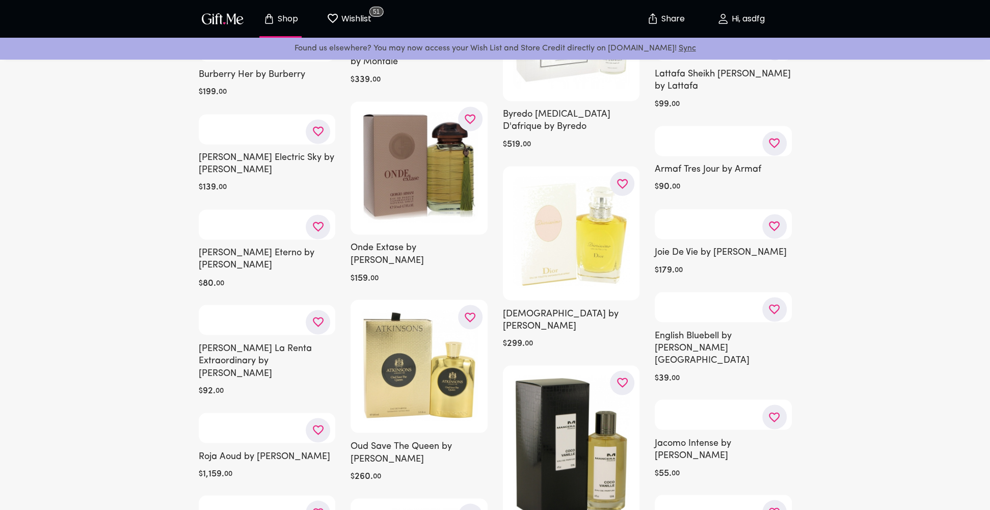
scroll to position [48811, 0]
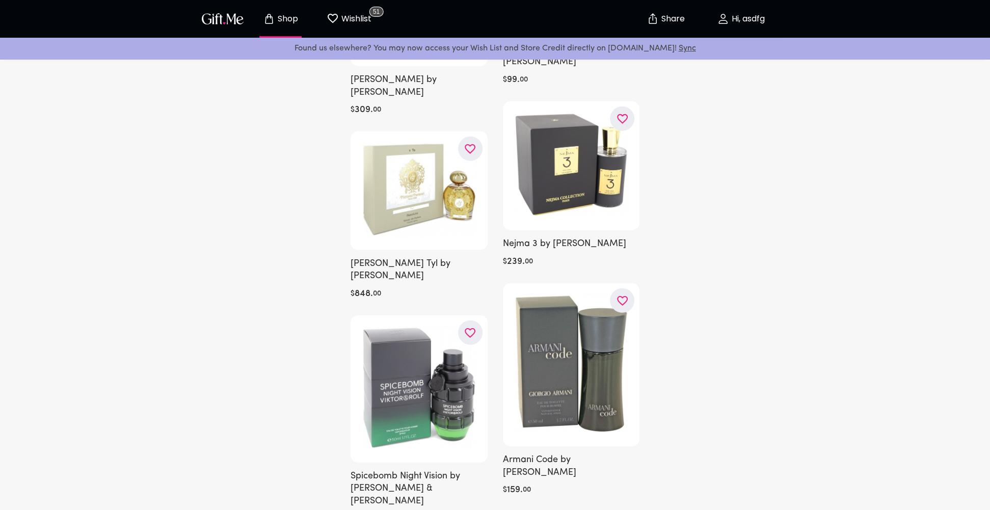
scroll to position [82477, 0]
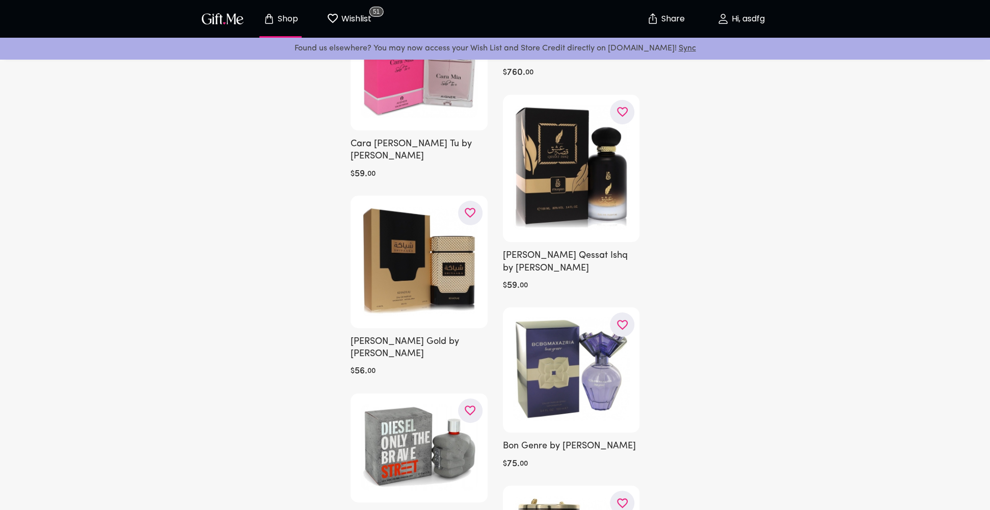
scroll to position [26522, 0]
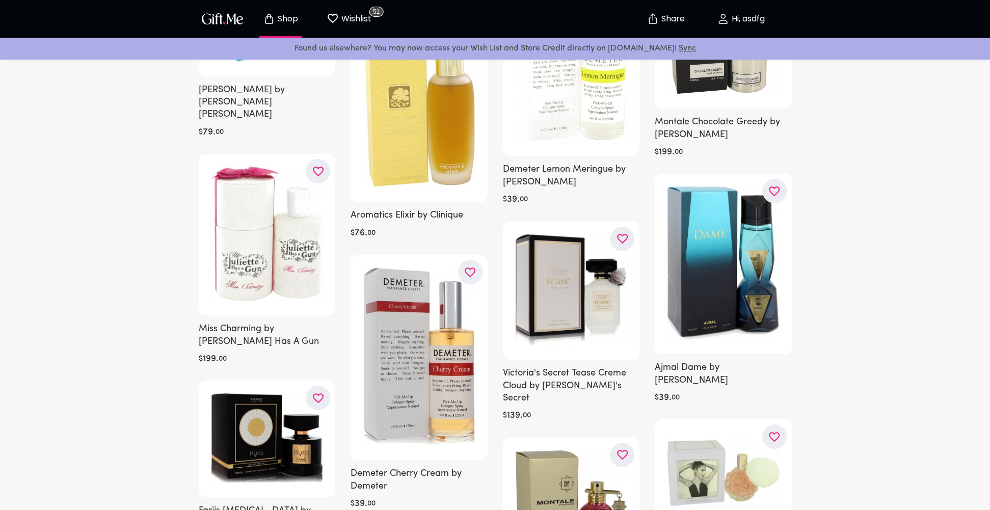
click at [343, 29] on button "Wishlist 51" at bounding box center [349, 19] width 56 height 33
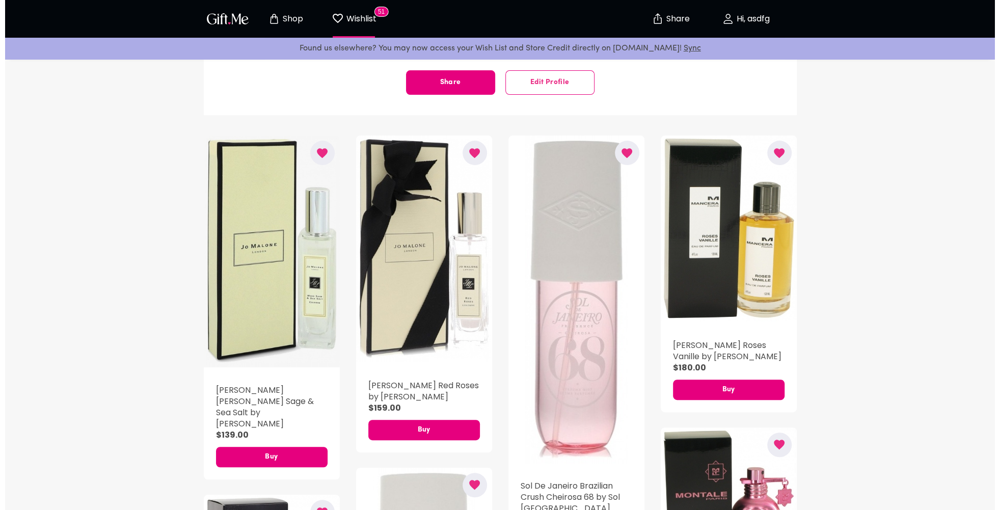
scroll to position [204, 0]
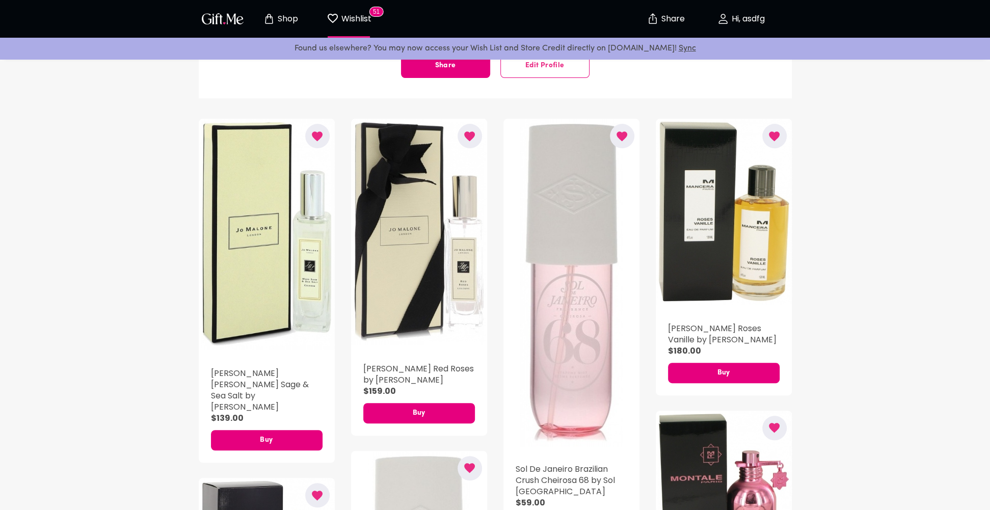
click at [401, 349] on div "Jo Malone Red Roses by Jo Malone $159.00 Buy" at bounding box center [419, 391] width 136 height 90
click at [405, 316] on div "button" at bounding box center [419, 232] width 136 height 227
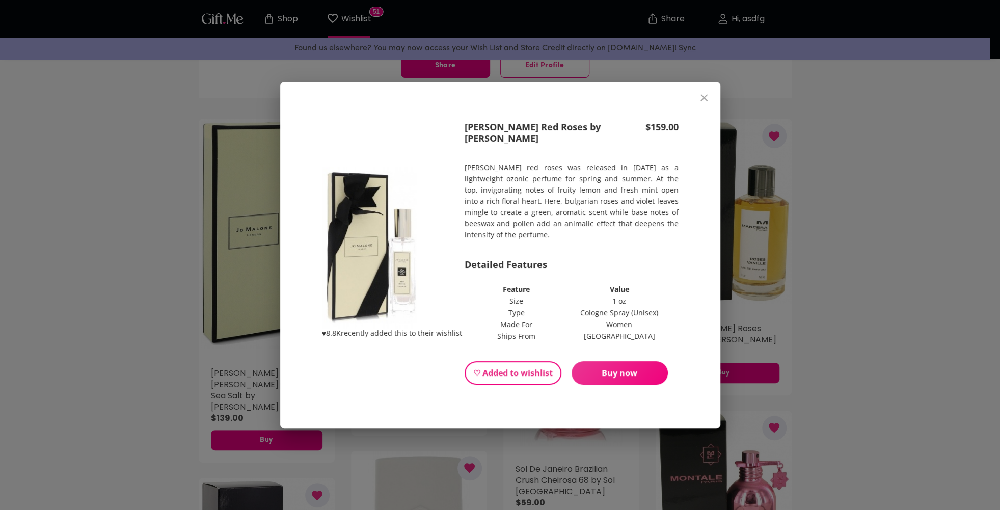
click at [701, 107] on button "close" at bounding box center [704, 98] width 24 height 24
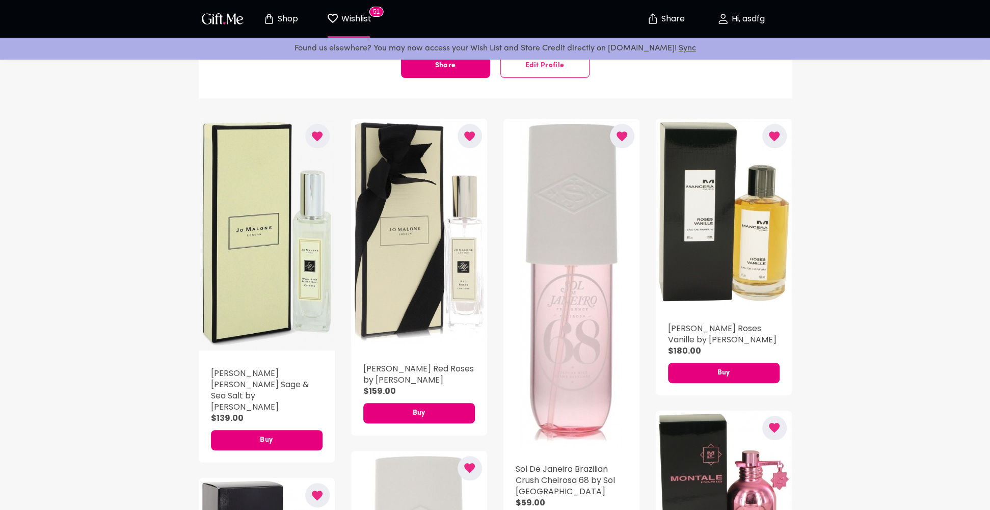
click at [269, 263] on div "button" at bounding box center [267, 235] width 136 height 232
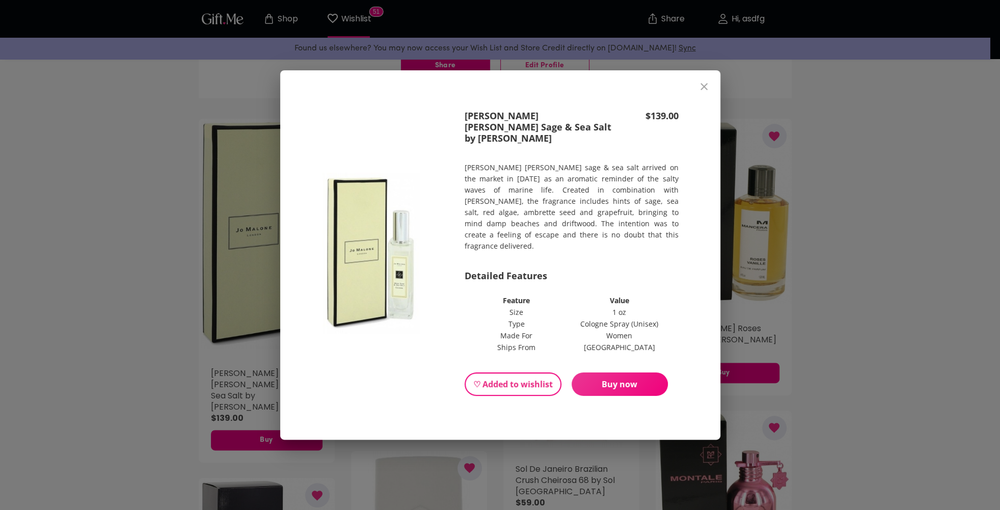
click at [597, 379] on span "Buy now" at bounding box center [620, 384] width 96 height 11
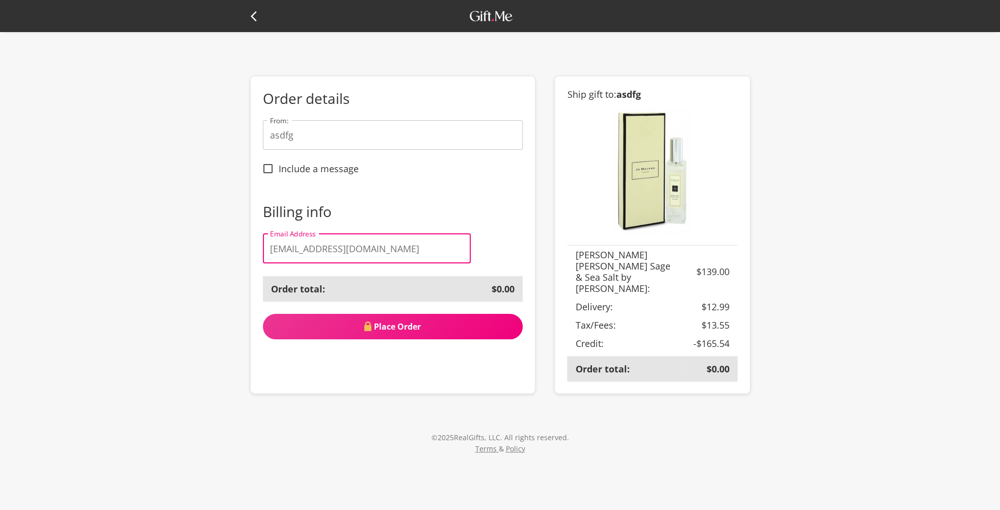
click at [324, 250] on input "dariakom@colostate.edu" at bounding box center [367, 248] width 208 height 30
drag, startPoint x: 416, startPoint y: 249, endPoint x: 264, endPoint y: 253, distance: 152.4
click at [264, 253] on input "dariakom@colostate.edu" at bounding box center [367, 248] width 208 height 30
type input "komdarvik@narod.ru"
click at [95, 353] on div "Order details From: asdfg From: Include a message Billing info Email Address ko…" at bounding box center [500, 244] width 1000 height 489
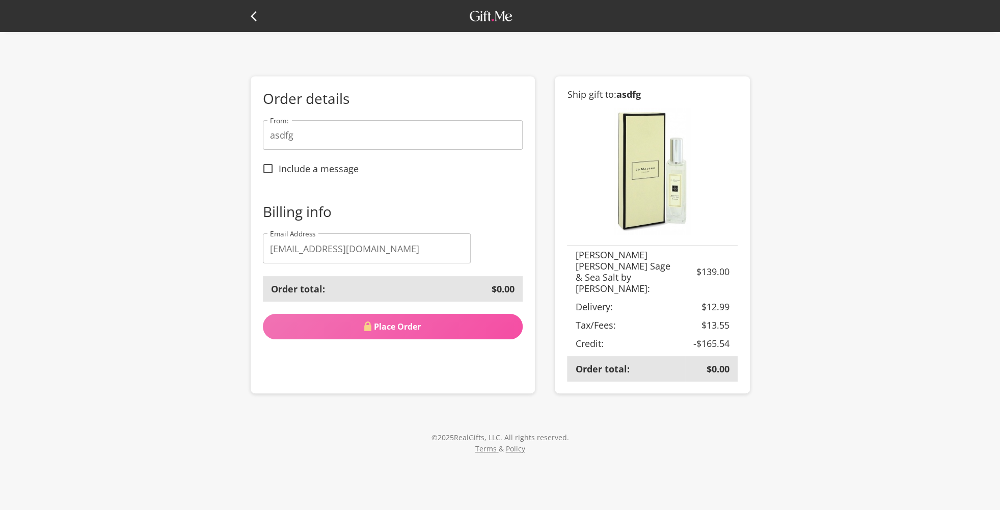
click at [399, 333] on button "Place Order" at bounding box center [393, 326] width 260 height 25
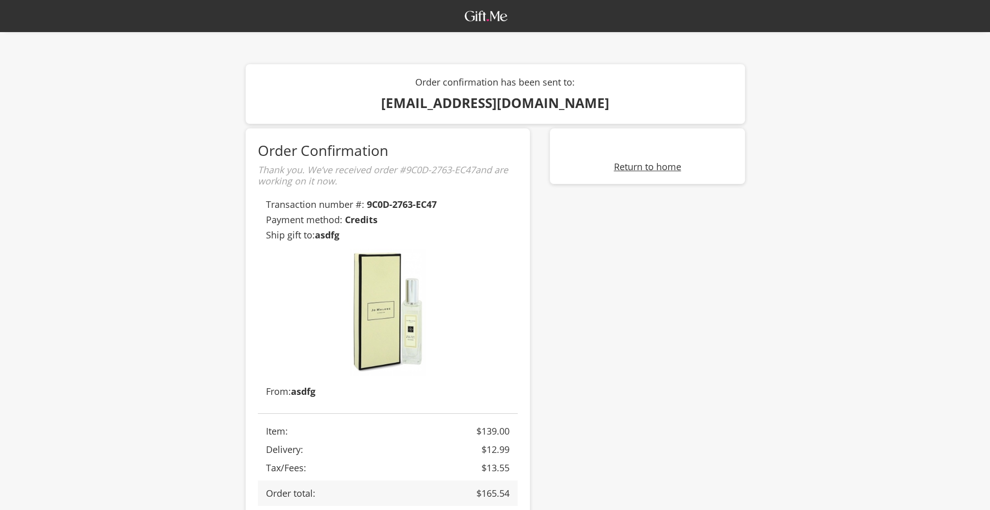
click at [660, 167] on link "Return to home" at bounding box center [647, 167] width 67 height 12
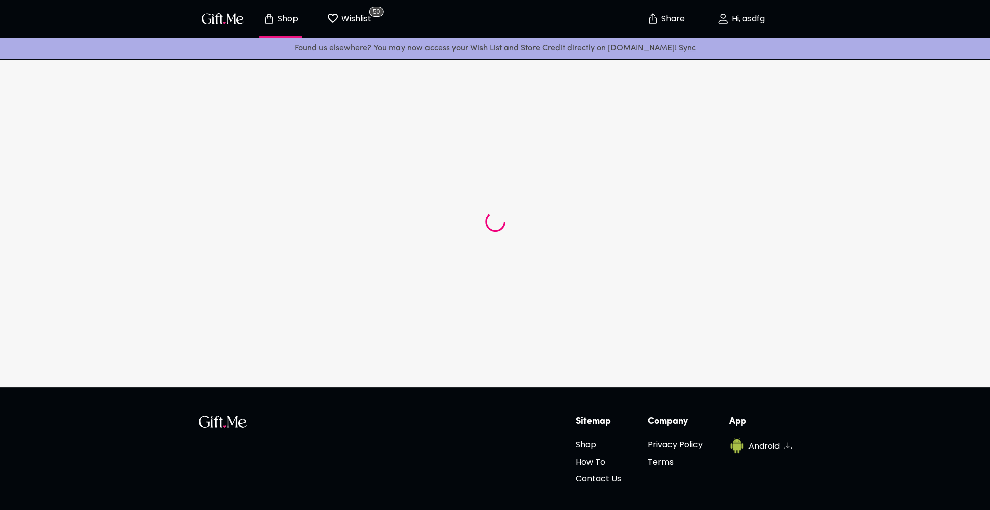
click at [744, 16] on p "Hi, asdfg" at bounding box center [747, 19] width 36 height 9
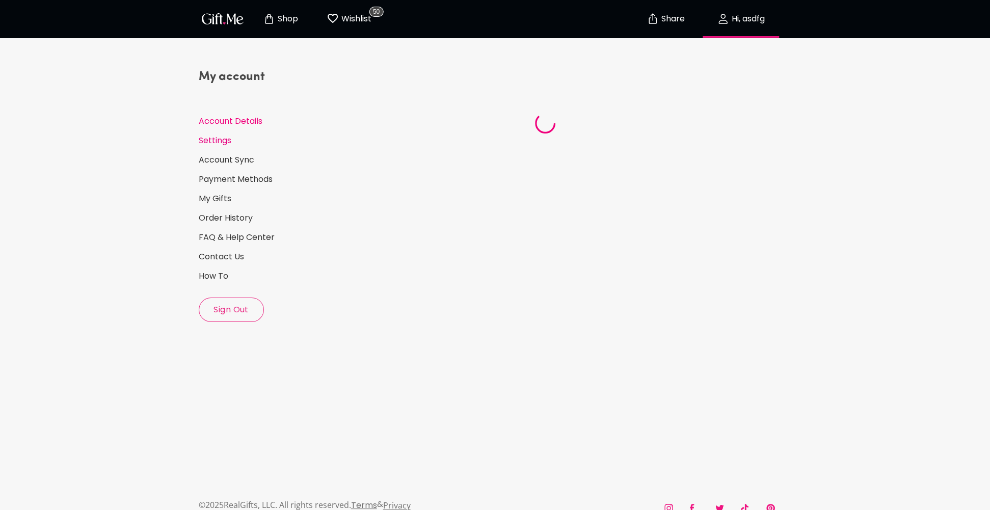
select select "US"
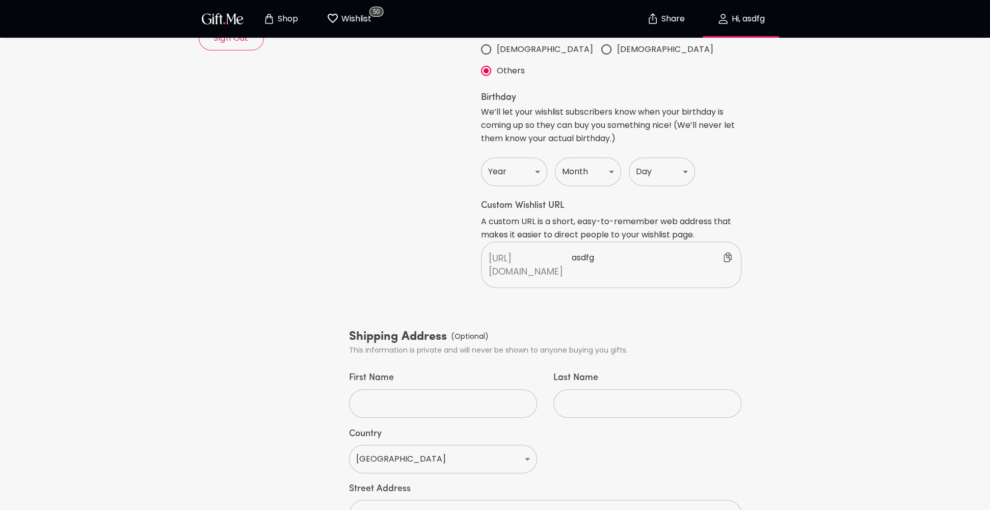
scroll to position [428, 0]
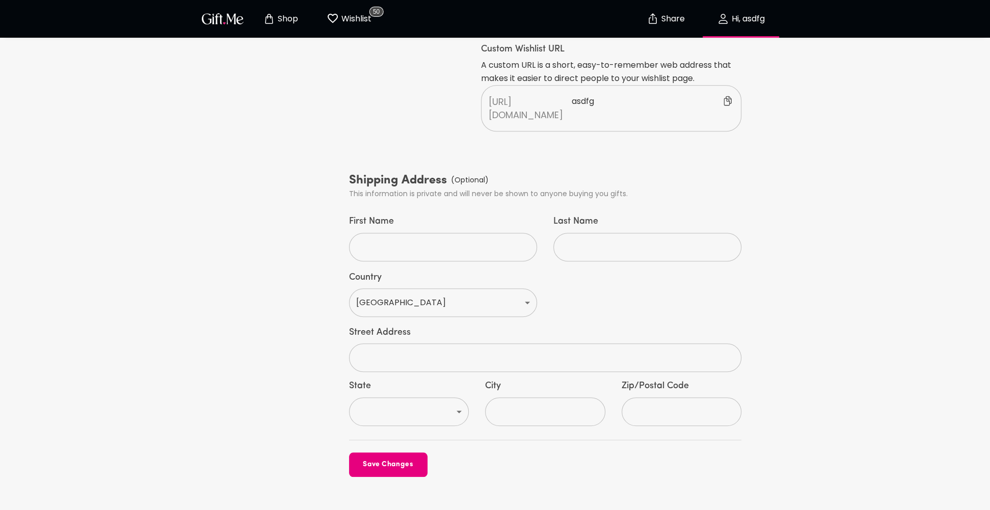
click at [421, 343] on input "text" at bounding box center [540, 357] width 382 height 29
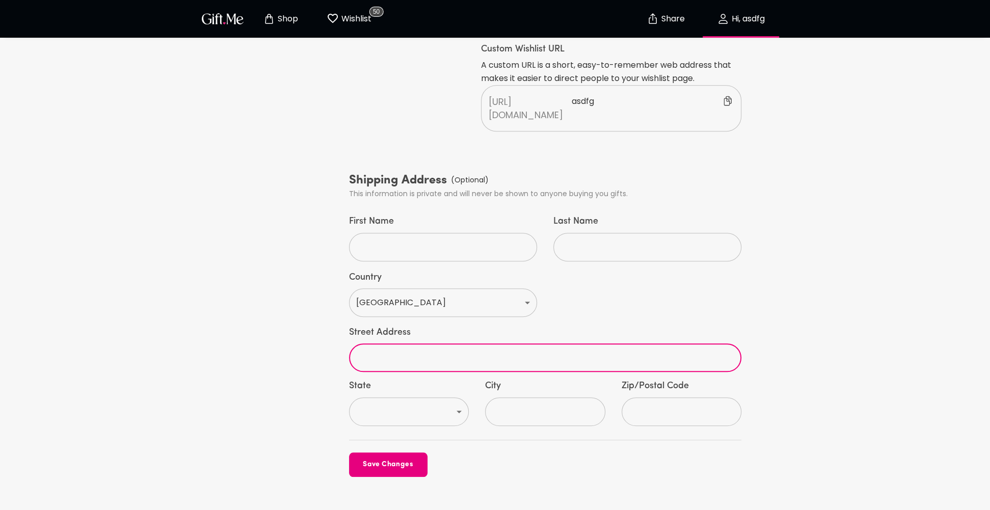
type input "[STREET_ADDRESS]"
select select "FL"
type input "[GEOGRAPHIC_DATA]"
type input "34293"
click at [764, 272] on div "My account Account Details Settings Account Sync Payment Methods My Gifts Order…" at bounding box center [495, 52] width 601 height 857
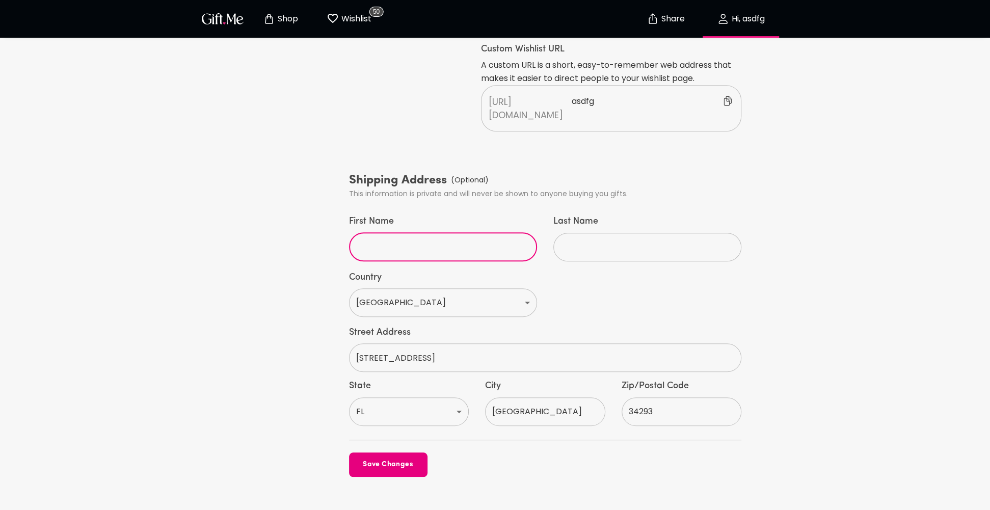
click at [393, 233] on input "First Name" at bounding box center [437, 247] width 177 height 29
type input "Daria"
click at [589, 233] on input "Last Name" at bounding box center [641, 247] width 177 height 29
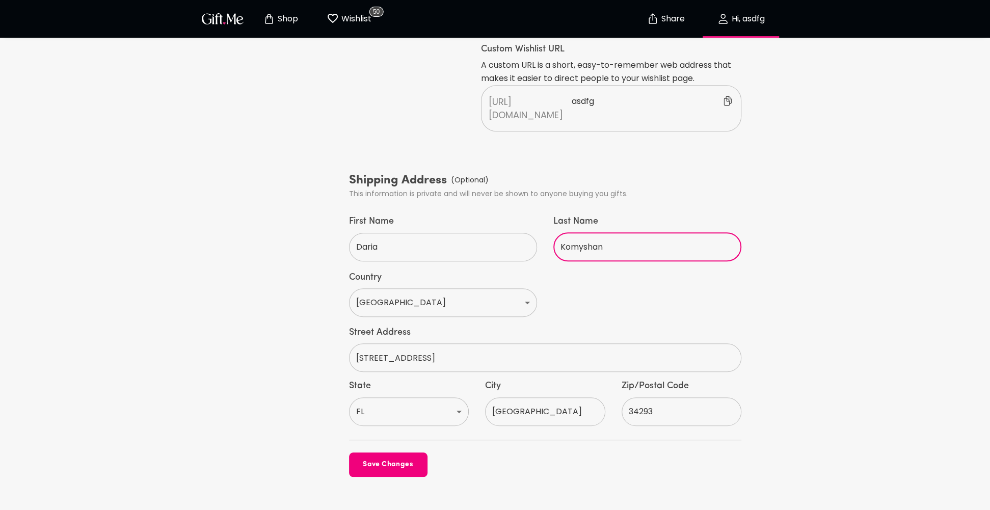
type input "Komyshan"
click at [394, 453] on button "Save Changes" at bounding box center [388, 465] width 78 height 24
click at [780, 217] on div "My account Account Details Settings Account Sync Payment Methods My Gifts Order…" at bounding box center [495, 52] width 601 height 857
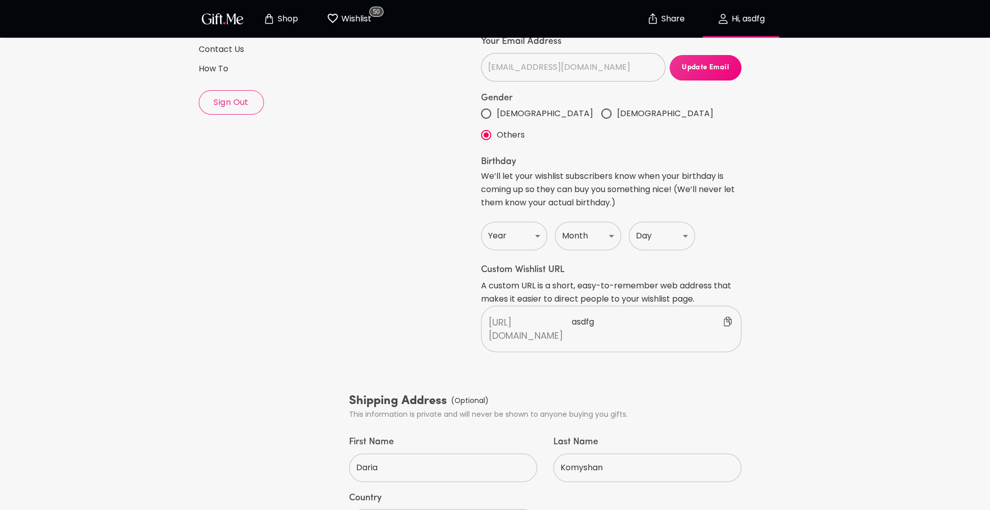
scroll to position [20, 0]
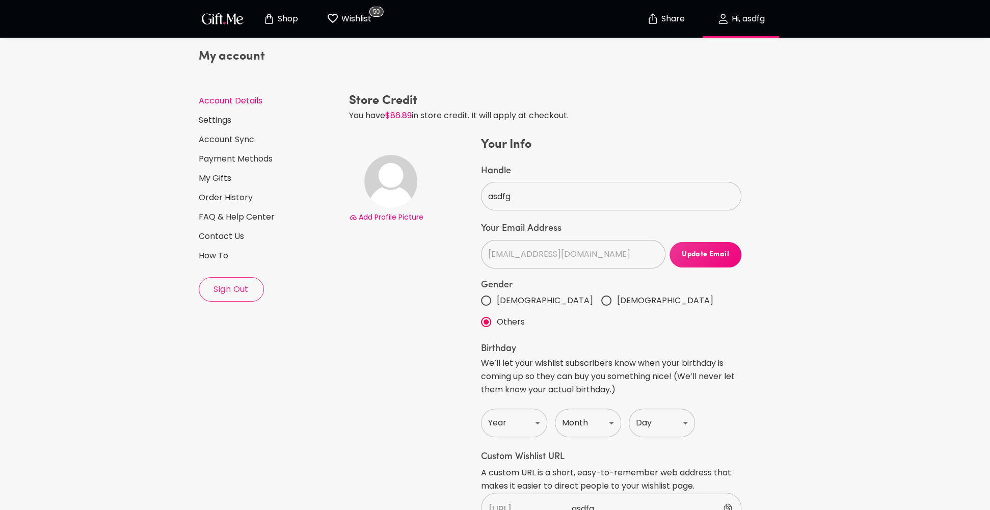
click at [348, 23] on p "Wishlist" at bounding box center [355, 18] width 33 height 13
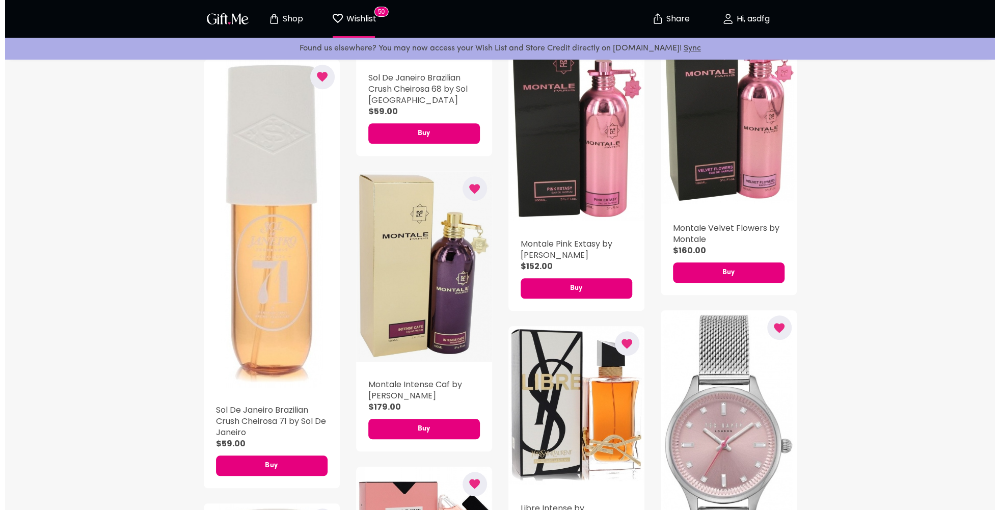
scroll to position [612, 0]
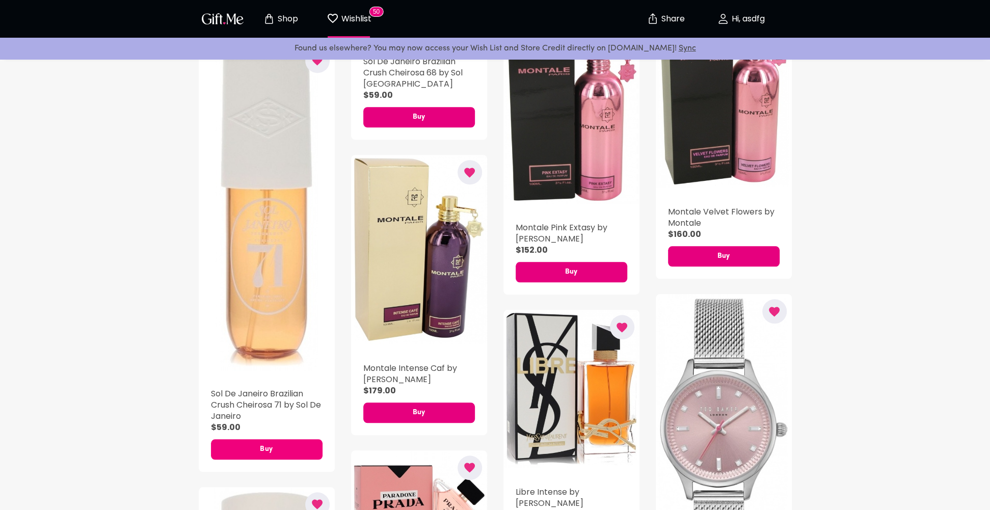
click at [255, 454] on span "Buy" at bounding box center [267, 449] width 112 height 11
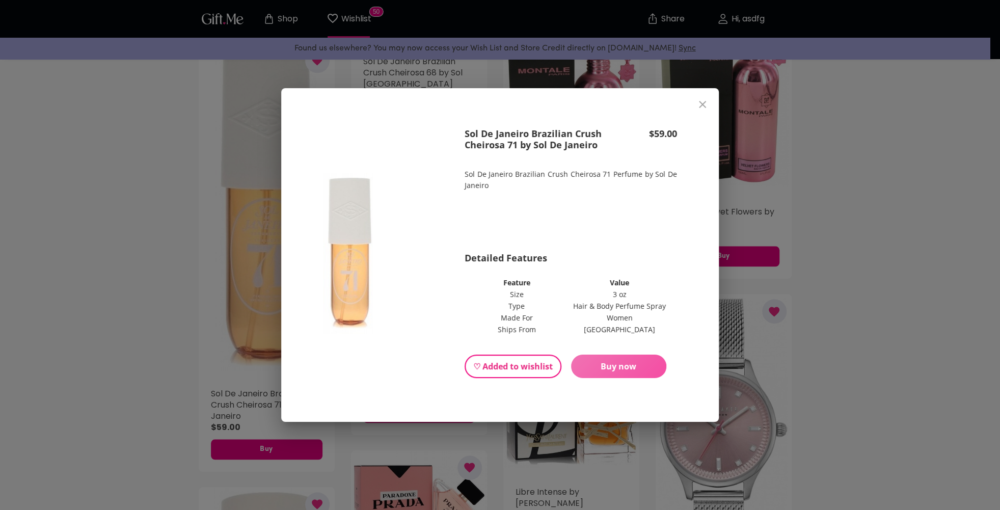
click at [599, 374] on button "Buy now" at bounding box center [619, 366] width 96 height 23
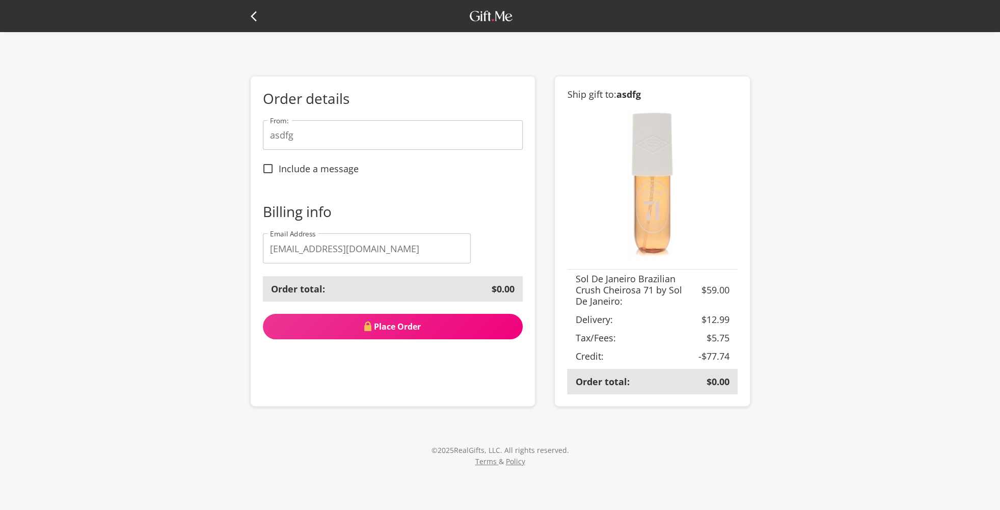
click at [370, 250] on input "dariakom@colostate.edu" at bounding box center [367, 248] width 208 height 30
drag, startPoint x: 395, startPoint y: 245, endPoint x: 187, endPoint y: 247, distance: 208.9
click at [187, 247] on div "Order details From: asdfg From: Include a message Billing info Email Address da…" at bounding box center [500, 251] width 1000 height 502
type input "komdarvik@narod.ru"
click at [836, 325] on div "Order details From: asdfg From: Include a message Billing info Email Address ko…" at bounding box center [500, 251] width 1000 height 502
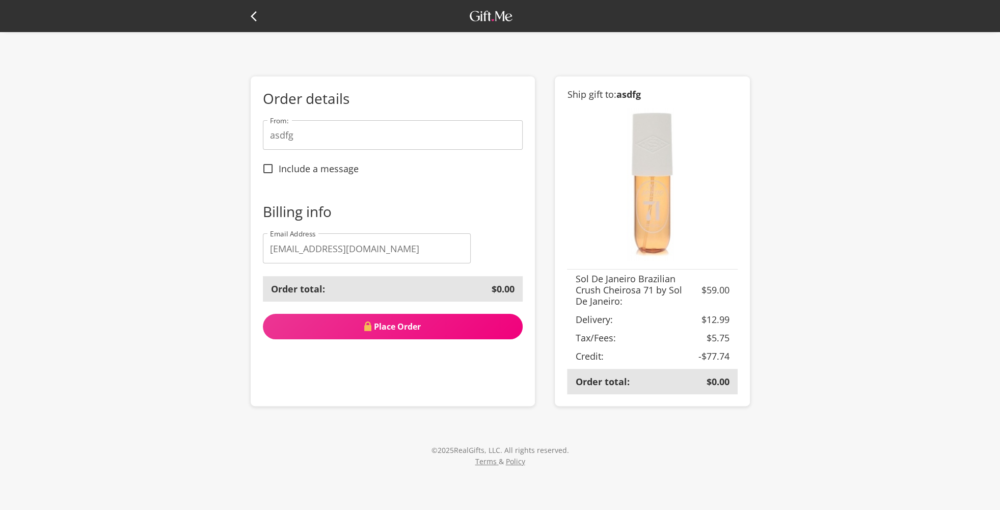
click at [436, 329] on span "Place Order" at bounding box center [393, 326] width 260 height 11
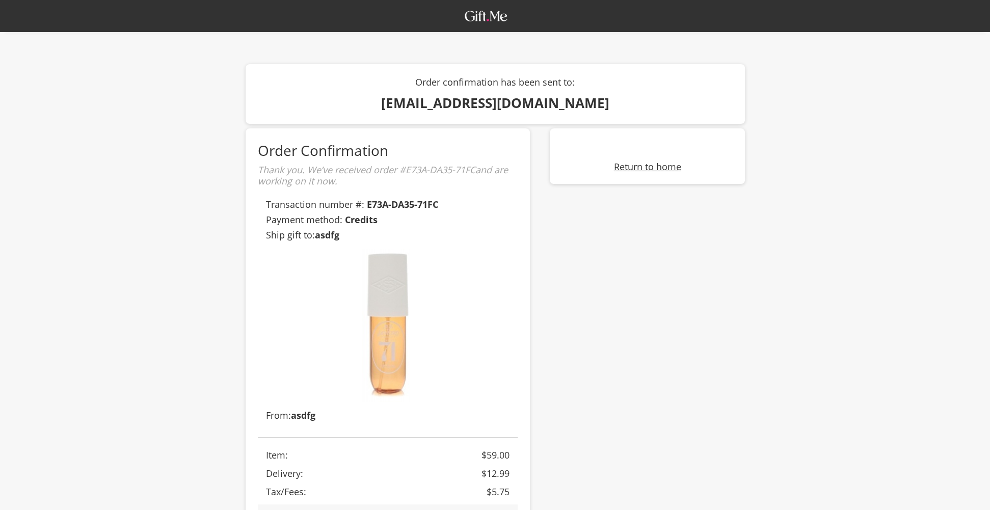
click at [648, 168] on link "Return to home" at bounding box center [647, 167] width 67 height 12
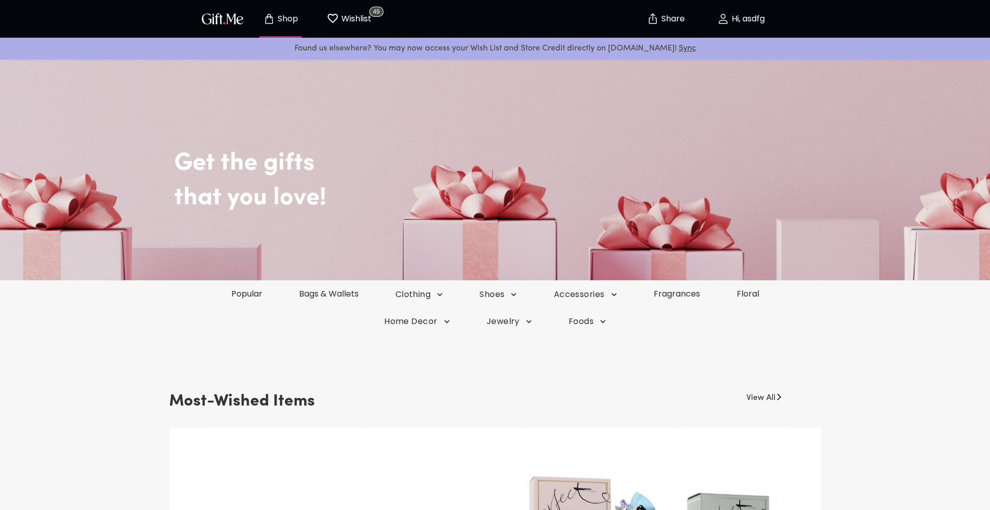
scroll to position [204, 0]
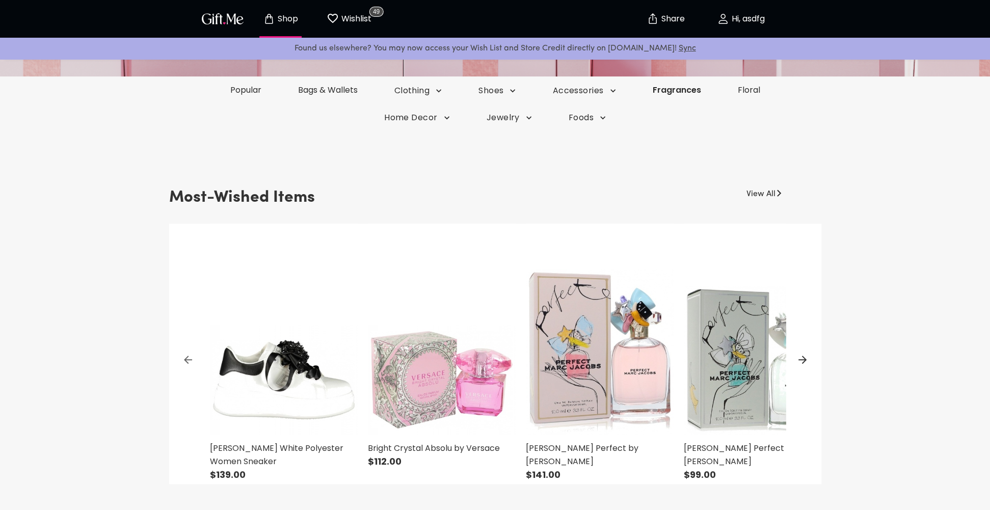
click at [685, 89] on link "Fragrances" at bounding box center [676, 90] width 85 height 12
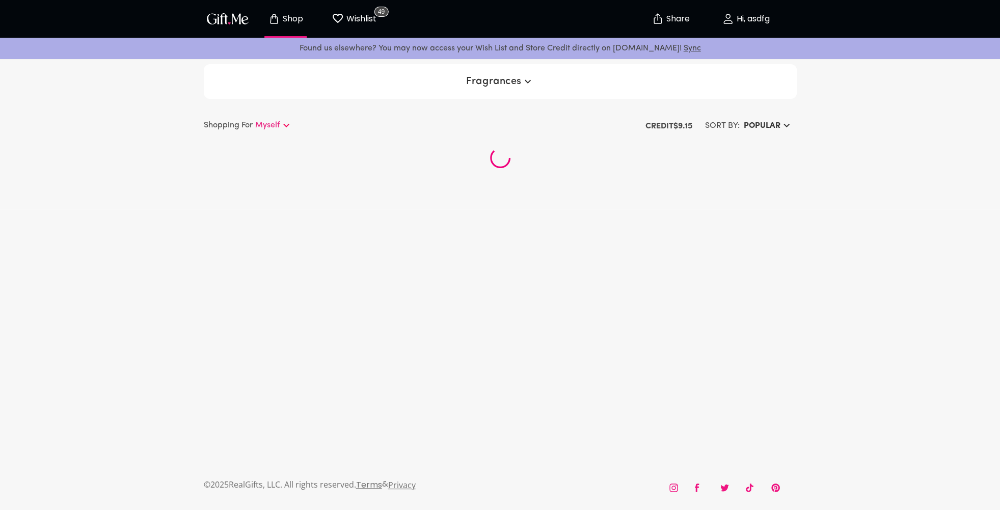
click at [665, 124] on p "Credit $ 9.15" at bounding box center [669, 126] width 47 height 12
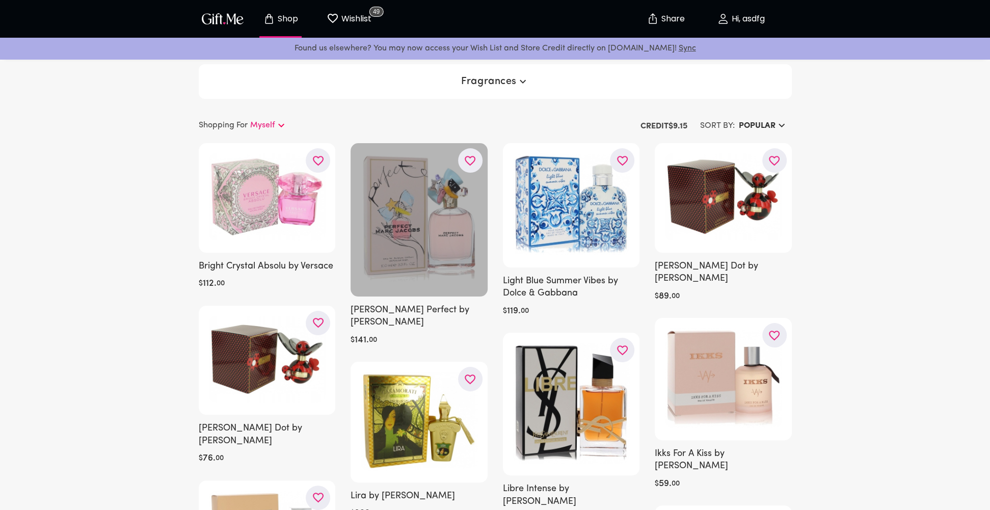
scroll to position [136, 0]
